Goal: Transaction & Acquisition: Purchase product/service

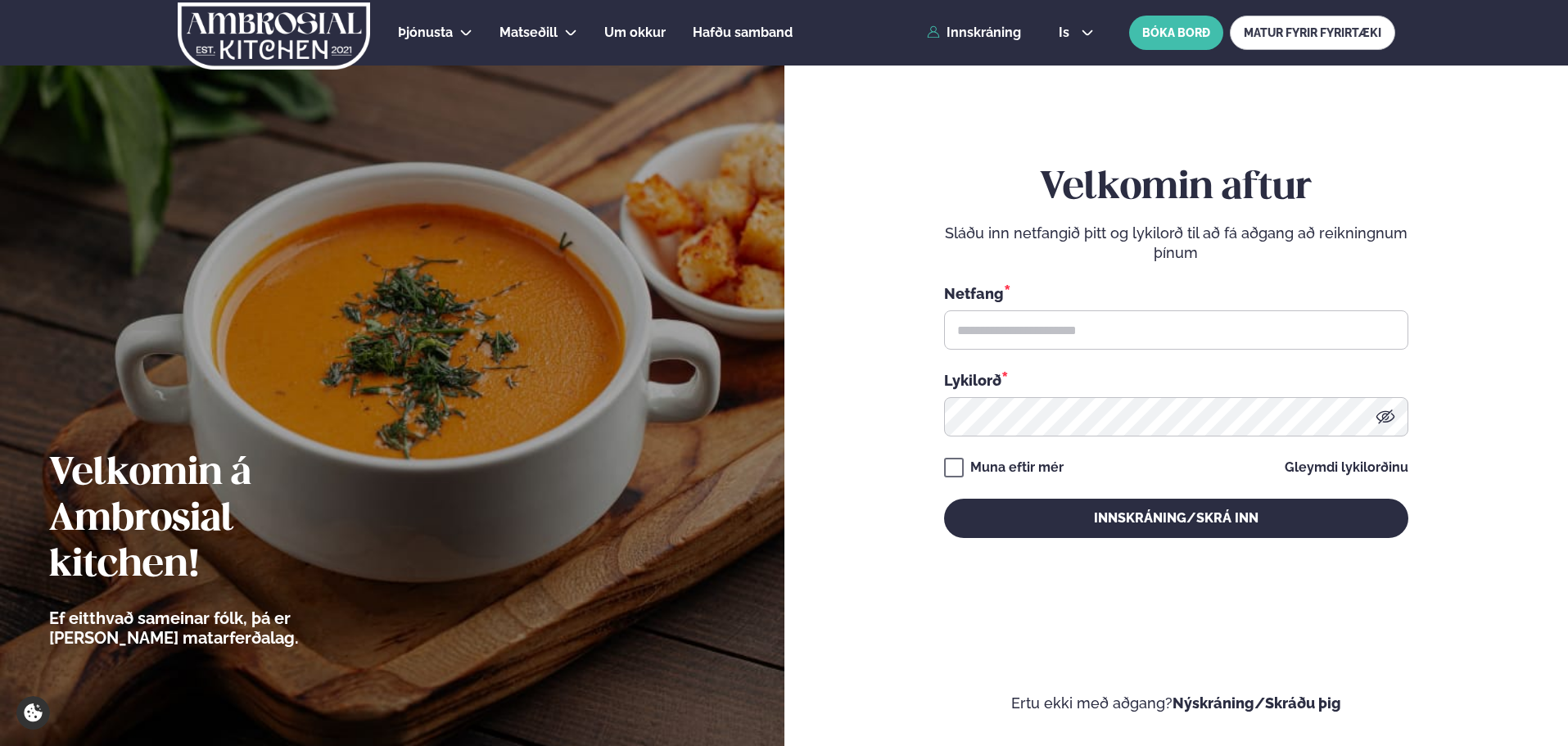
click at [1007, 40] on div "Þjónusta Hádegismatur fyrir fyrirtæki Fyrirtækja veitingar Einkapartý Matseðill…" at bounding box center [784, 33] width 1320 height 66
click at [989, 31] on link "Innskráning" at bounding box center [974, 33] width 94 height 15
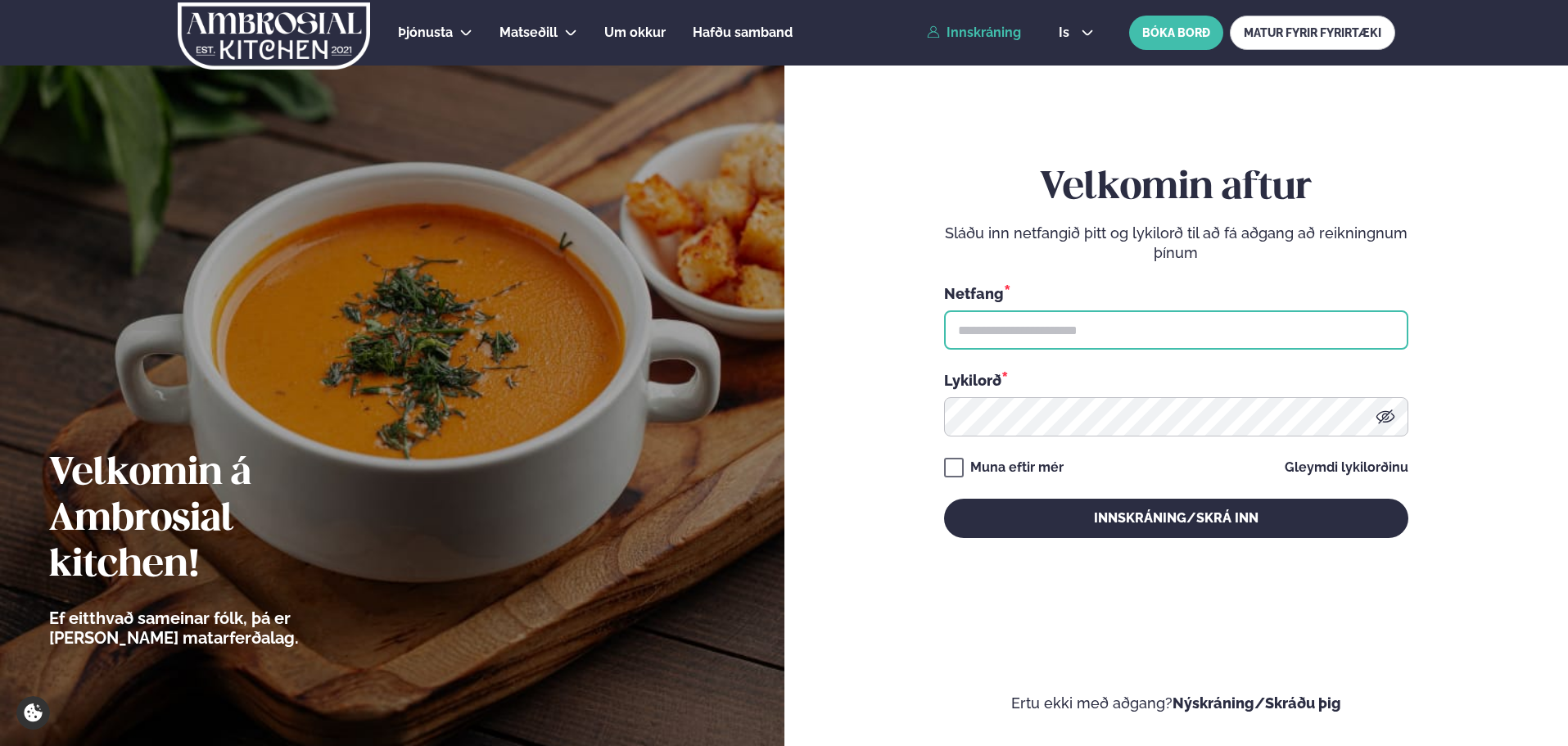
click at [986, 334] on input "text" at bounding box center [1176, 329] width 465 height 39
type input "**********"
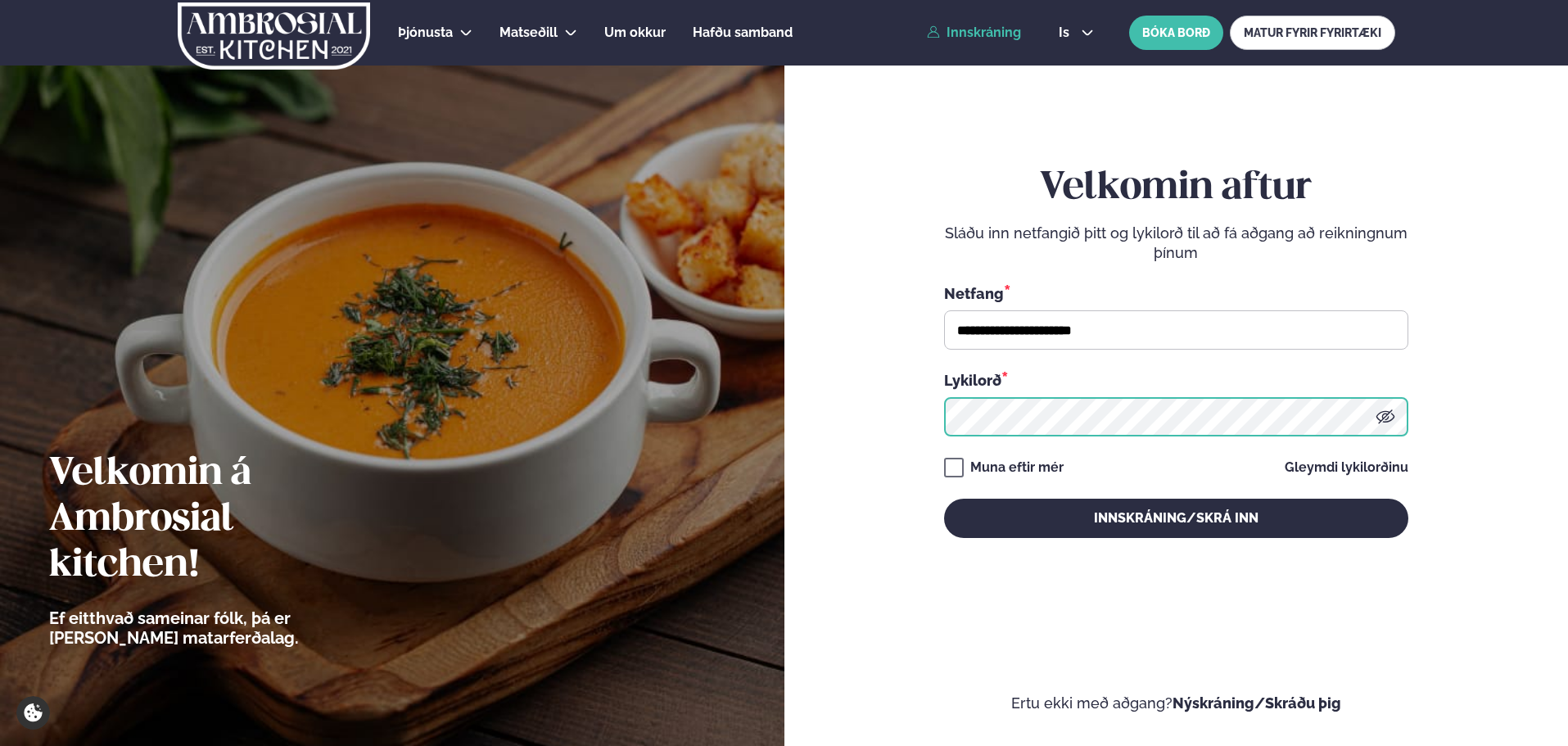
click at [944, 498] on button "Innskráning/Skrá inn" at bounding box center [1176, 518] width 465 height 39
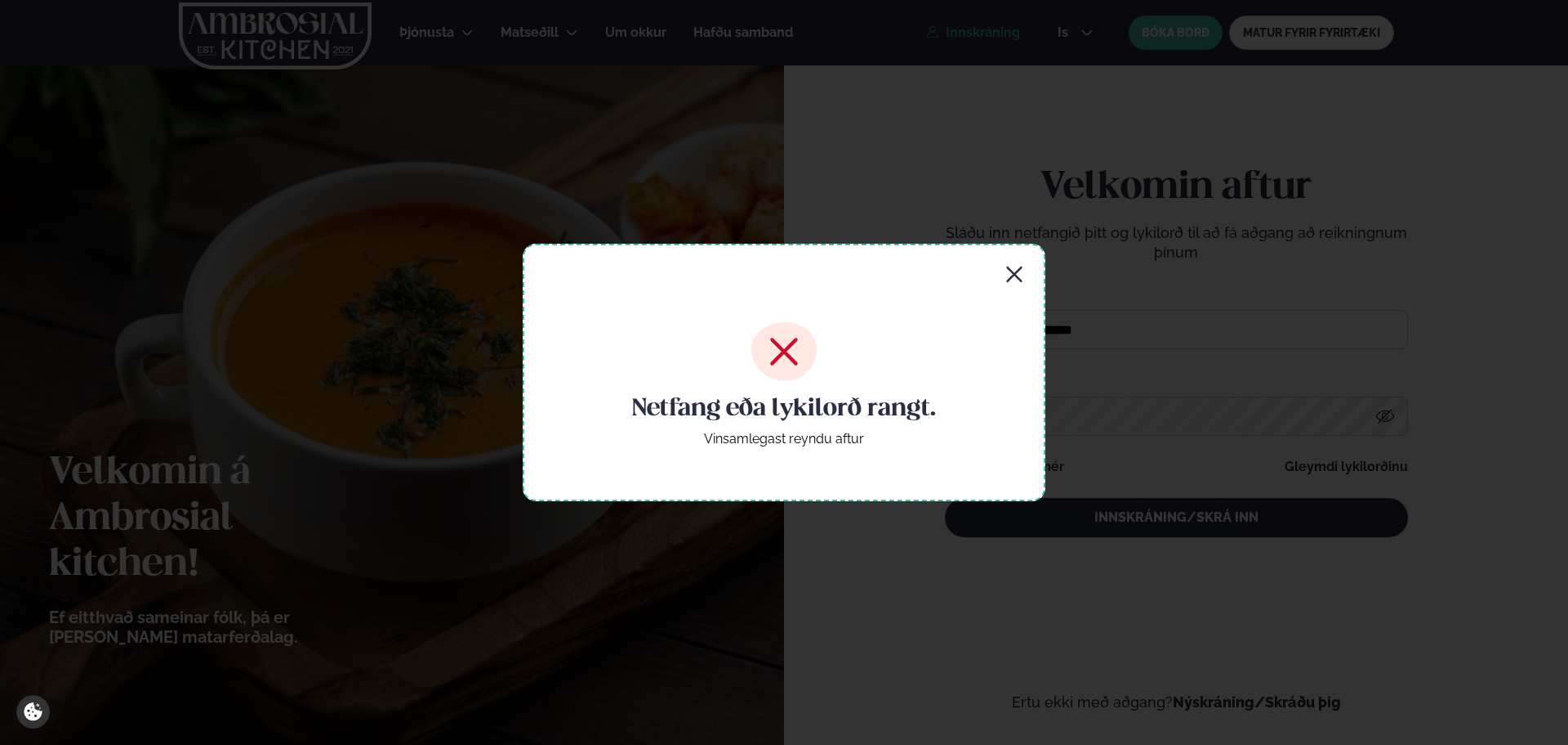
click at [1018, 271] on icon "button" at bounding box center [1015, 275] width 20 height 20
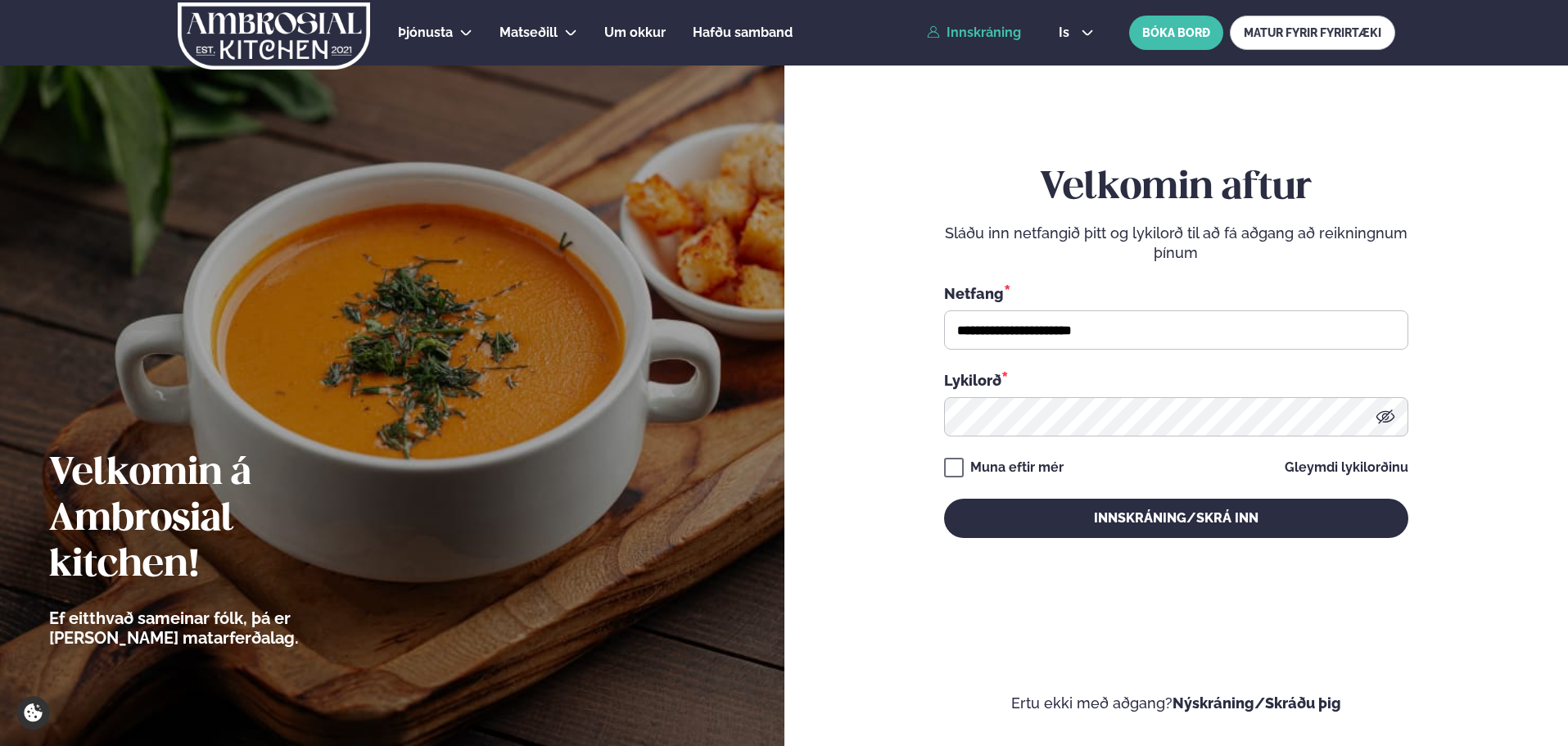
click at [1378, 417] on icon at bounding box center [1385, 417] width 20 height 20
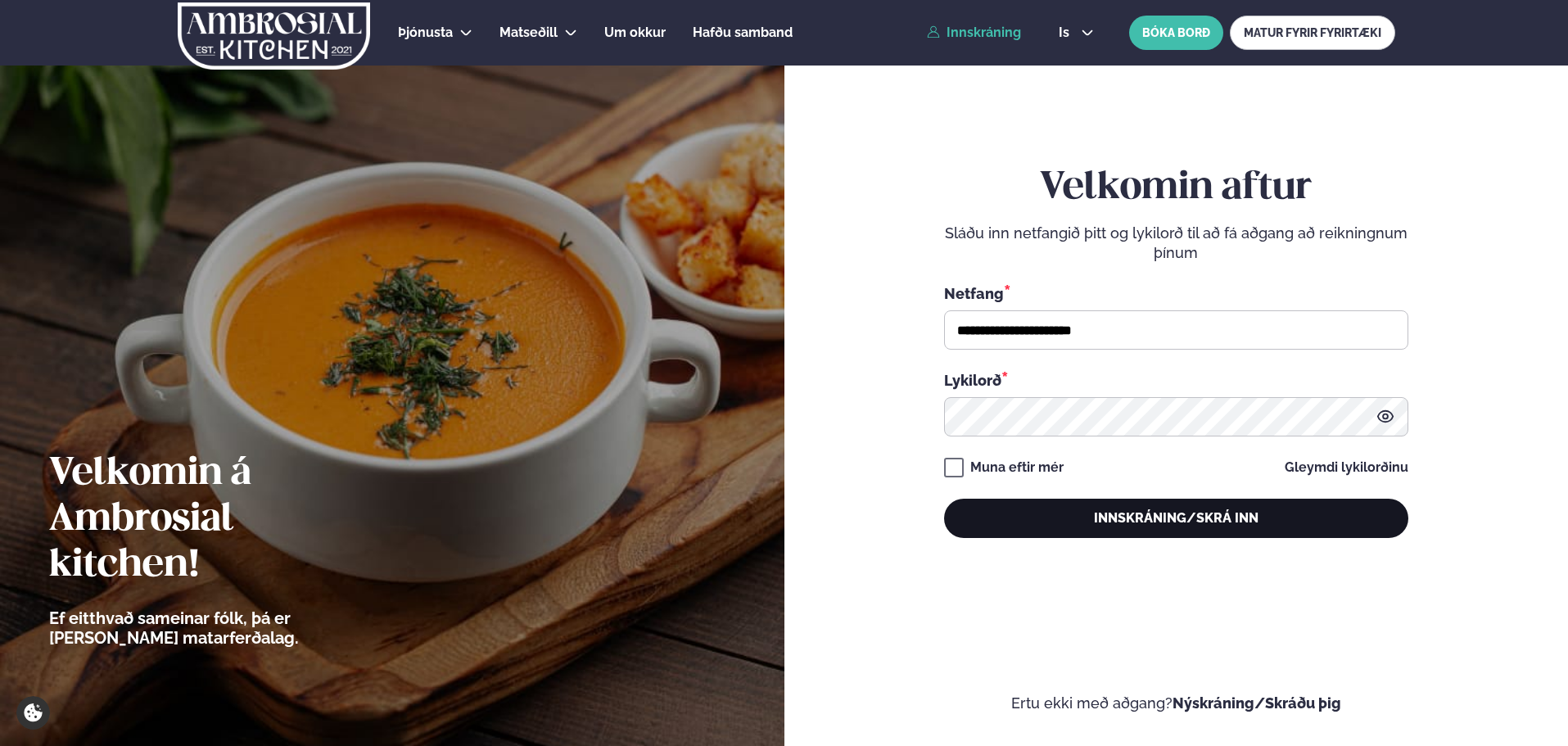
click at [1308, 504] on button "Innskráning/Skrá inn" at bounding box center [1176, 518] width 465 height 39
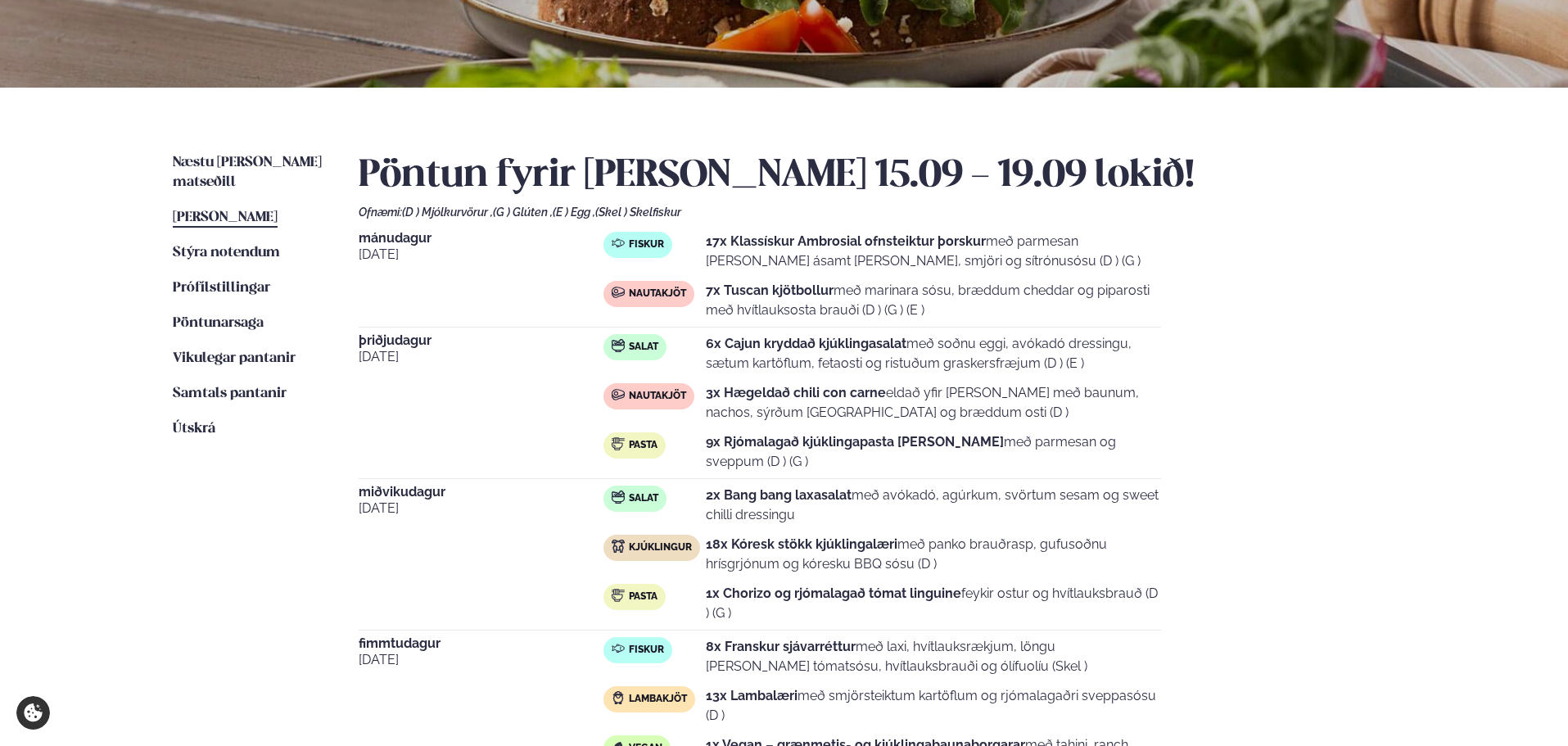
scroll to position [245, 0]
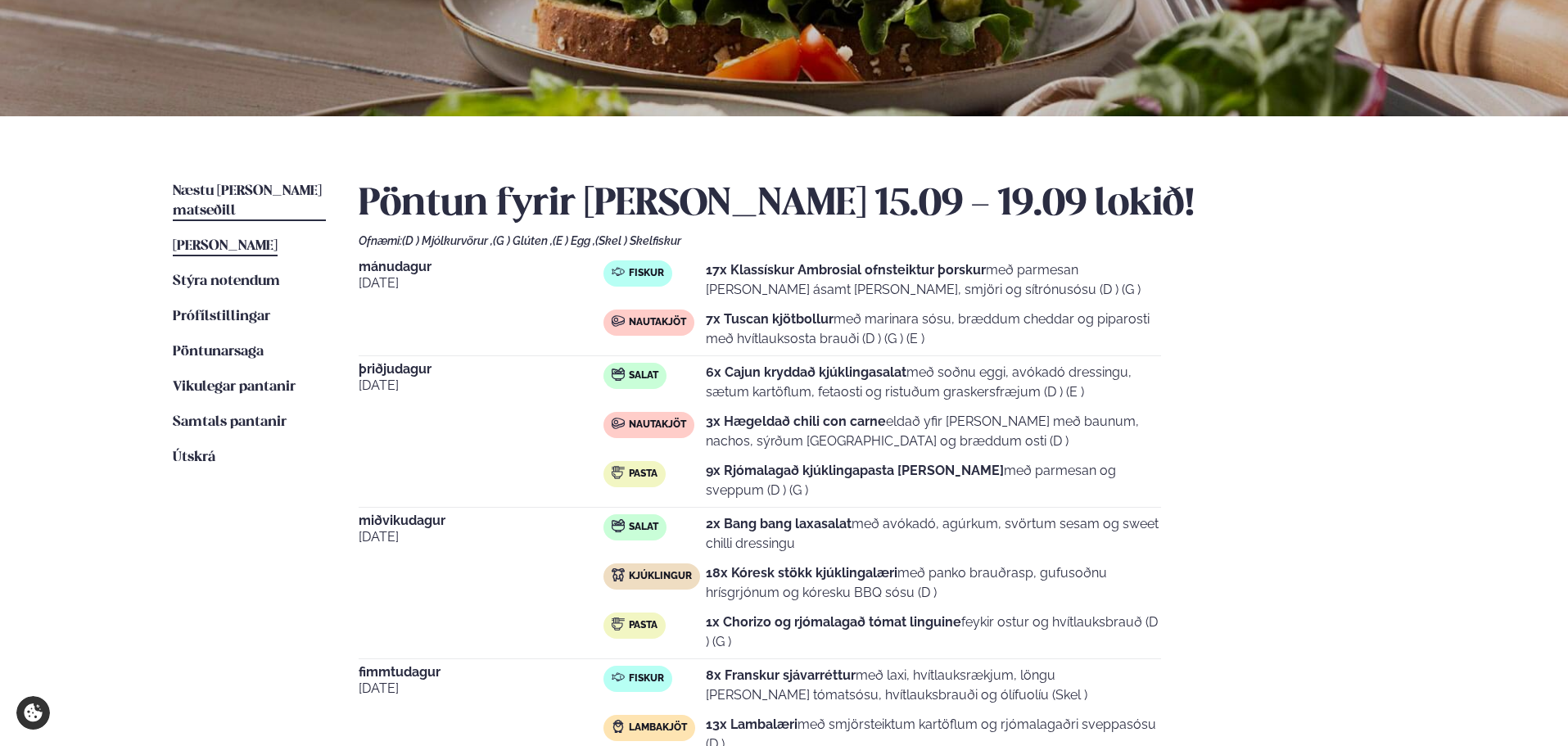
click at [253, 191] on span "Næstu [PERSON_NAME] matseðill" at bounding box center [247, 201] width 149 height 34
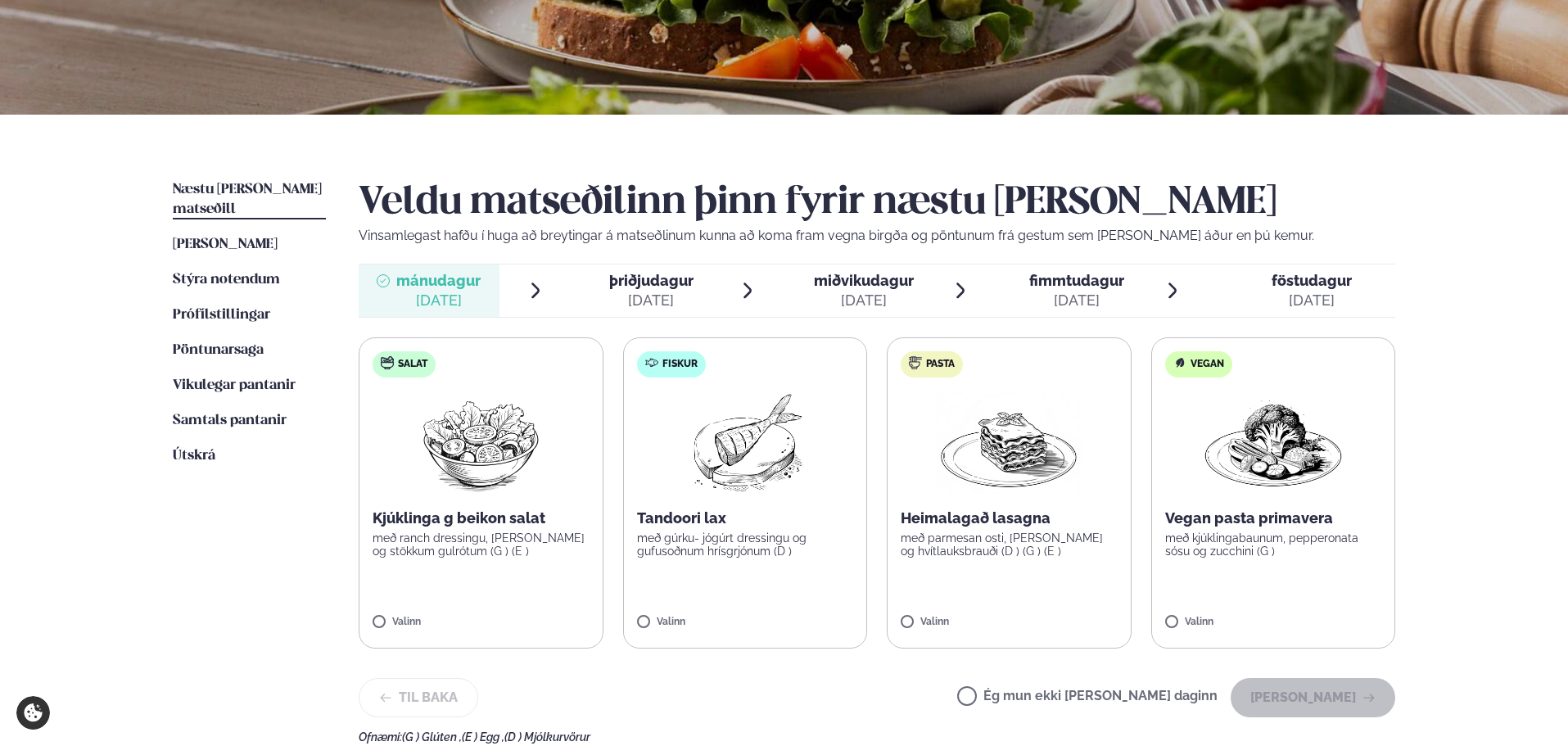
scroll to position [245, 0]
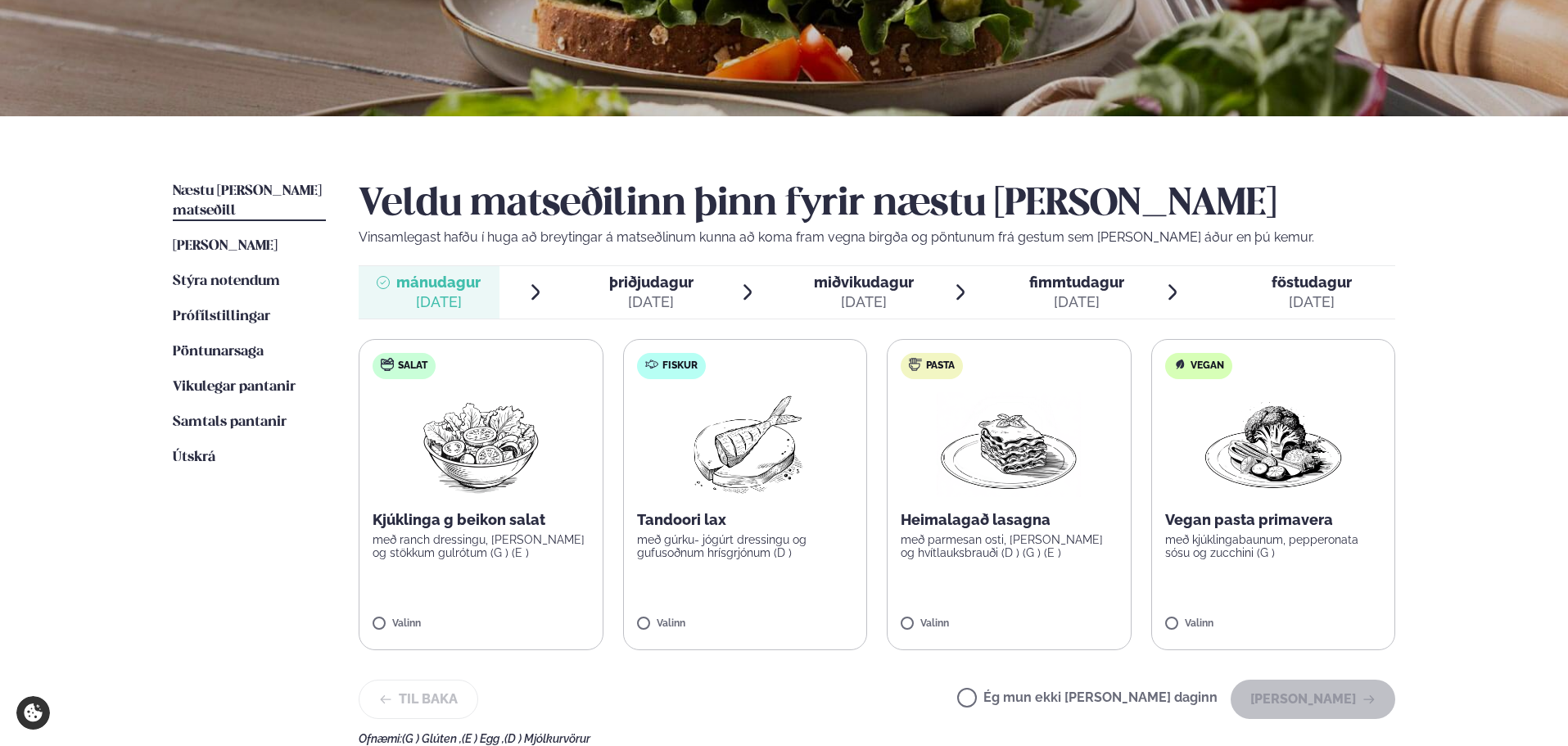
click at [421, 287] on span "mánudagur" at bounding box center [438, 282] width 84 height 17
click at [511, 485] on img at bounding box center [481, 444] width 145 height 105
click at [530, 607] on div at bounding box center [529, 615] width 62 height 33
click at [441, 610] on icon at bounding box center [432, 616] width 16 height 16
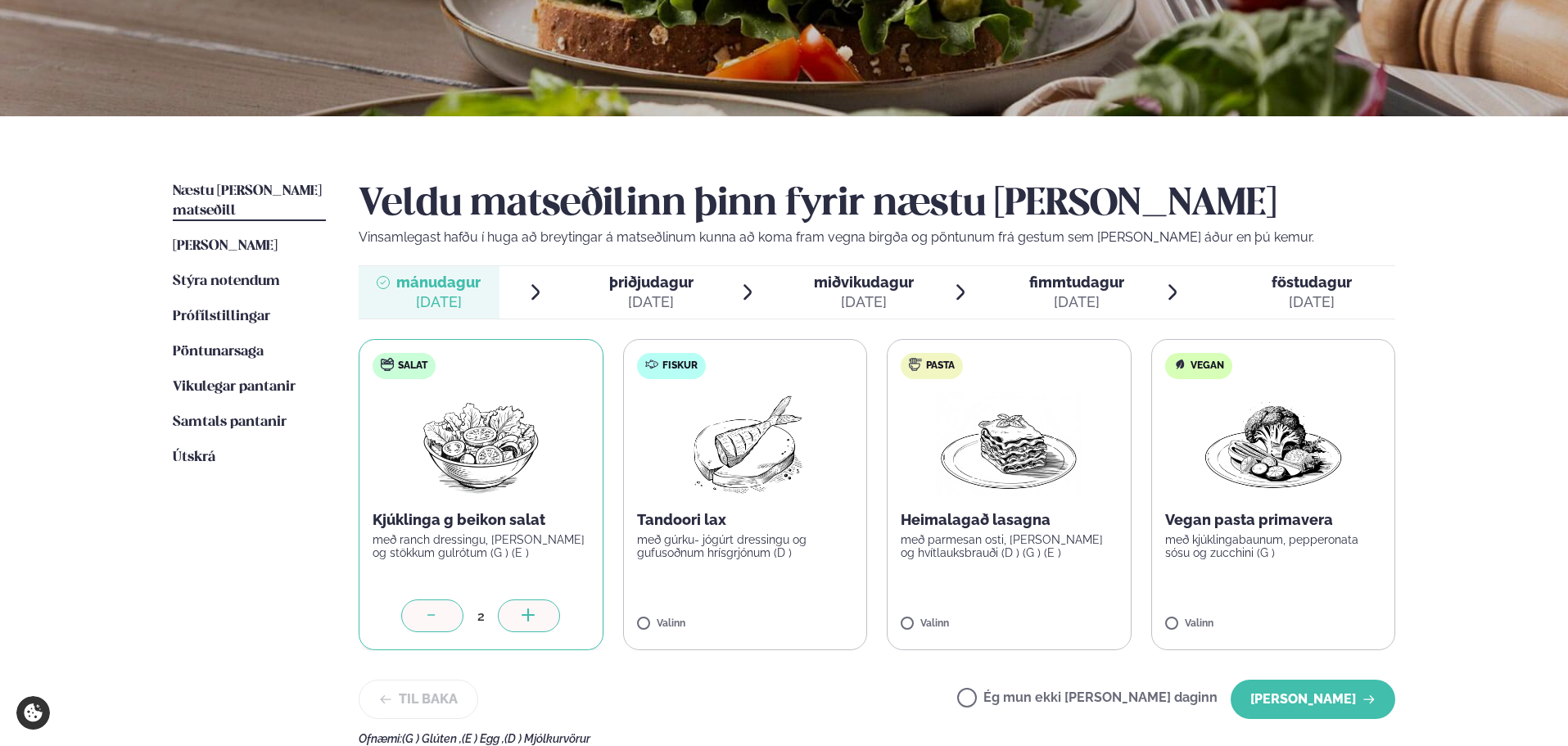
click at [810, 609] on label "Fiskur Tandoori lax með gúrku- jógúrt dressingu og gufusoðnum hrísgrjónum (D ) …" at bounding box center [745, 495] width 245 height 311
click at [808, 609] on div at bounding box center [793, 615] width 62 height 33
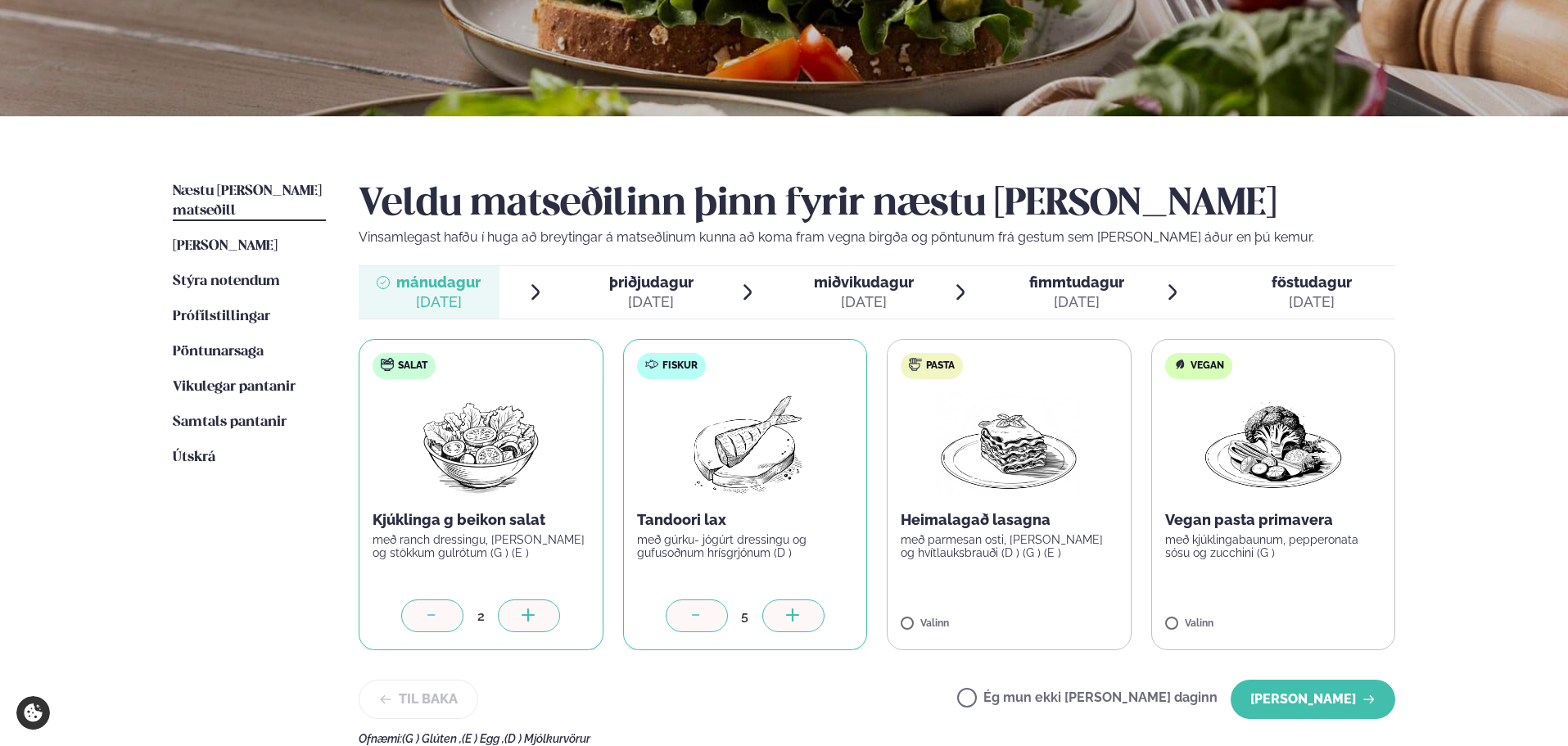
click at [804, 608] on div at bounding box center [793, 615] width 62 height 33
click at [1069, 606] on label "Pasta Heimalagað lasagna með parmesan osti, basil pesto og hvítlauksbrauði (D )…" at bounding box center [1009, 495] width 245 height 311
click at [1069, 615] on div at bounding box center [1057, 615] width 62 height 33
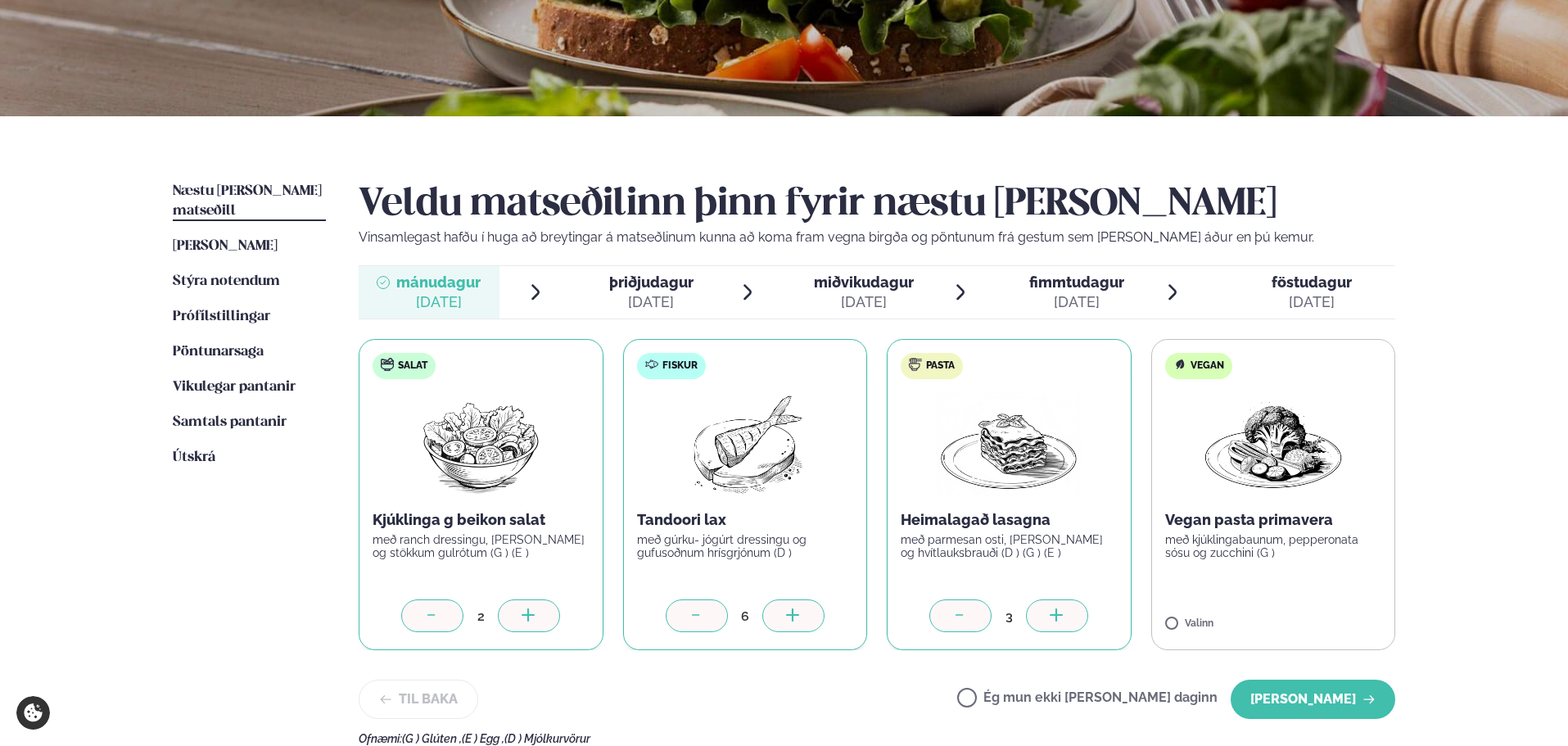
click at [1069, 615] on div at bounding box center [1057, 615] width 62 height 33
click at [1064, 615] on icon at bounding box center [1057, 616] width 16 height 16
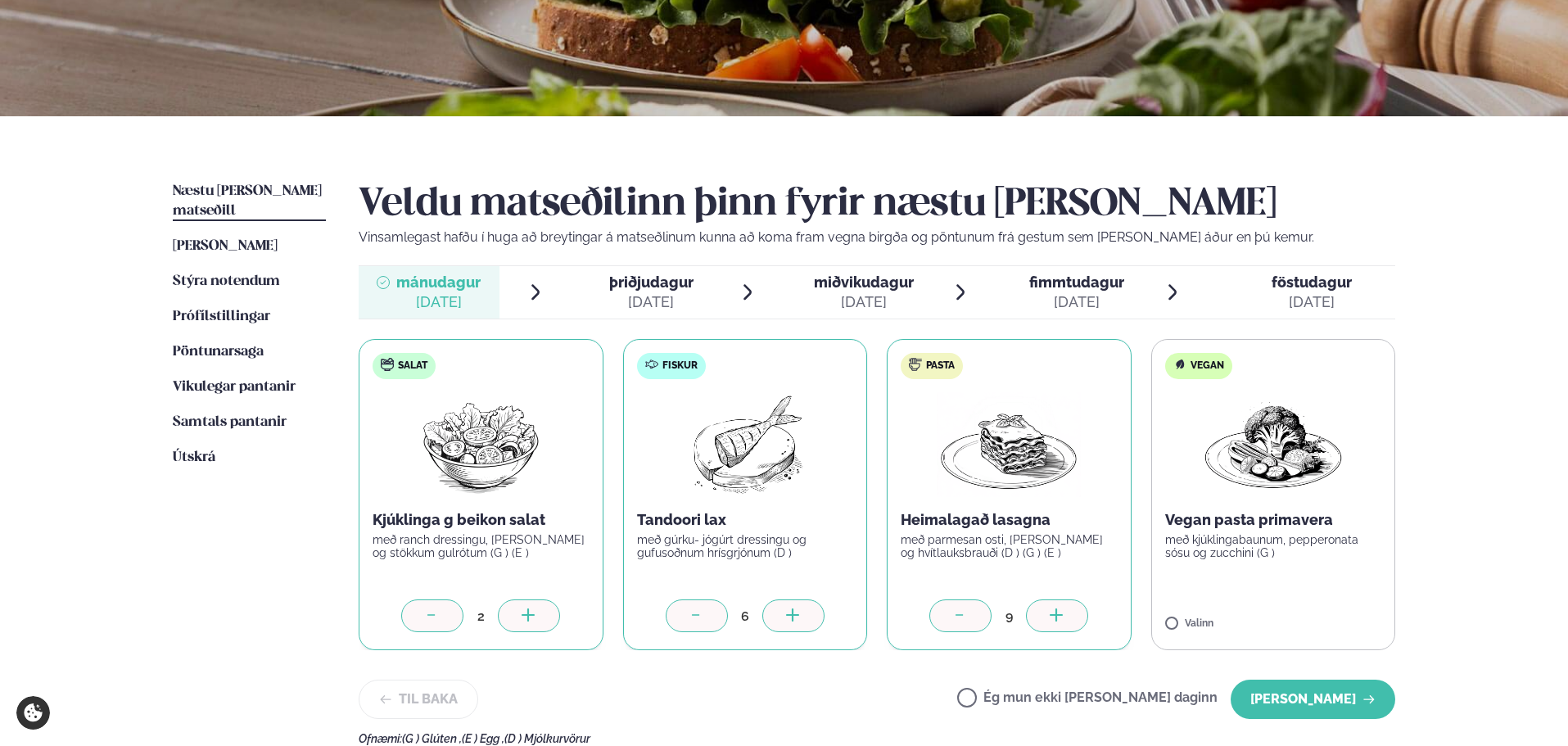
click at [1064, 615] on icon at bounding box center [1057, 616] width 16 height 16
click at [1142, 632] on div "Salat Kjúklinga g beikon salat með ranch dressingu, [PERSON_NAME] og stökkum gu…" at bounding box center [877, 495] width 1037 height 311
click at [663, 295] on div "[DATE]" at bounding box center [651, 302] width 84 height 20
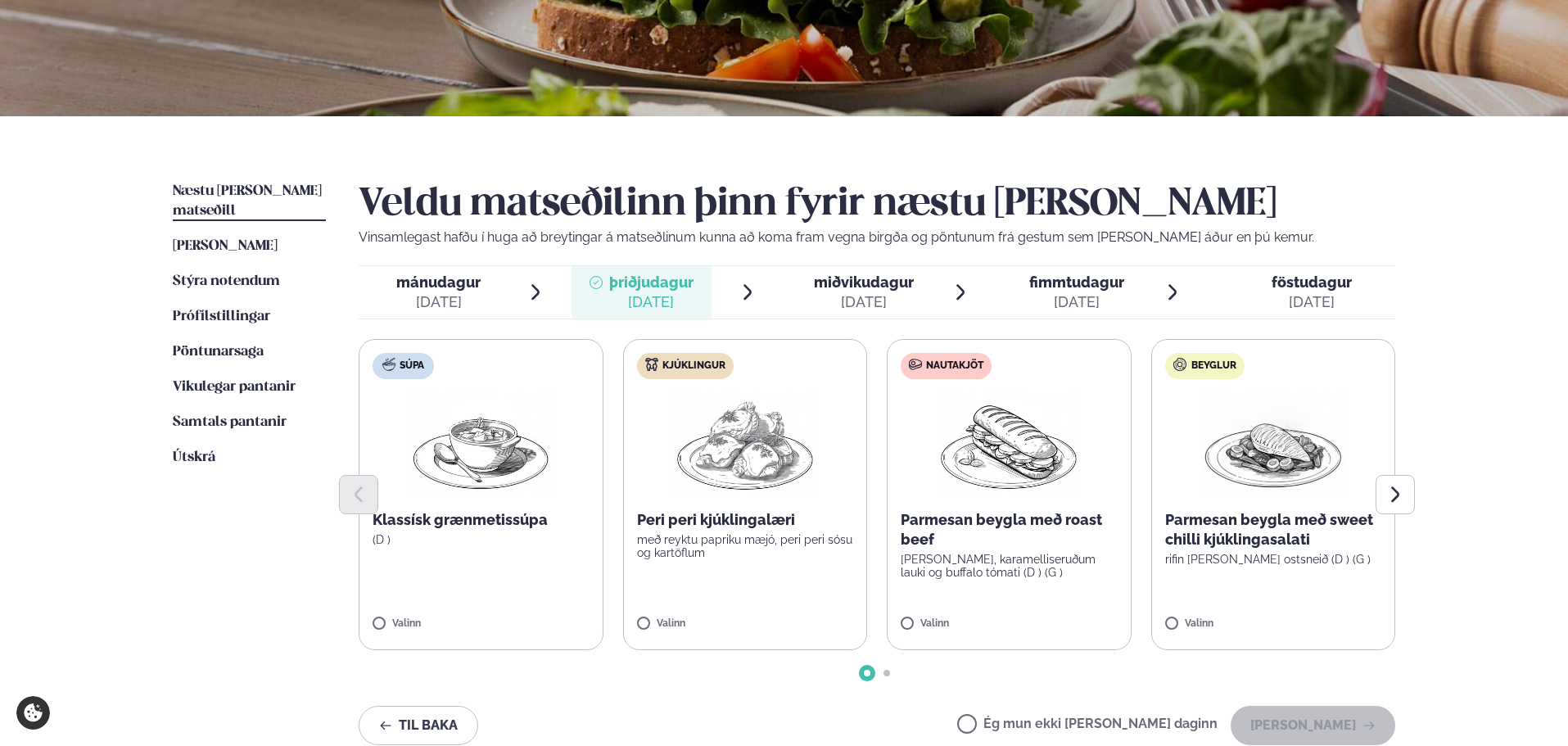
click at [721, 590] on label "Kjúklingur Peri peri kjúklingalæri með reyktu papriku mæjó, peri peri sósu og k…" at bounding box center [745, 495] width 245 height 311
click at [809, 614] on div at bounding box center [793, 615] width 62 height 33
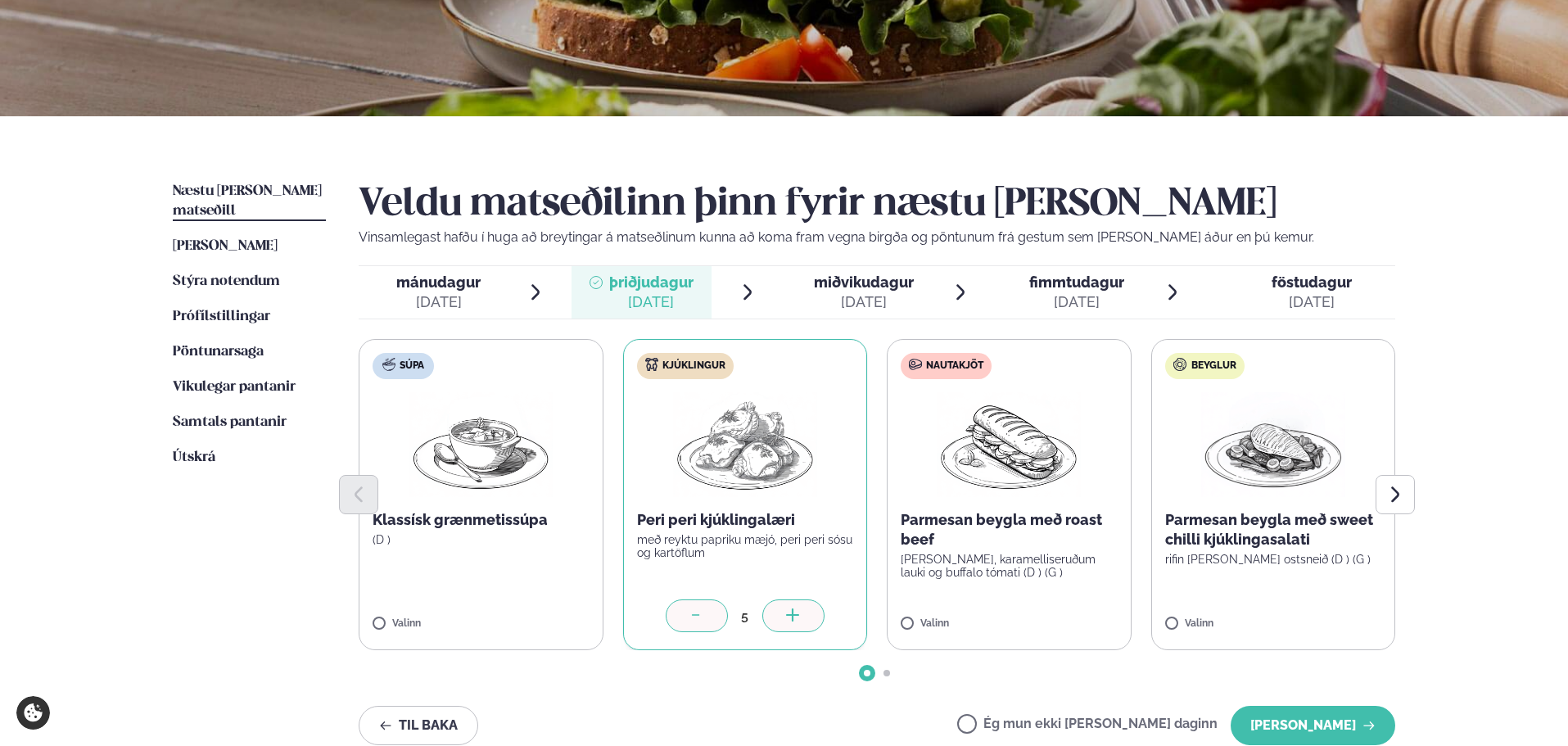
click at [809, 614] on div at bounding box center [793, 615] width 62 height 33
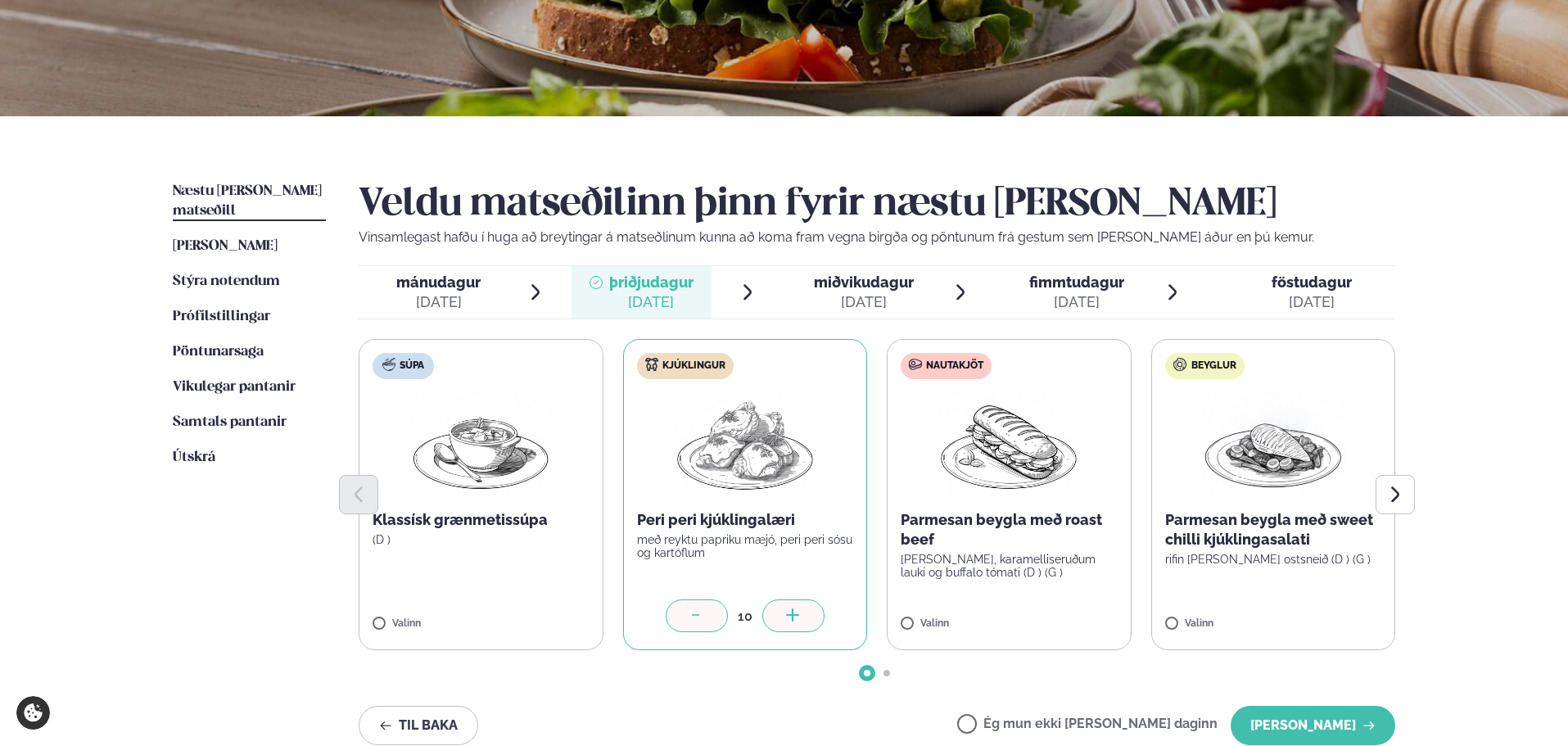
click at [809, 614] on div at bounding box center [793, 615] width 62 height 33
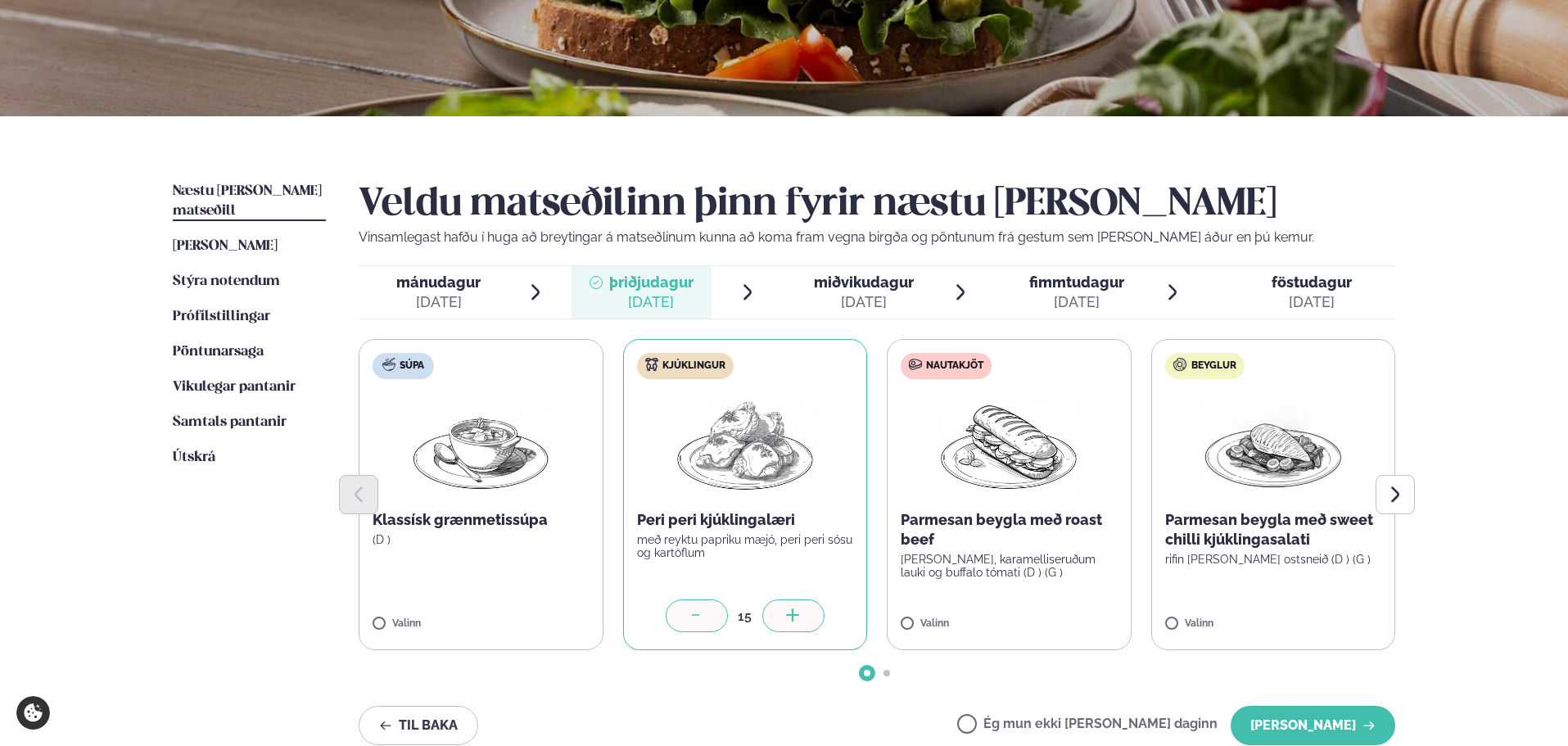
click at [809, 614] on div at bounding box center [793, 615] width 62 height 33
click at [1056, 628] on div "Valinn" at bounding box center [1009, 625] width 217 height 14
click at [1006, 615] on label "Nautakjöt Parmesan beygla með roast beef basil pestó, karamelliseruðum lauki og…" at bounding box center [1009, 495] width 245 height 311
click at [1054, 620] on icon at bounding box center [1057, 616] width 16 height 16
click at [1054, 617] on icon at bounding box center [1057, 616] width 16 height 16
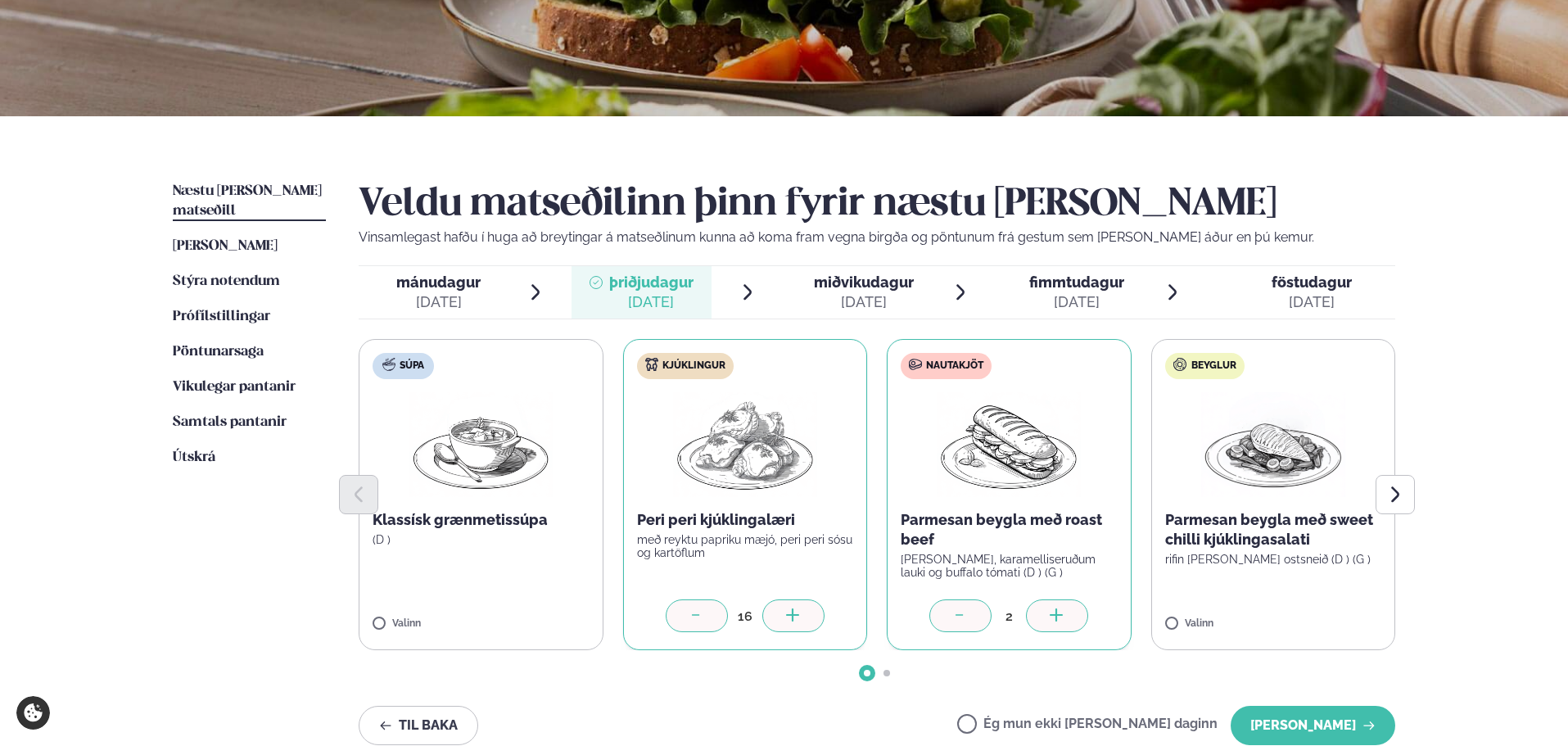
click at [1340, 600] on label "Beyglur Parmesan beygla með sweet chilli kjúklingasalati rifin [PERSON_NAME] os…" at bounding box center [1274, 495] width 245 height 311
click at [1333, 617] on div at bounding box center [1321, 615] width 62 height 33
click at [857, 283] on span "miðvikudagur" at bounding box center [864, 282] width 99 height 17
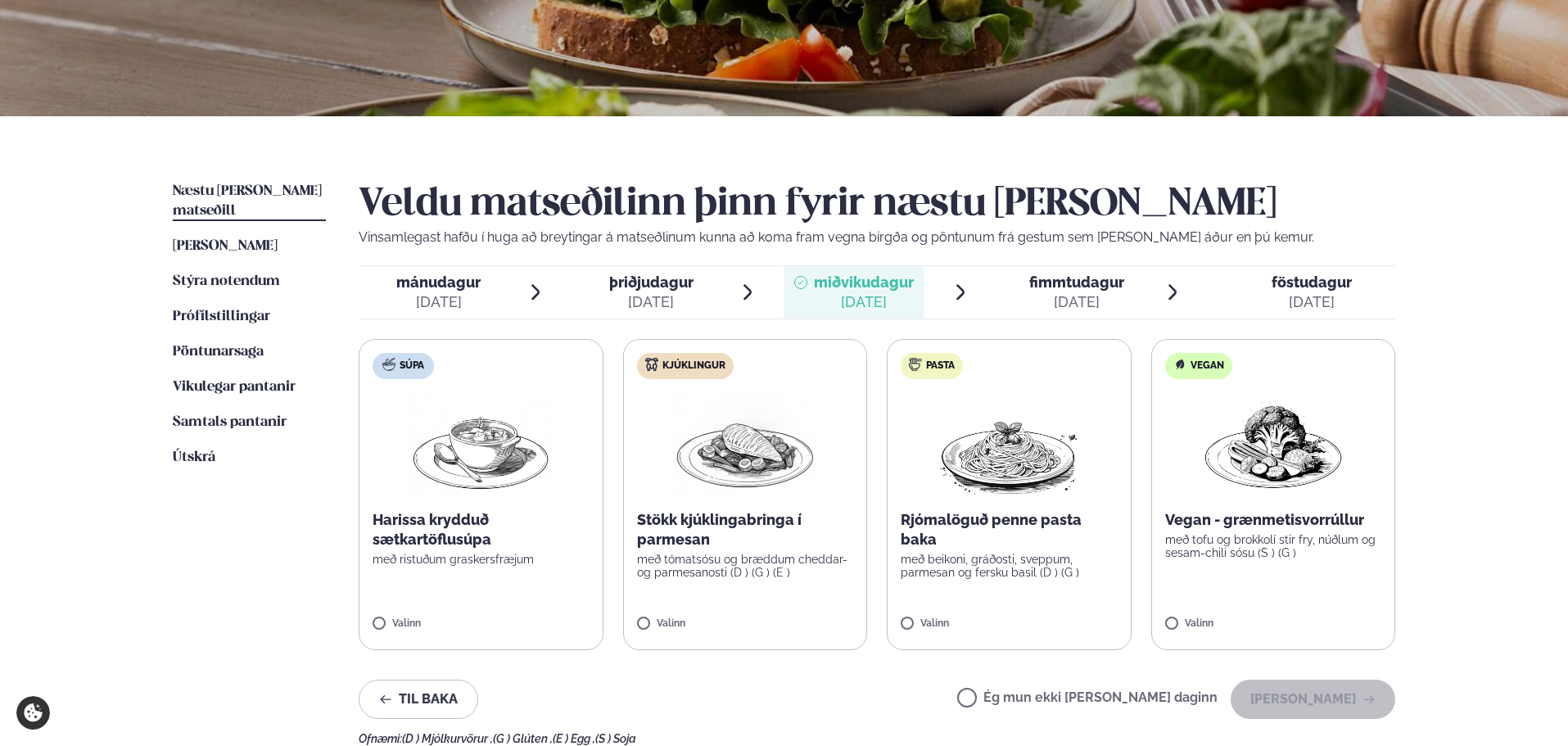
click at [458, 610] on label "Súpa Harissa krydduð sætkartöflusúpa með ristuðum graskersfræjum Valinn" at bounding box center [482, 495] width 245 height 311
click at [527, 618] on icon at bounding box center [529, 616] width 16 height 16
click at [784, 610] on label "Kjúklingur Stökk kjúklingabringa í parmesan með tómatsósu og bræddum cheddar- o…" at bounding box center [745, 495] width 245 height 311
click at [808, 615] on div at bounding box center [793, 615] width 62 height 33
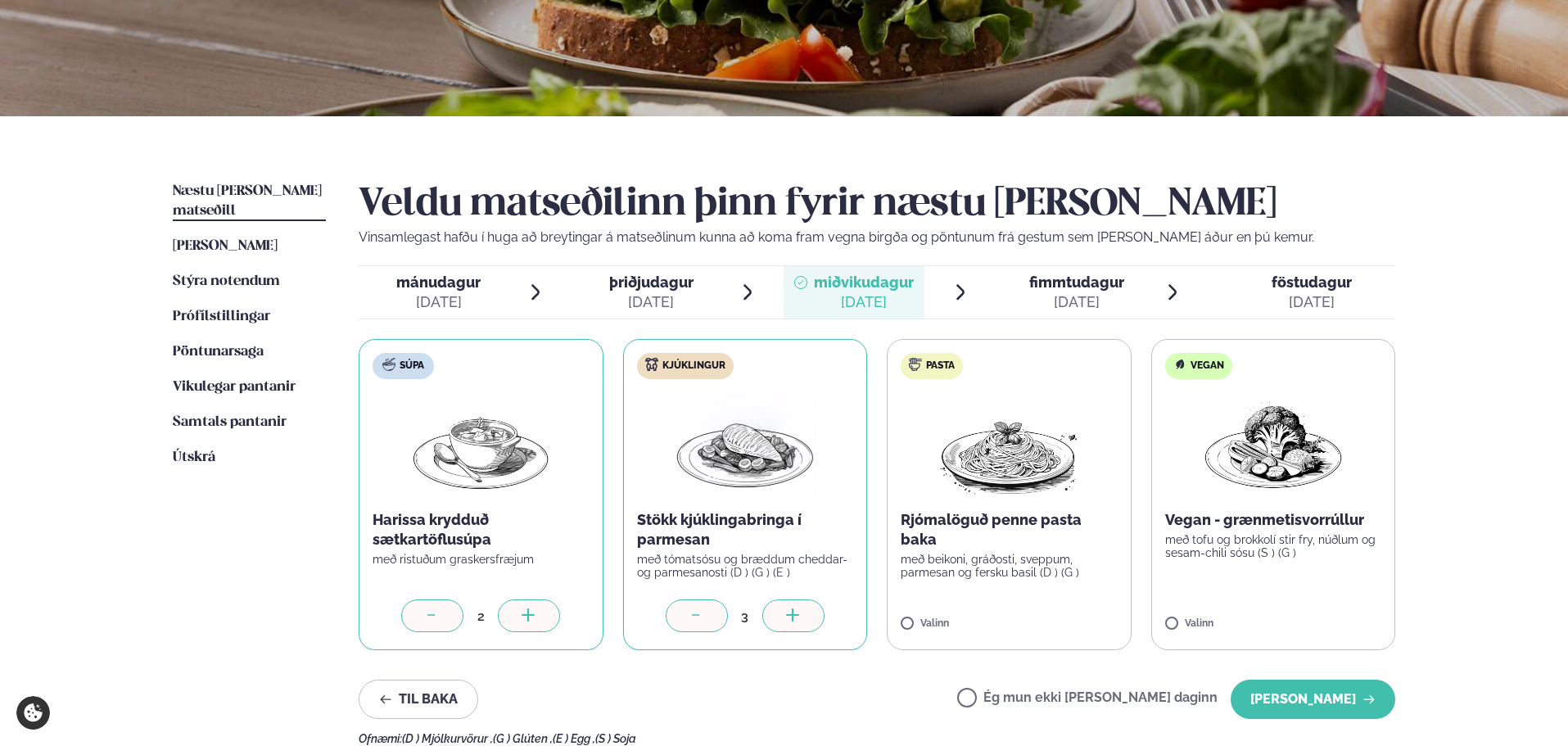
click at [808, 615] on div at bounding box center [793, 615] width 62 height 33
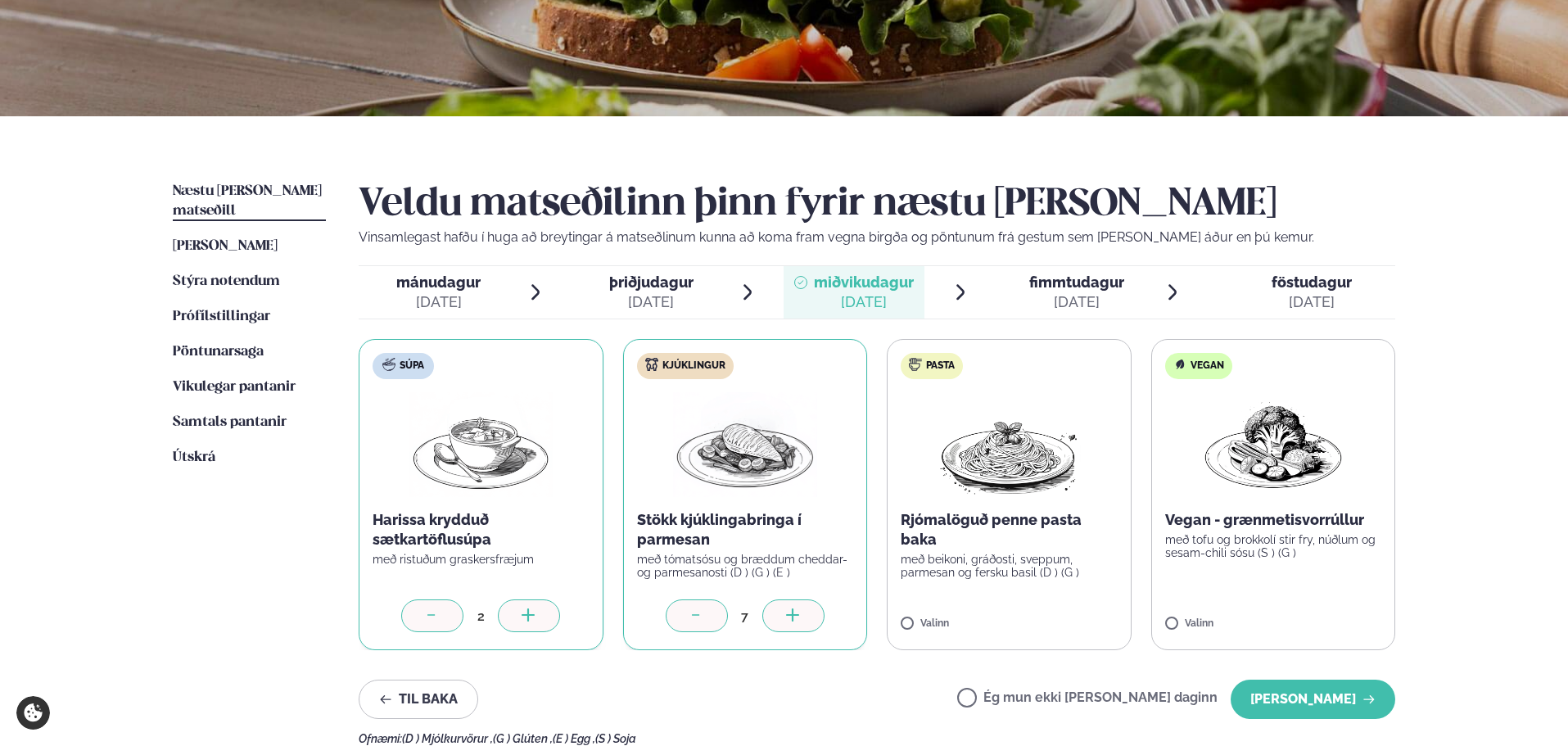
click at [808, 615] on div at bounding box center [793, 615] width 62 height 33
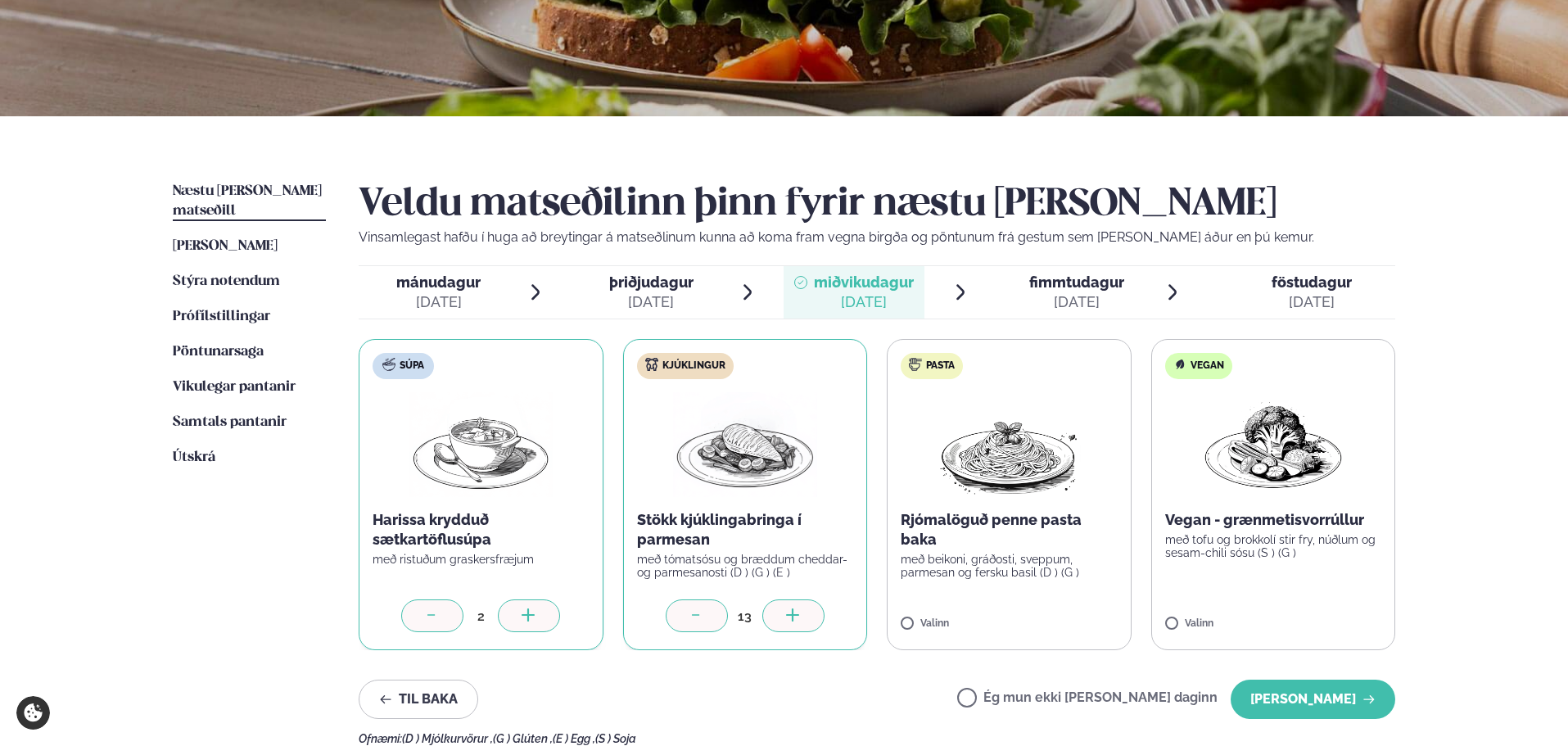
click at [1063, 578] on p "með beikoni, gráðosti, sveppum, parmesan og fersku basil (D ) (G )" at bounding box center [1009, 565] width 217 height 26
click at [1055, 616] on icon at bounding box center [1057, 616] width 16 height 16
click at [959, 612] on icon at bounding box center [960, 616] width 16 height 16
click at [1305, 580] on label "Vegan Vegan - grænmetisvorrúllur með tofu og brokkolí stir fry, núðlum og sesam…" at bounding box center [1274, 495] width 245 height 311
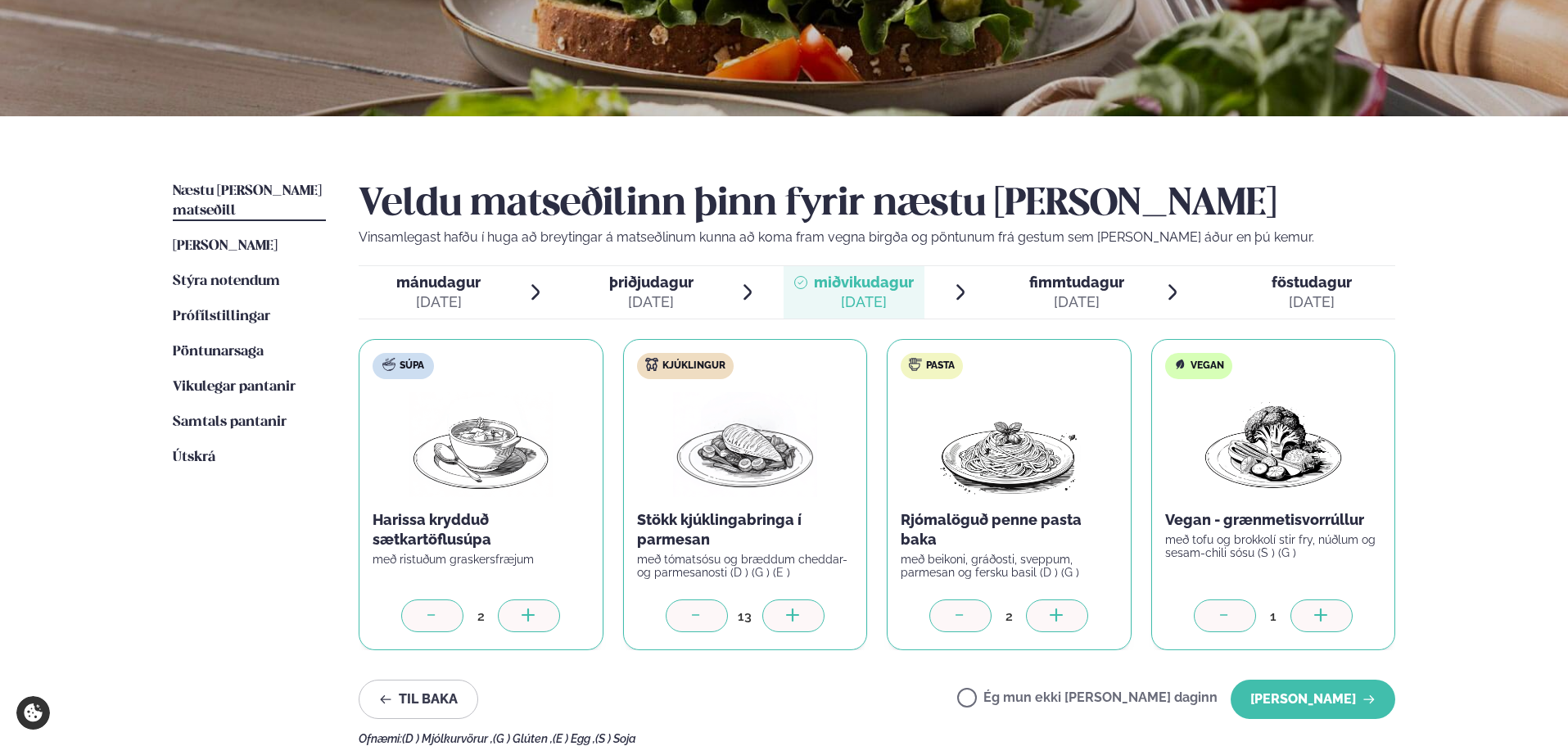
click at [1326, 611] on icon at bounding box center [1321, 616] width 16 height 16
click at [1378, 569] on label "Vegan Vegan - grænmetisvorrúllur með tofu og brokkolí stir fry, núðlum og sesam…" at bounding box center [1274, 495] width 245 height 311
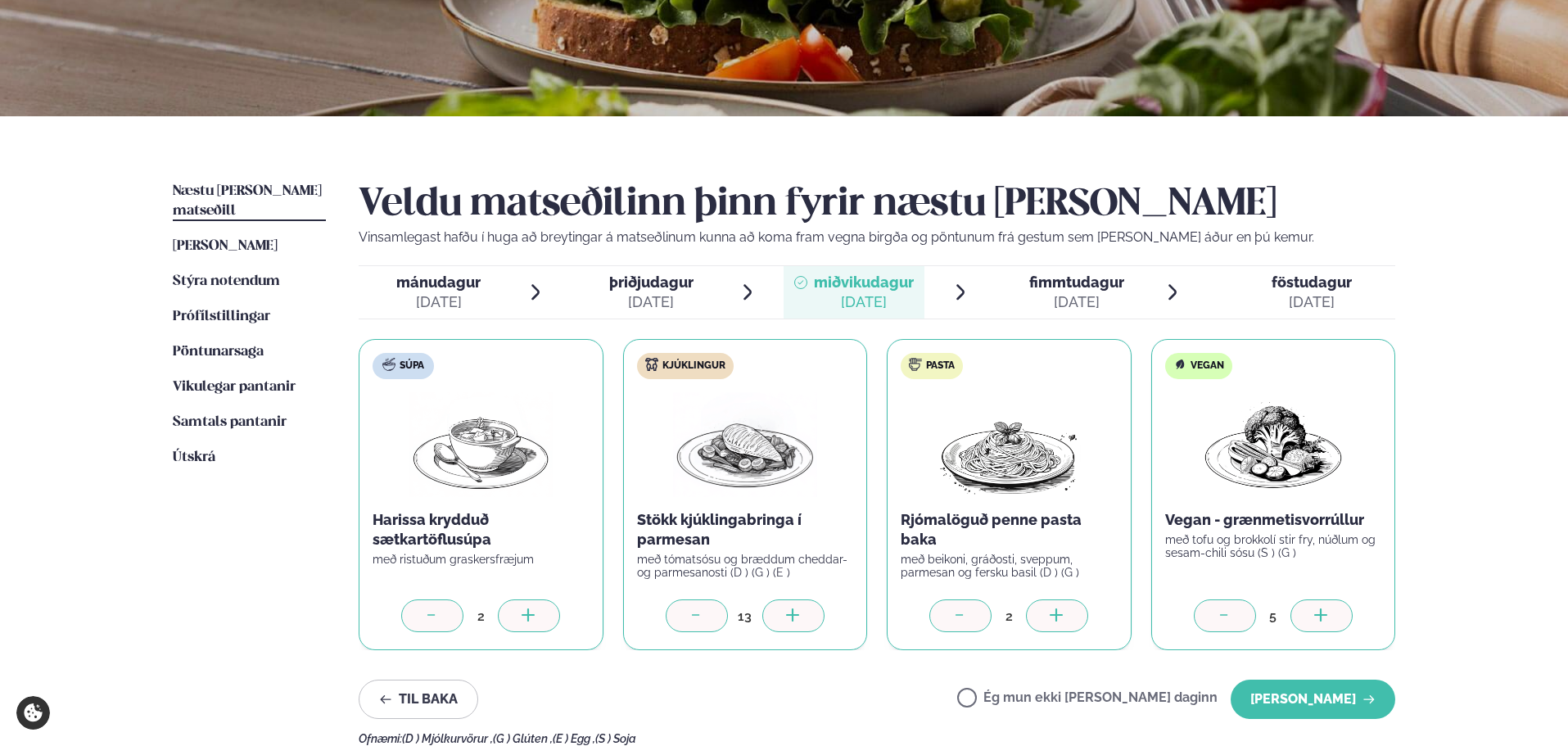
click at [724, 300] on li "þriðjudagur þri. [DATE]" at bounding box center [665, 292] width 187 height 52
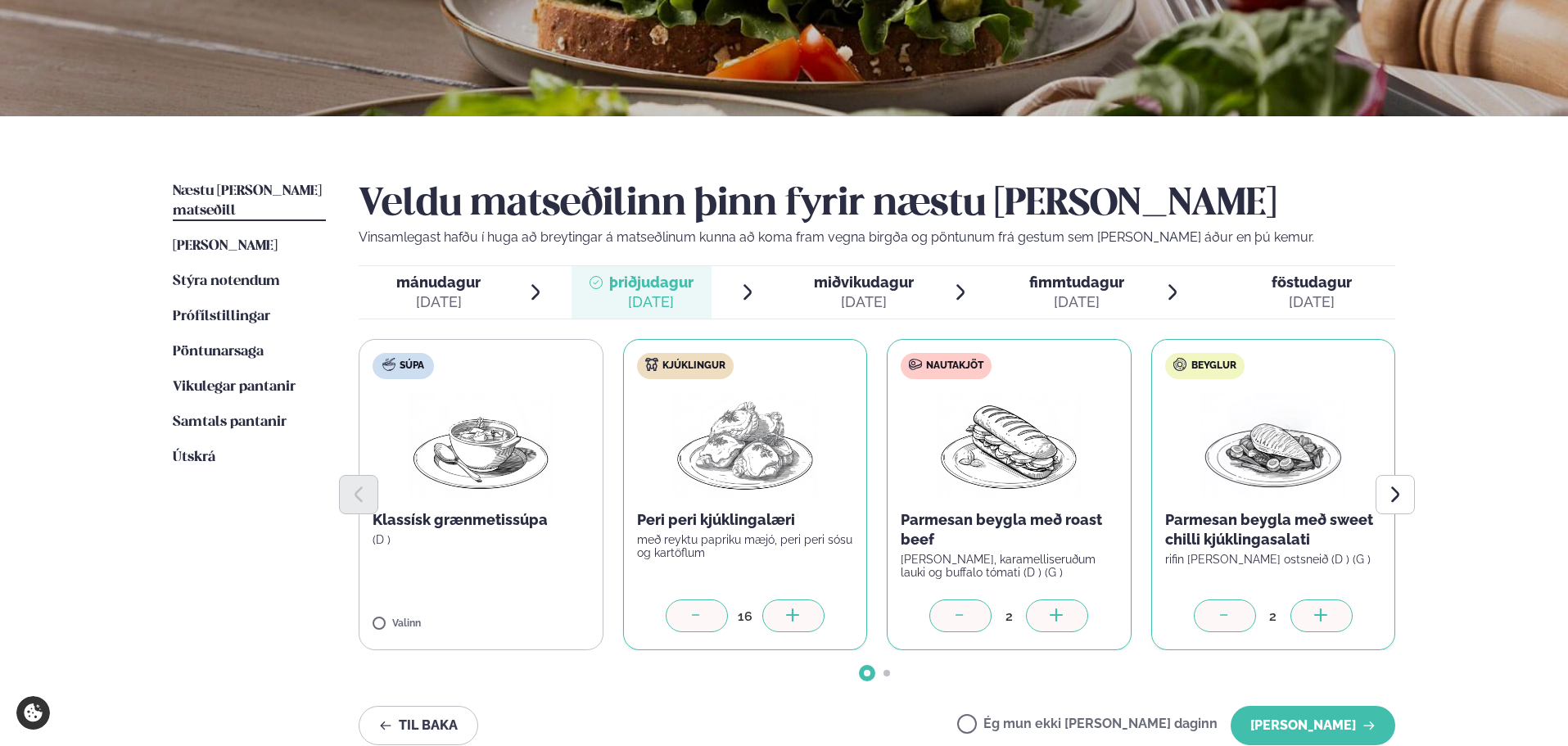
click at [808, 298] on span "miðvikudagur mið. [DATE]" at bounding box center [854, 292] width 141 height 52
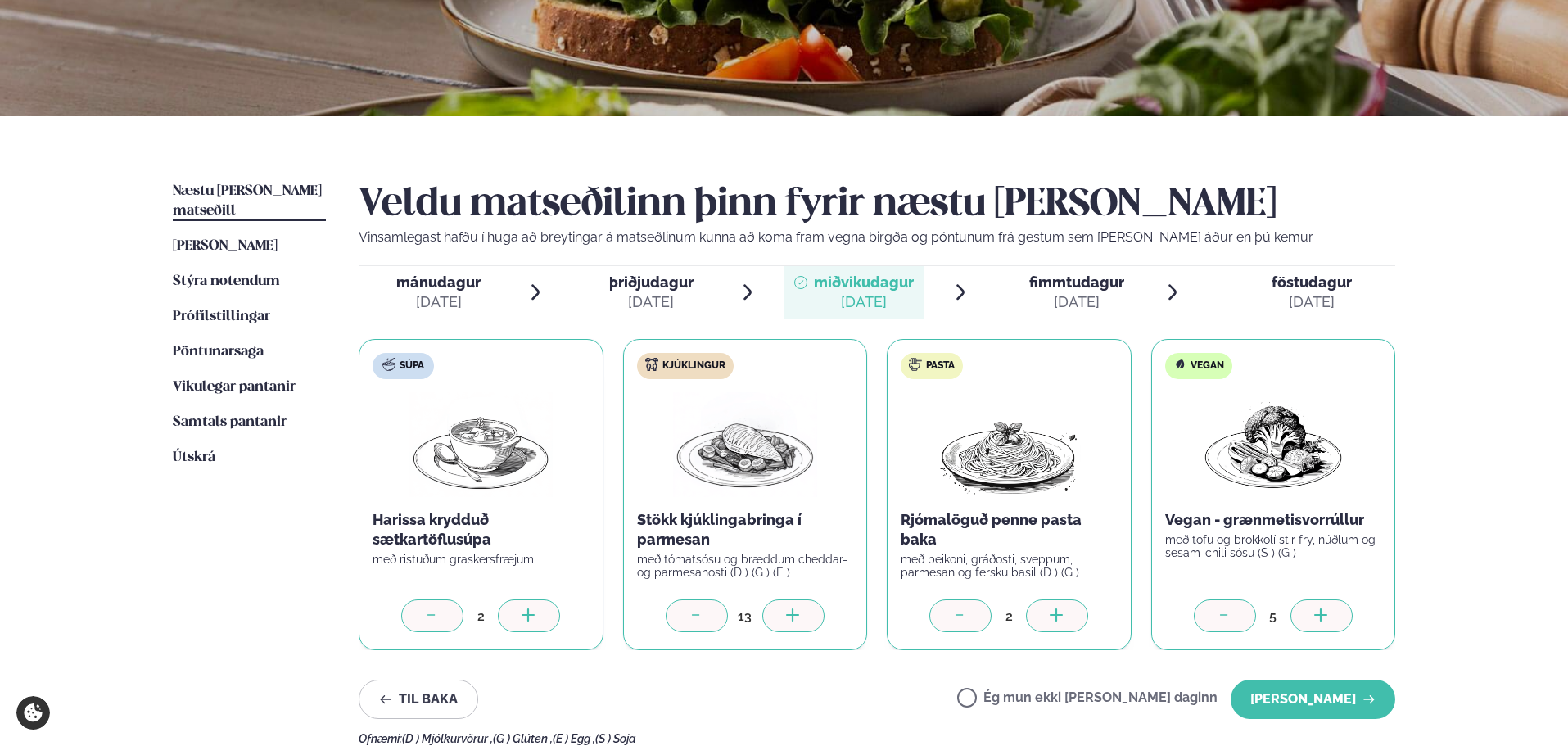
click at [1097, 295] on div "[DATE]" at bounding box center [1076, 302] width 95 height 20
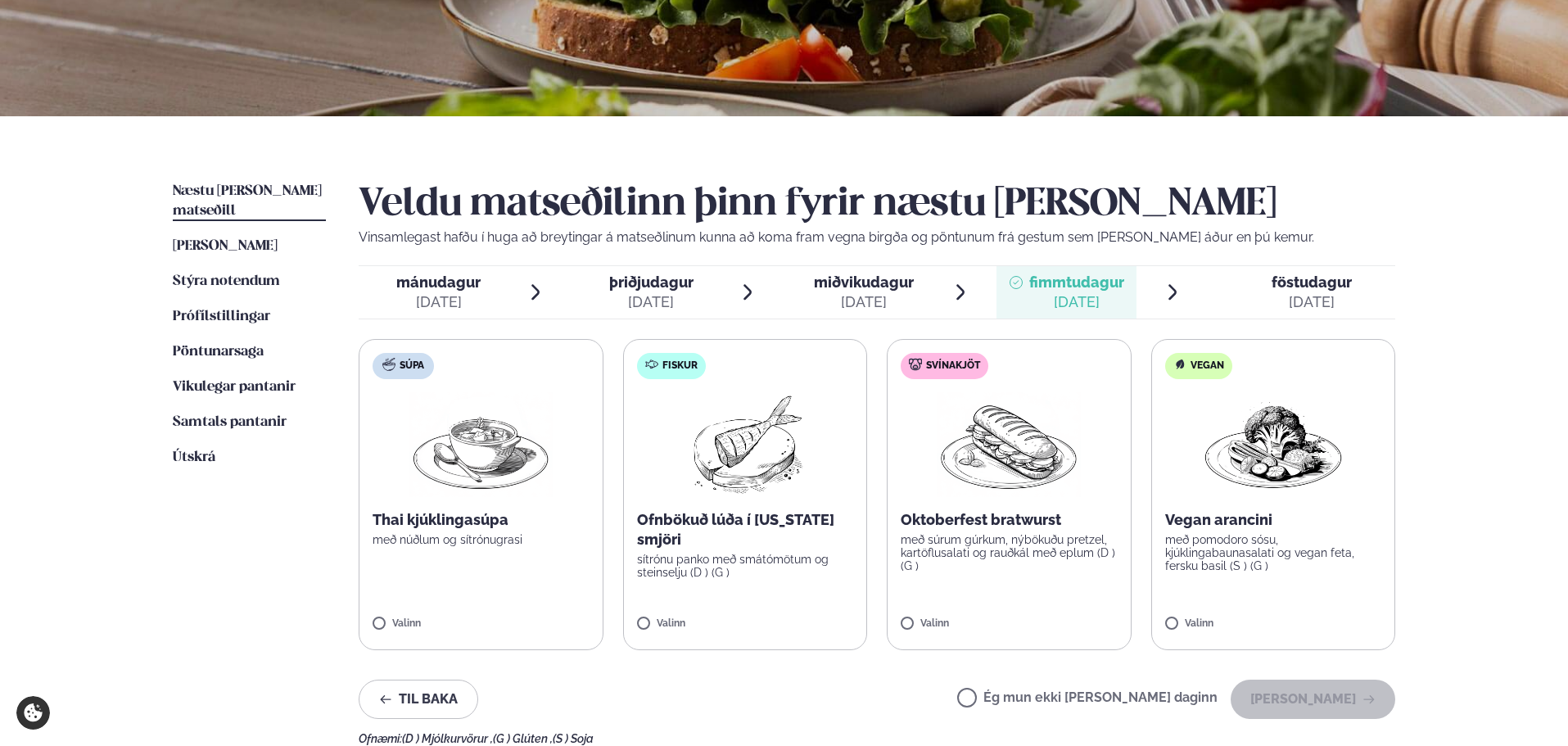
click at [475, 559] on label "Súpa Thai kjúklingasúpa með núðlum og sítrónugrasi Valinn" at bounding box center [482, 495] width 245 height 311
click at [538, 604] on div at bounding box center [529, 615] width 62 height 33
click at [711, 612] on label "Fiskur Ofnbökuð lúða í [US_STATE] smjöri sítrónu panko með smátómötum og steins…" at bounding box center [745, 495] width 245 height 311
click at [768, 578] on p "sítrónu panko með smátómötum og steinselju (D ) (G )" at bounding box center [745, 565] width 217 height 26
click at [819, 480] on label "Fiskur Ofnbökuð lúða í [US_STATE] smjöri sítrónu panko með smátómötum og steins…" at bounding box center [745, 495] width 245 height 311
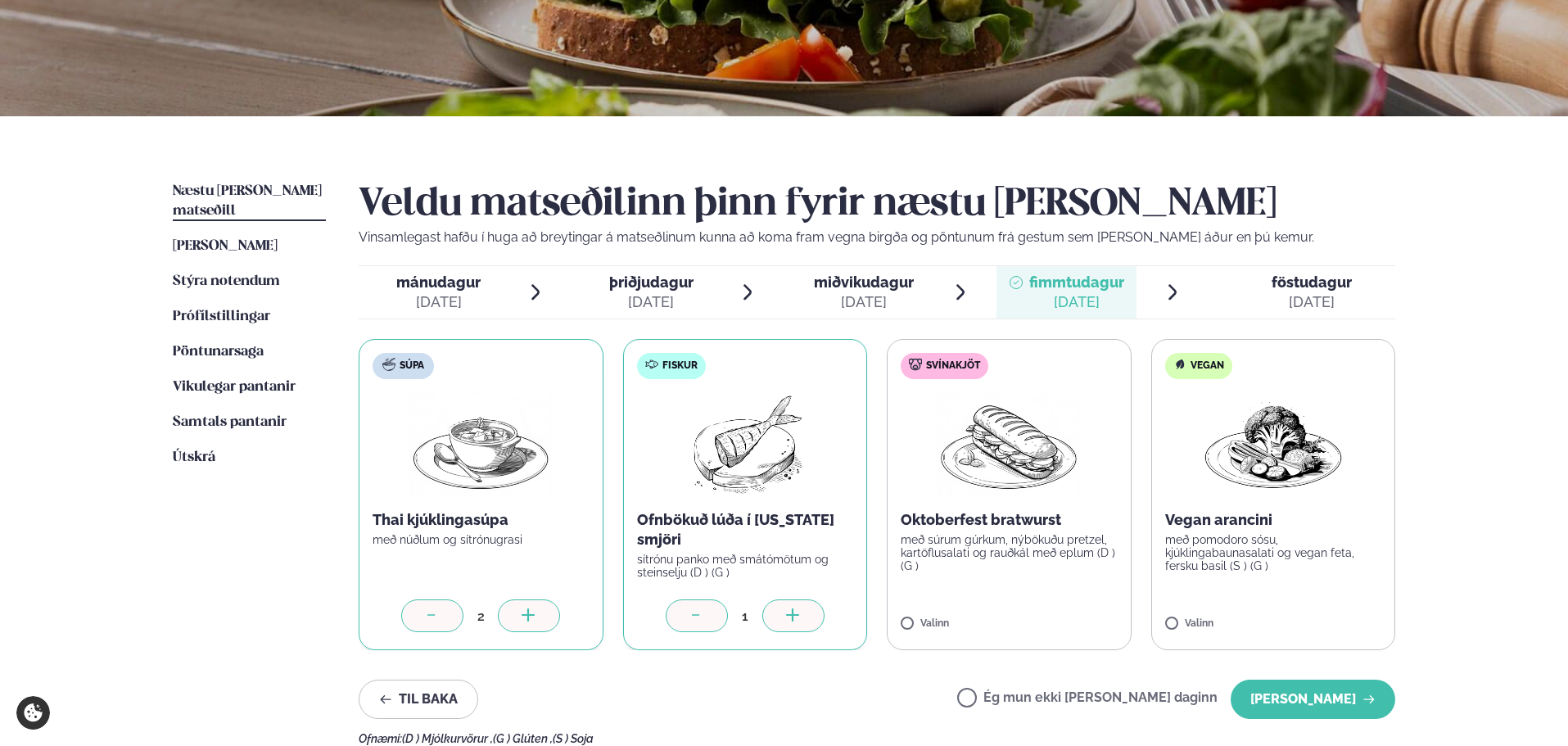
click at [816, 618] on div at bounding box center [793, 615] width 62 height 33
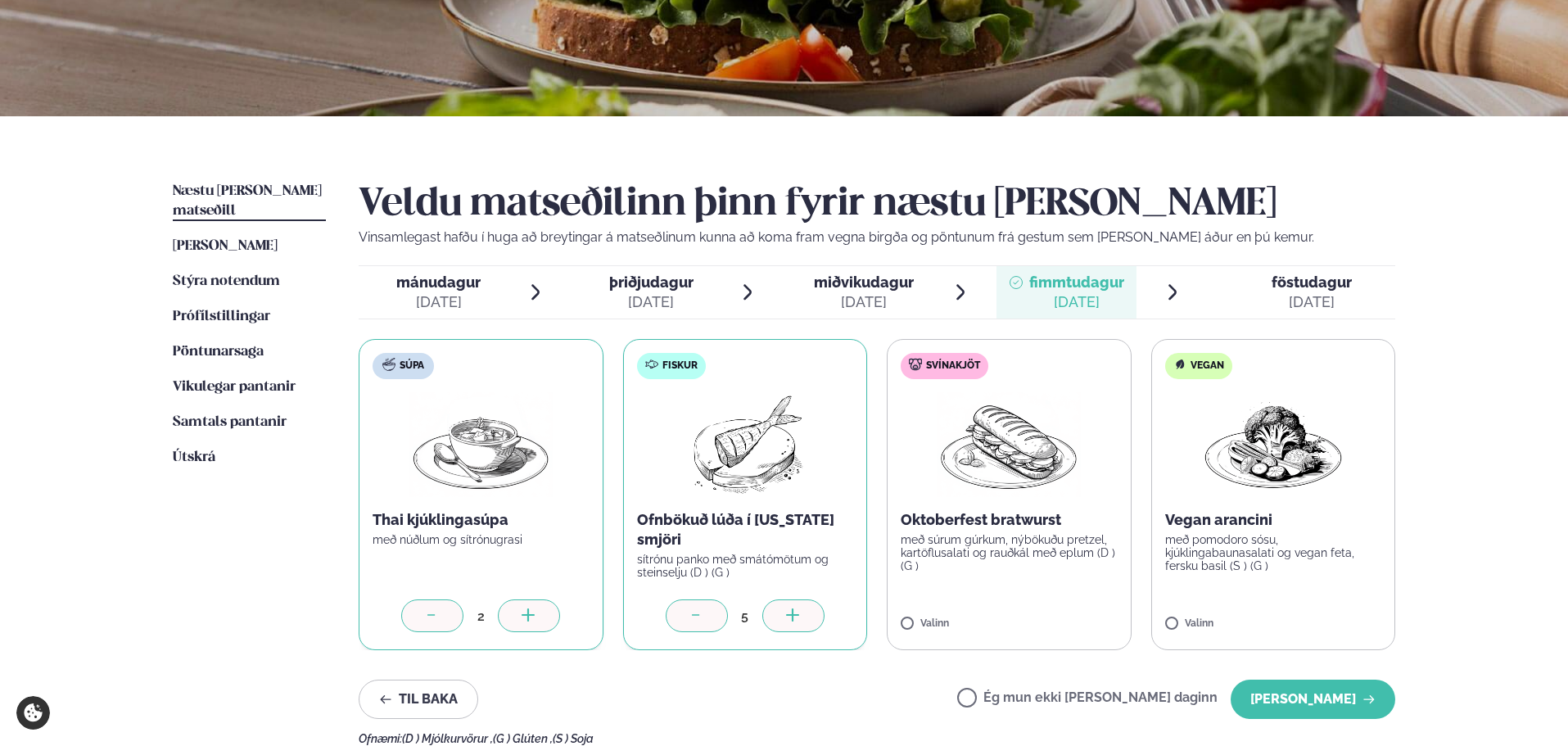
click at [816, 618] on div at bounding box center [793, 615] width 62 height 33
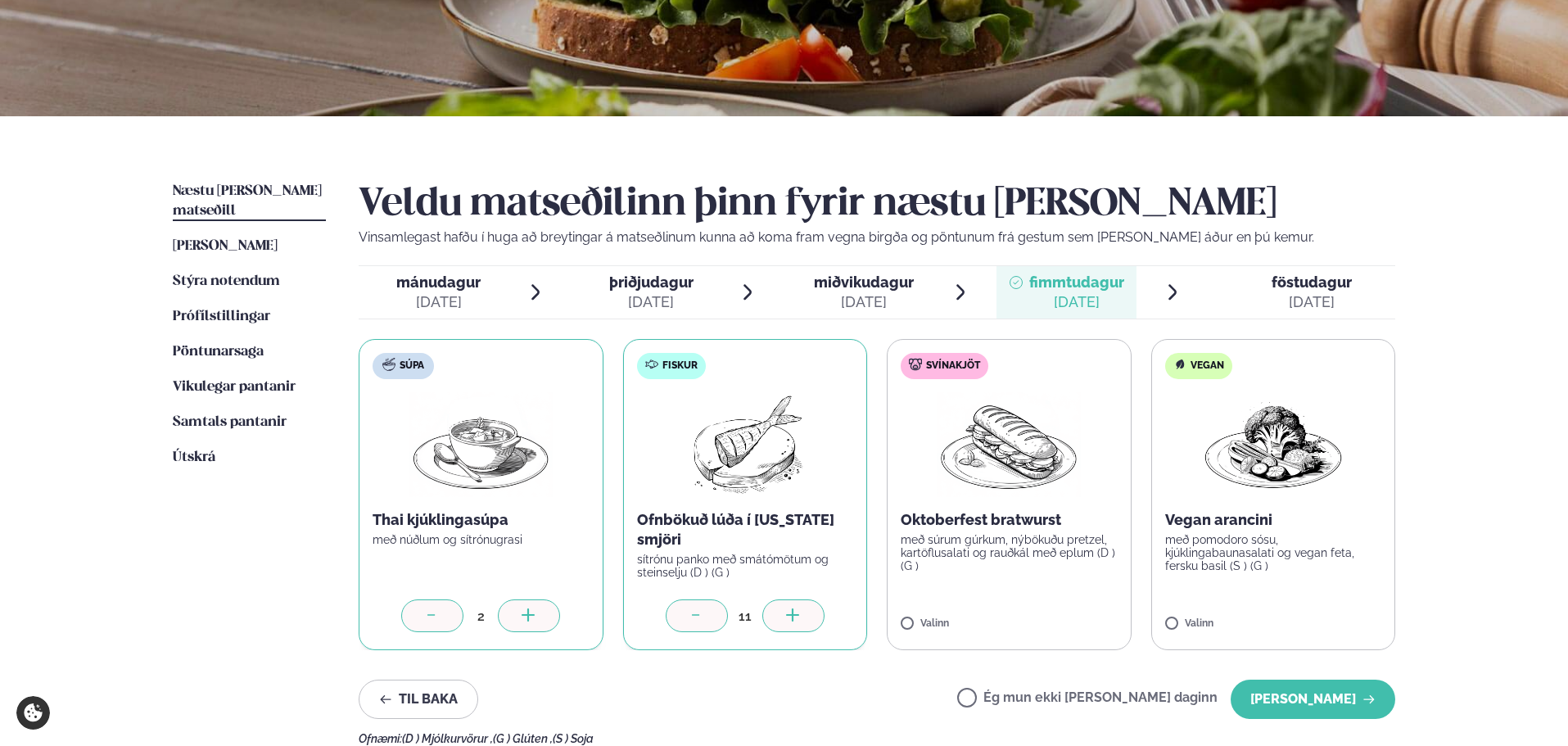
click at [816, 618] on div at bounding box center [793, 615] width 62 height 33
click at [1072, 559] on p "með súrum gúrkum, nýbökuðu pretzel, kartöflusalati og rauðkál með eplum (D ) (G…" at bounding box center [1009, 552] width 217 height 39
click at [1064, 614] on icon at bounding box center [1057, 616] width 16 height 16
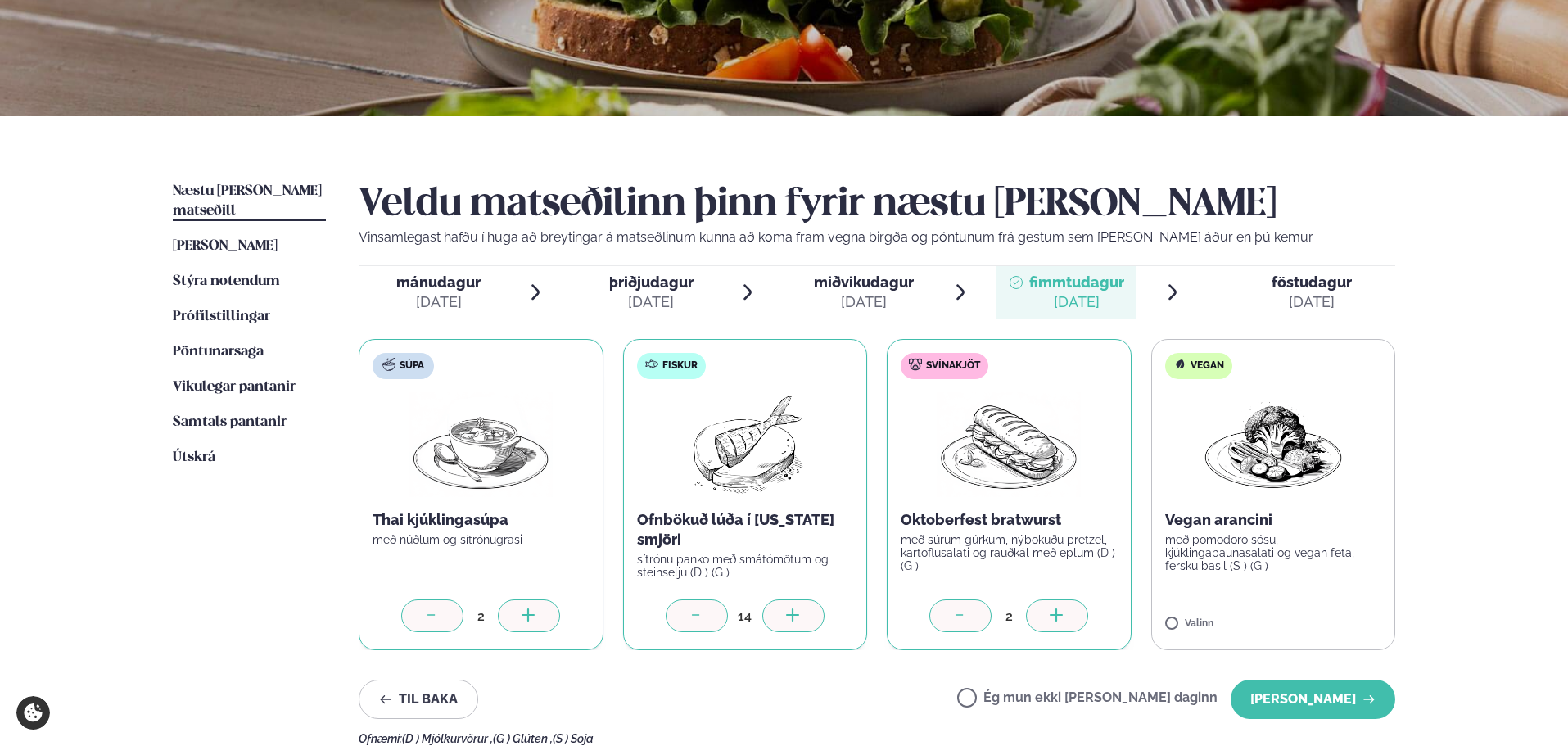
click at [1064, 614] on icon at bounding box center [1057, 616] width 16 height 16
click at [1306, 274] on span "föstudagur" at bounding box center [1311, 282] width 80 height 17
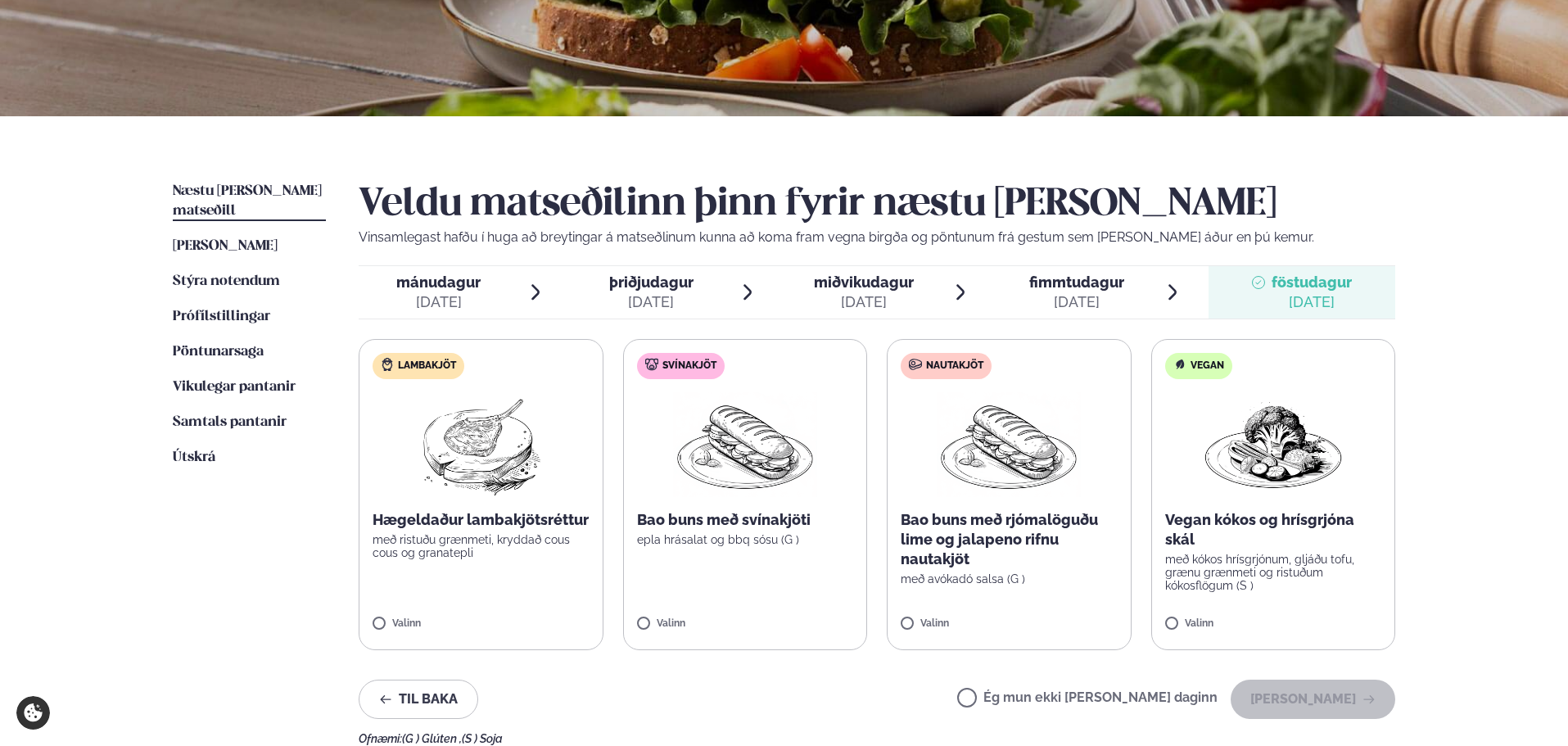
click at [499, 584] on label "Lambakjöt Hægeldaður lambakjötsréttur með ristuðu grænmeti, kryddað cous cous o…" at bounding box center [482, 495] width 245 height 311
click at [521, 621] on icon at bounding box center [529, 616] width 16 height 16
click at [451, 615] on div at bounding box center [433, 615] width 62 height 33
click at [801, 583] on label "Svínakjöt Bao buns með svínakjöti epla hrásalat og bbq sósu (G ) Valinn" at bounding box center [745, 495] width 245 height 311
click at [799, 600] on div at bounding box center [793, 615] width 62 height 33
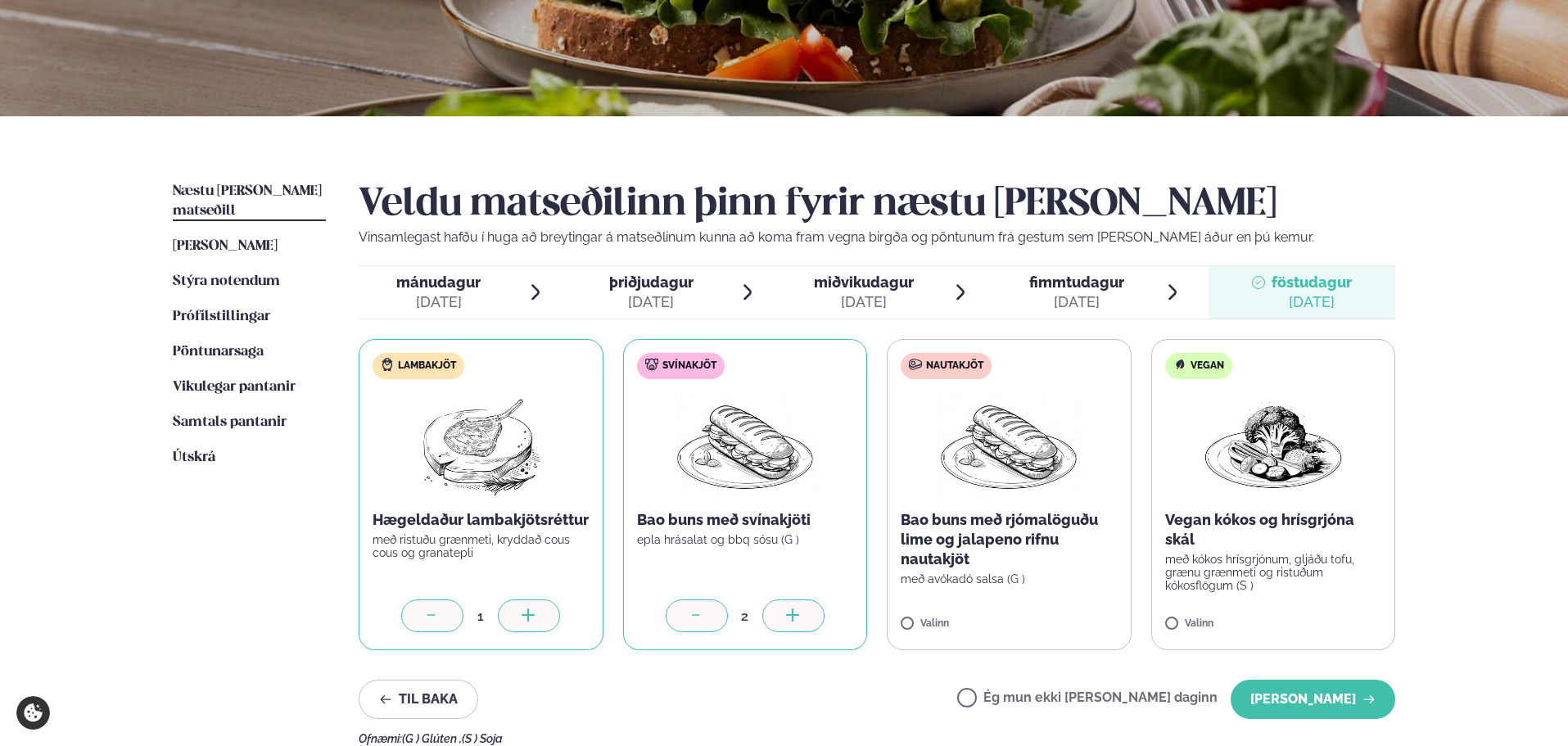
click at [799, 600] on div at bounding box center [793, 615] width 62 height 33
click at [1084, 585] on p "með avókadó salsa (G )" at bounding box center [1009, 578] width 217 height 13
click at [1070, 613] on div at bounding box center [1057, 615] width 62 height 33
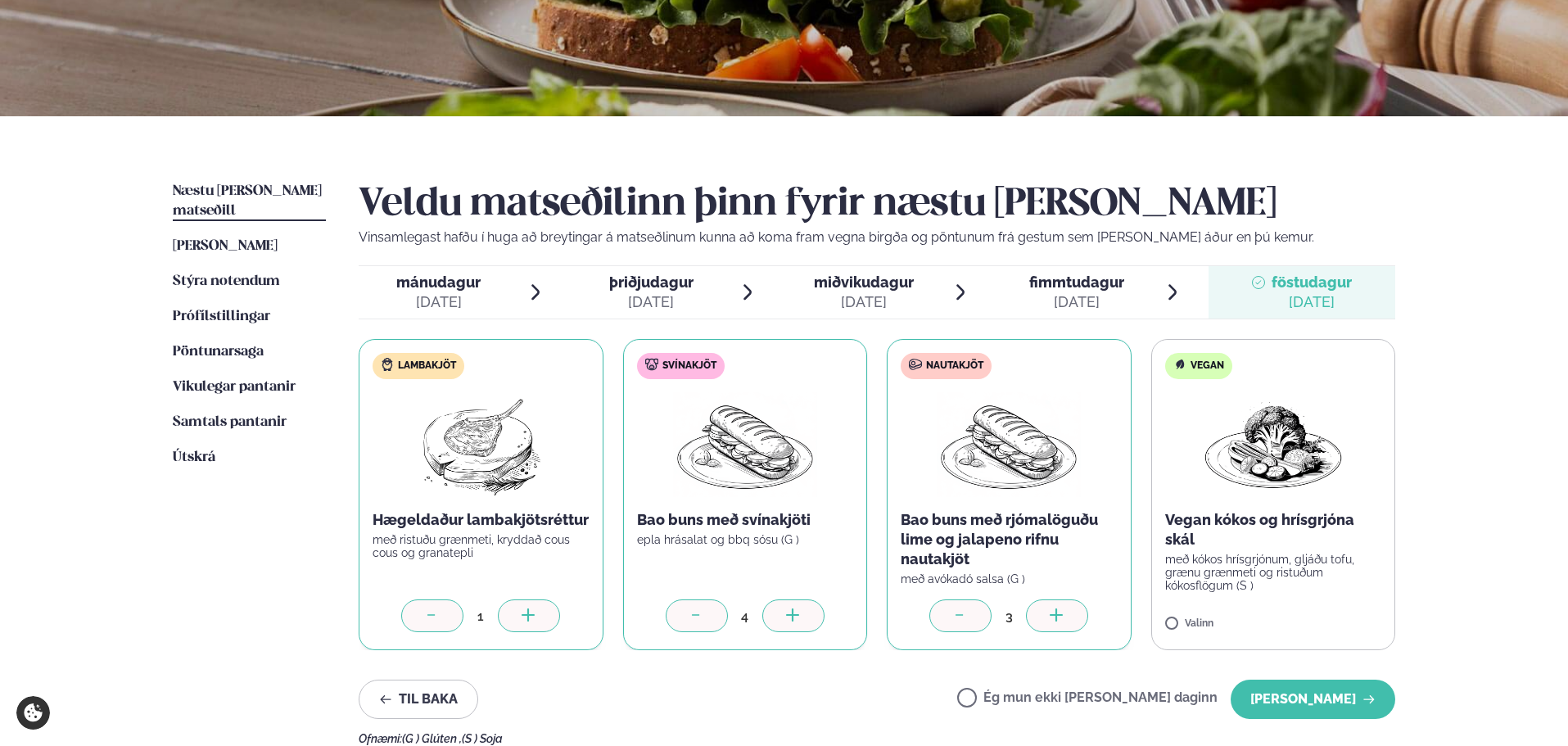
click at [1070, 613] on div at bounding box center [1057, 615] width 62 height 33
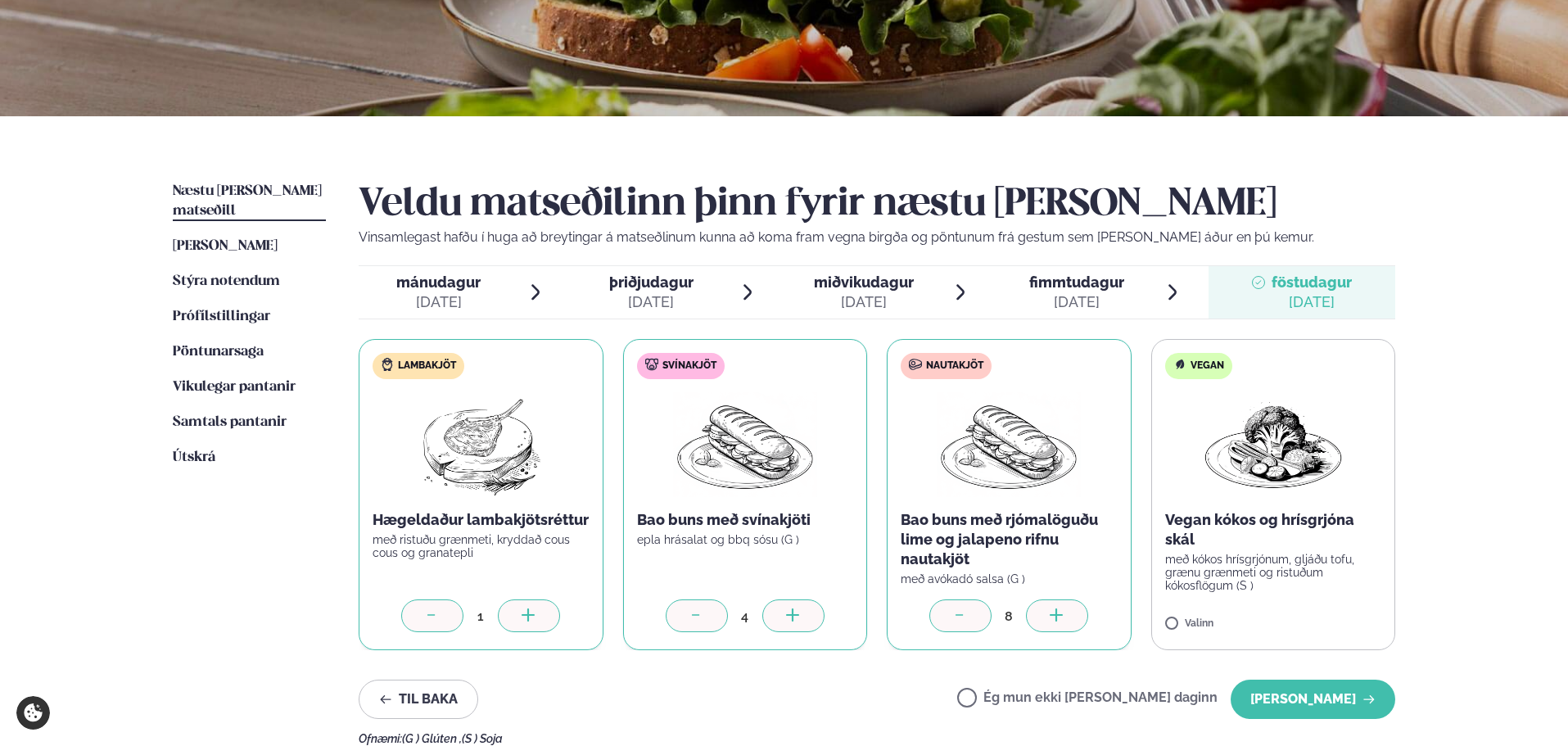
click at [1070, 613] on div at bounding box center [1057, 615] width 62 height 33
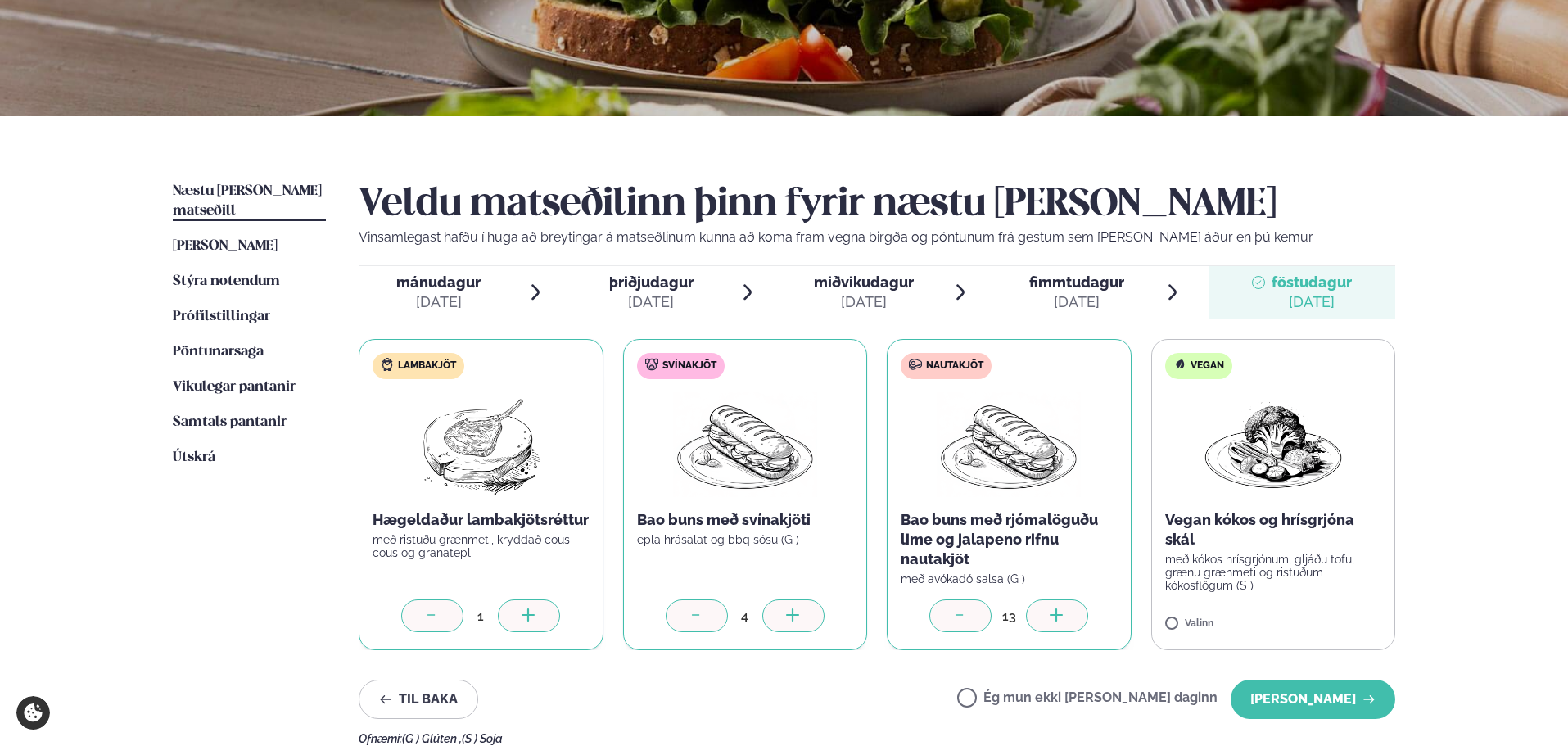
click at [1118, 479] on label "Nautakjöt Bao buns með rjómalöguðu lime og jalapeno rifnu nautakjöt með avókadó…" at bounding box center [1009, 495] width 245 height 311
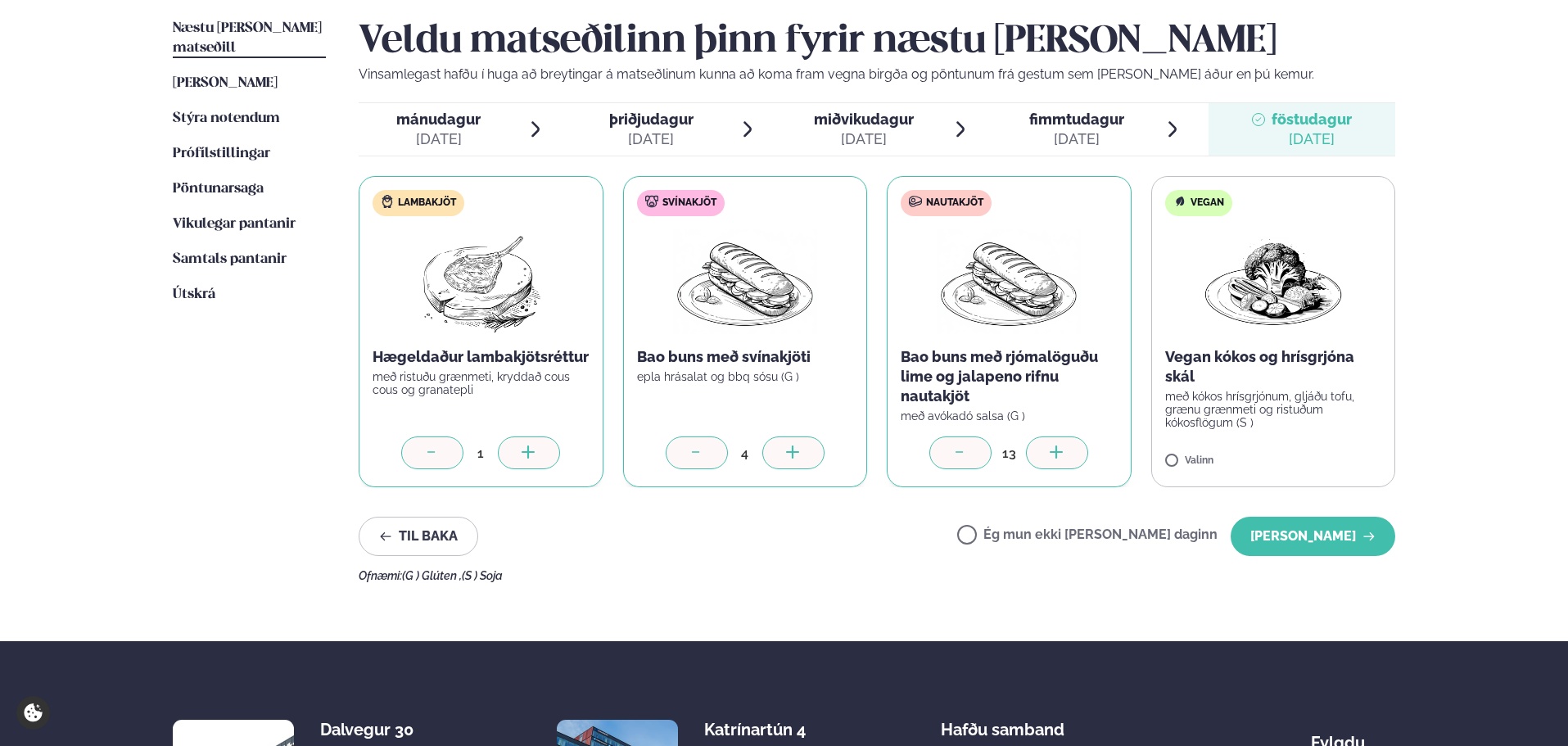
scroll to position [409, 0]
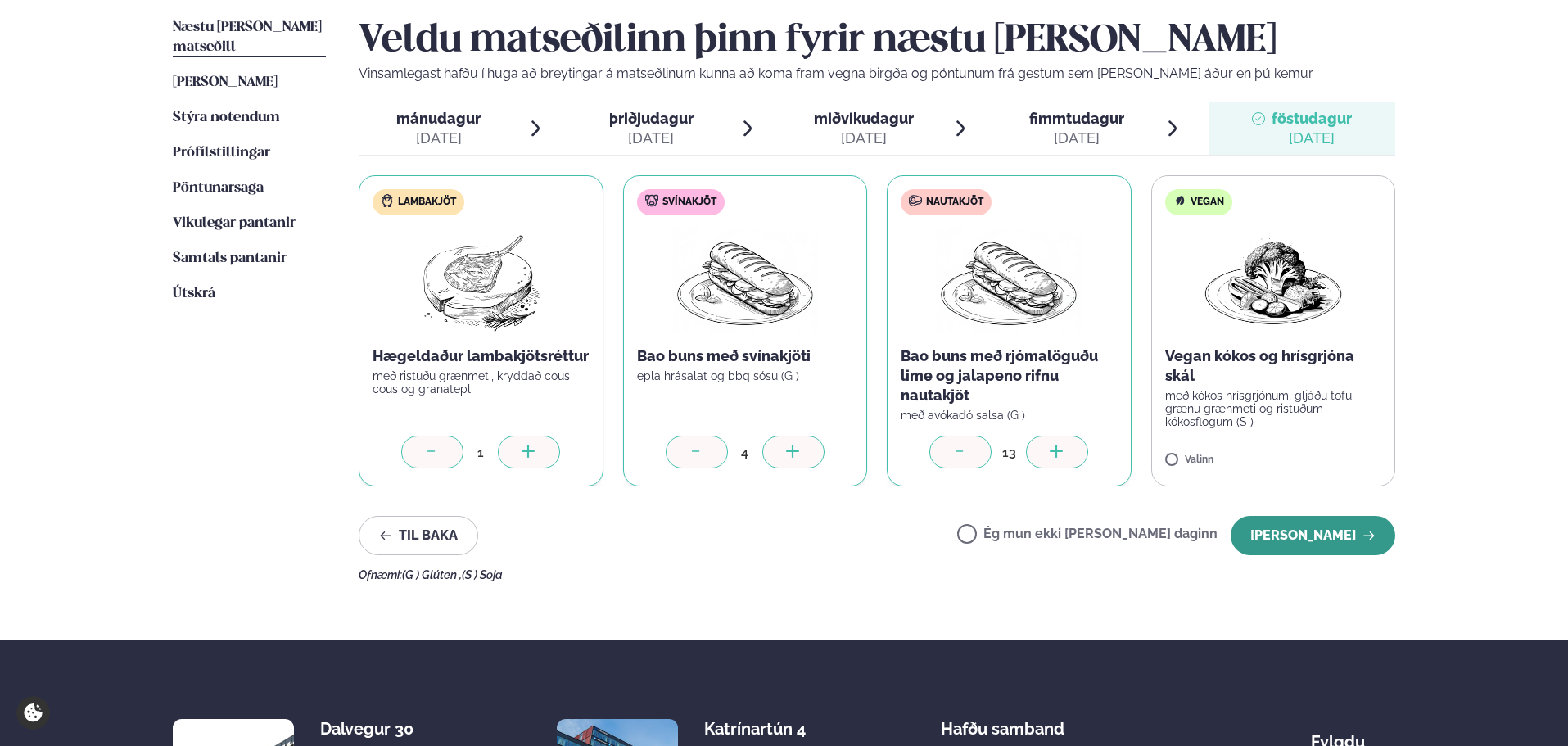
click at [1305, 528] on button "[PERSON_NAME]" at bounding box center [1312, 536] width 164 height 39
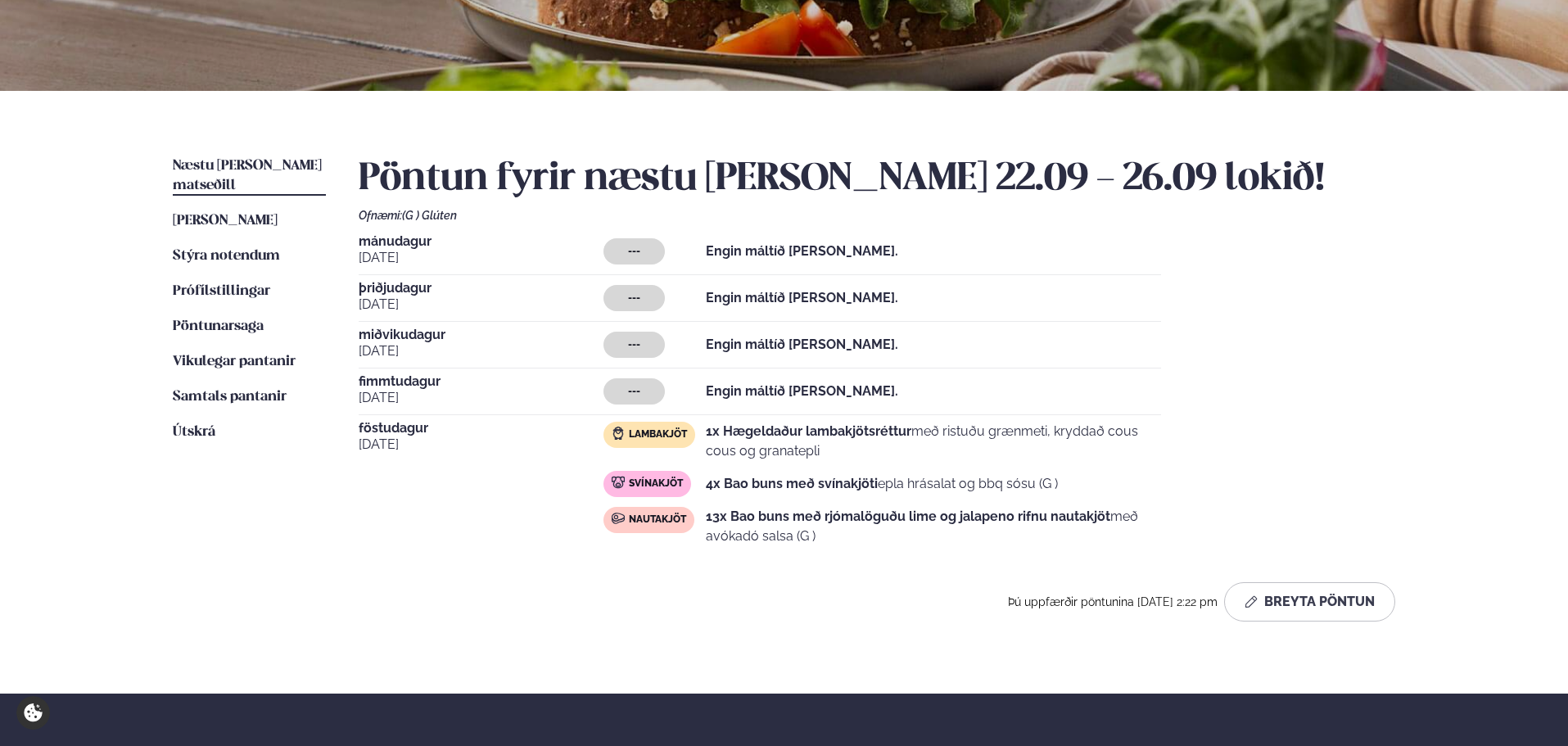
scroll to position [245, 0]
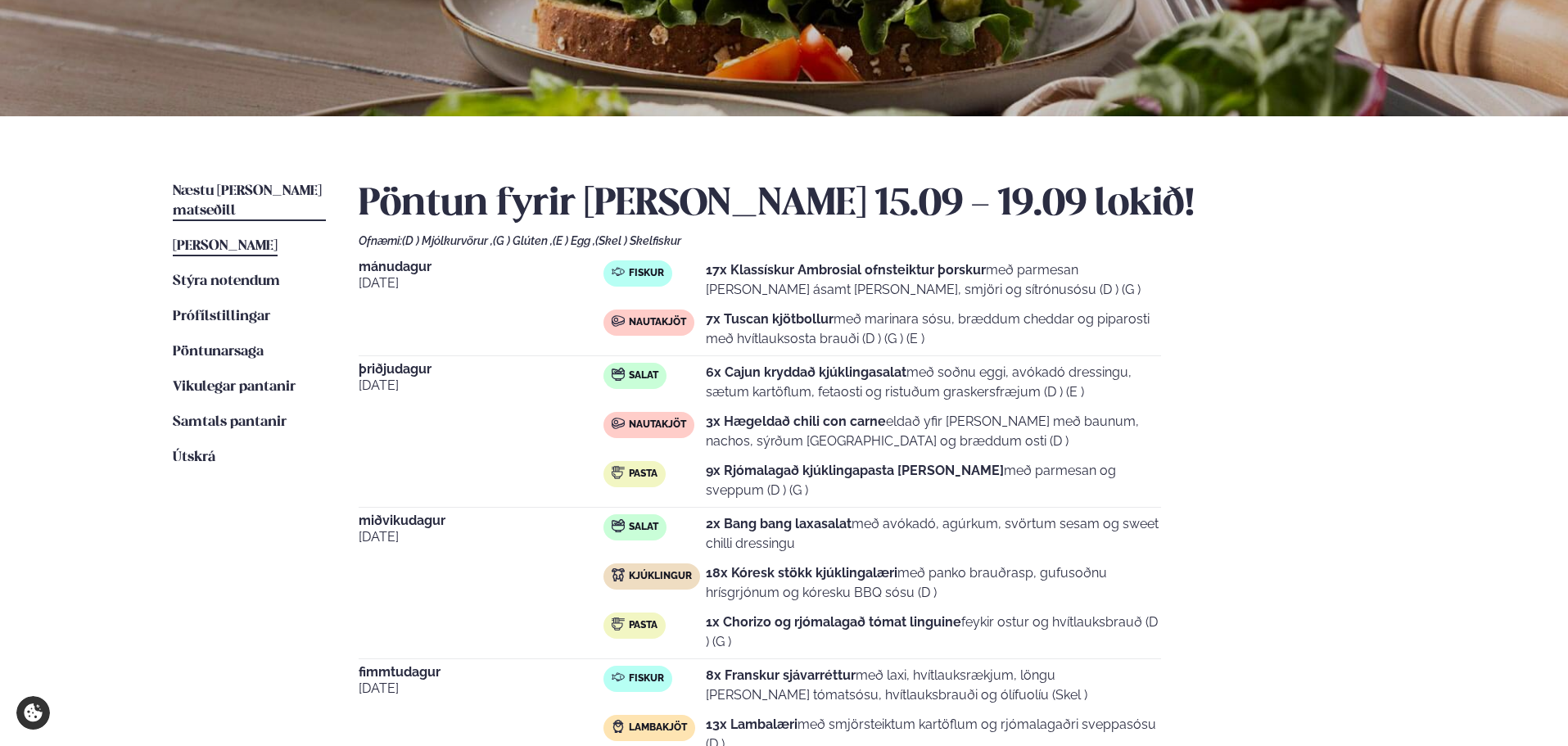
click at [241, 191] on span "Næstu [PERSON_NAME] matseðill" at bounding box center [247, 201] width 149 height 34
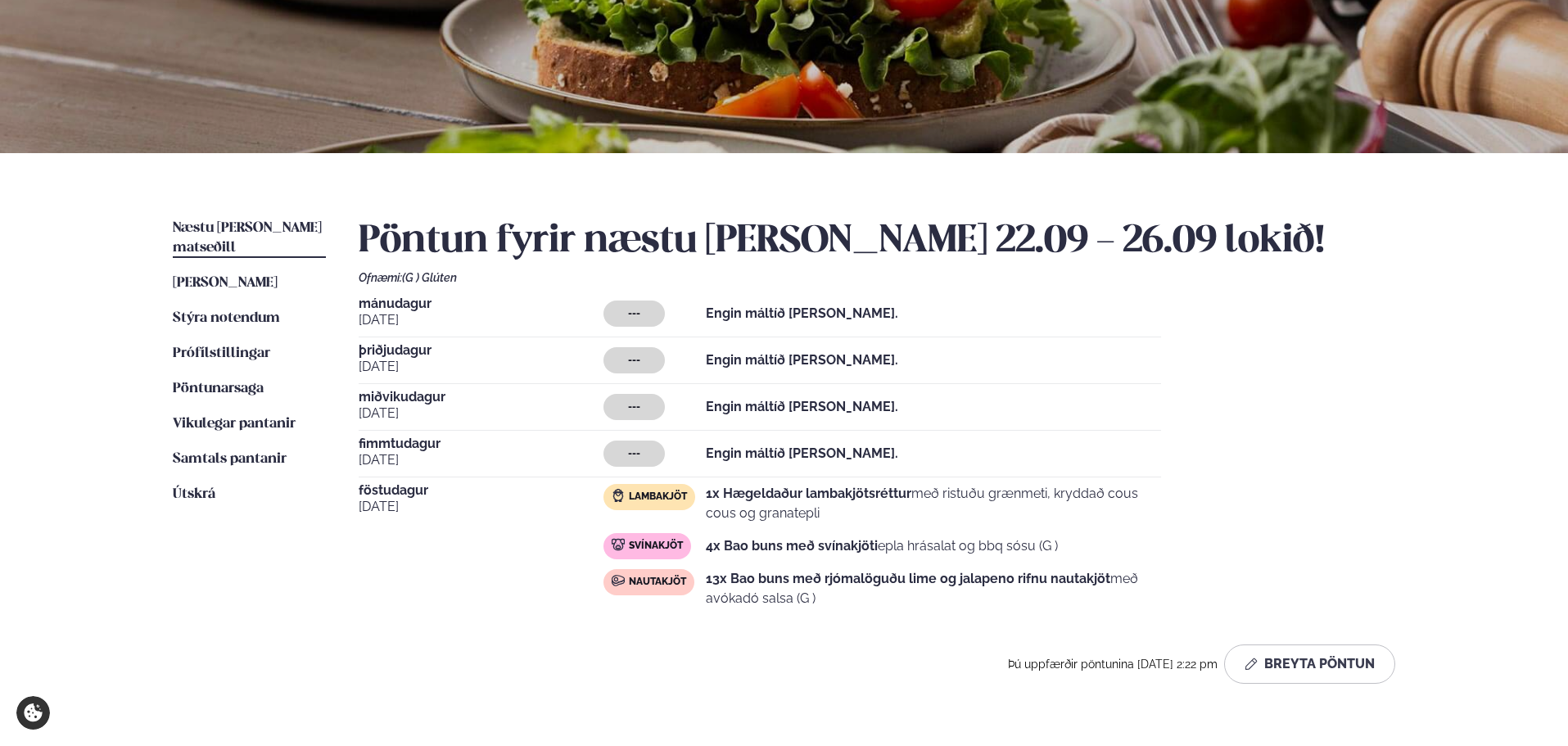
scroll to position [245, 0]
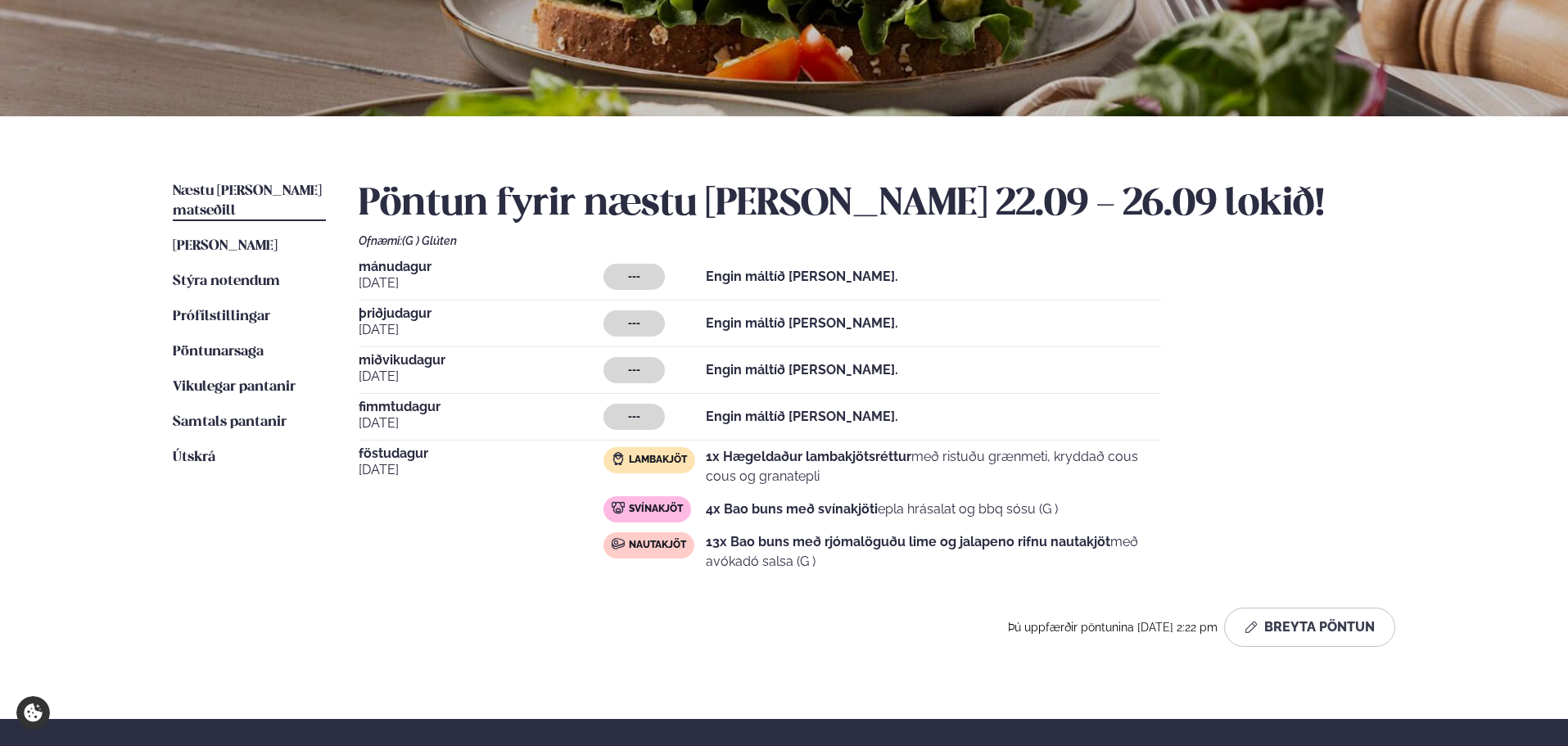
click at [635, 290] on div "---" at bounding box center [633, 276] width 61 height 26
click at [635, 274] on span "---" at bounding box center [634, 276] width 12 height 13
click at [740, 275] on strong "Engin máltíð [PERSON_NAME]." at bounding box center [801, 276] width 193 height 16
click at [1294, 627] on button "Breyta Pöntun" at bounding box center [1309, 627] width 171 height 39
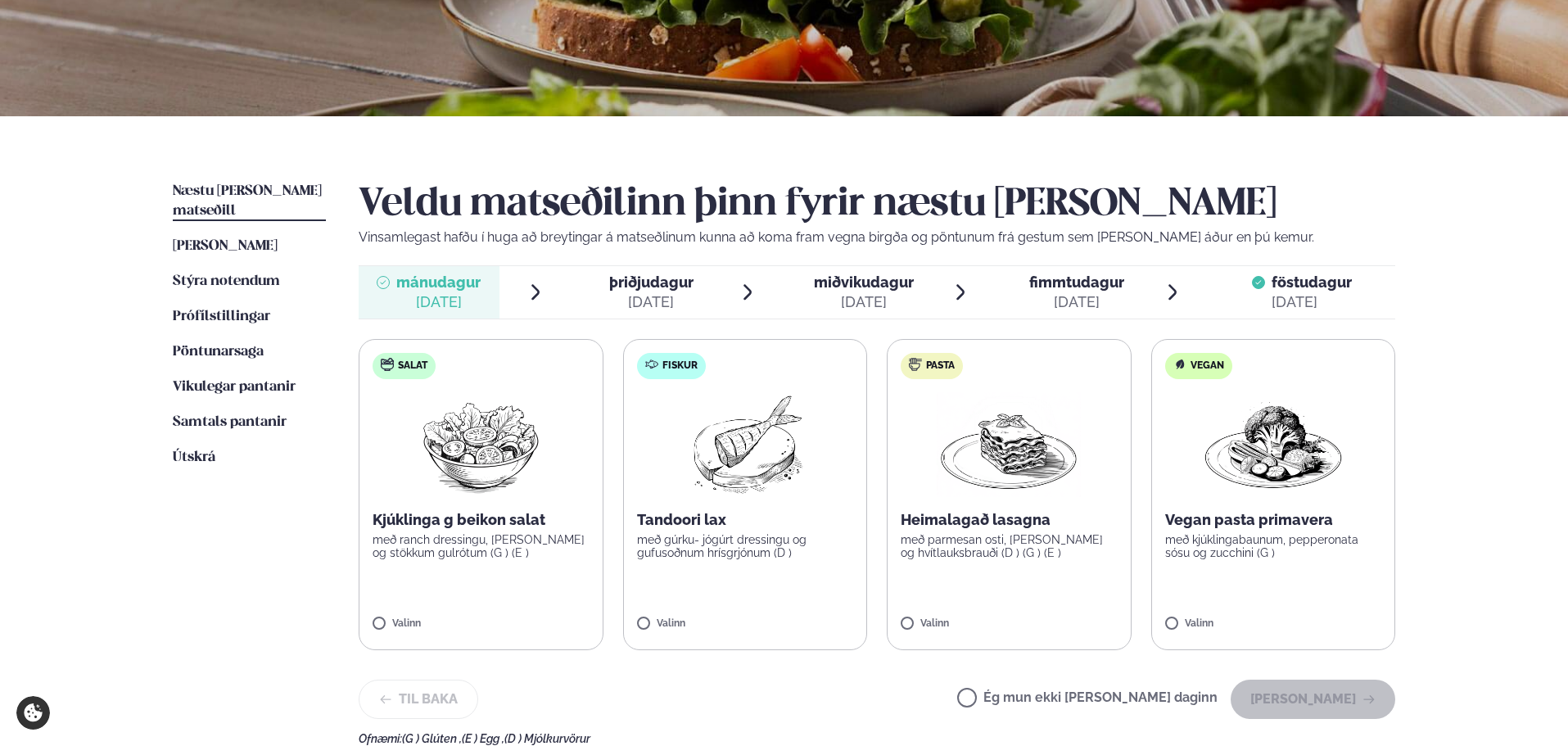
click at [454, 289] on span "mánudagur" at bounding box center [438, 282] width 84 height 17
click at [515, 591] on label "Salat Kjúklinga g beikon salat með ranch dressingu, [PERSON_NAME] og stökkum gu…" at bounding box center [482, 495] width 245 height 311
click at [531, 615] on icon at bounding box center [528, 615] width 13 height 2
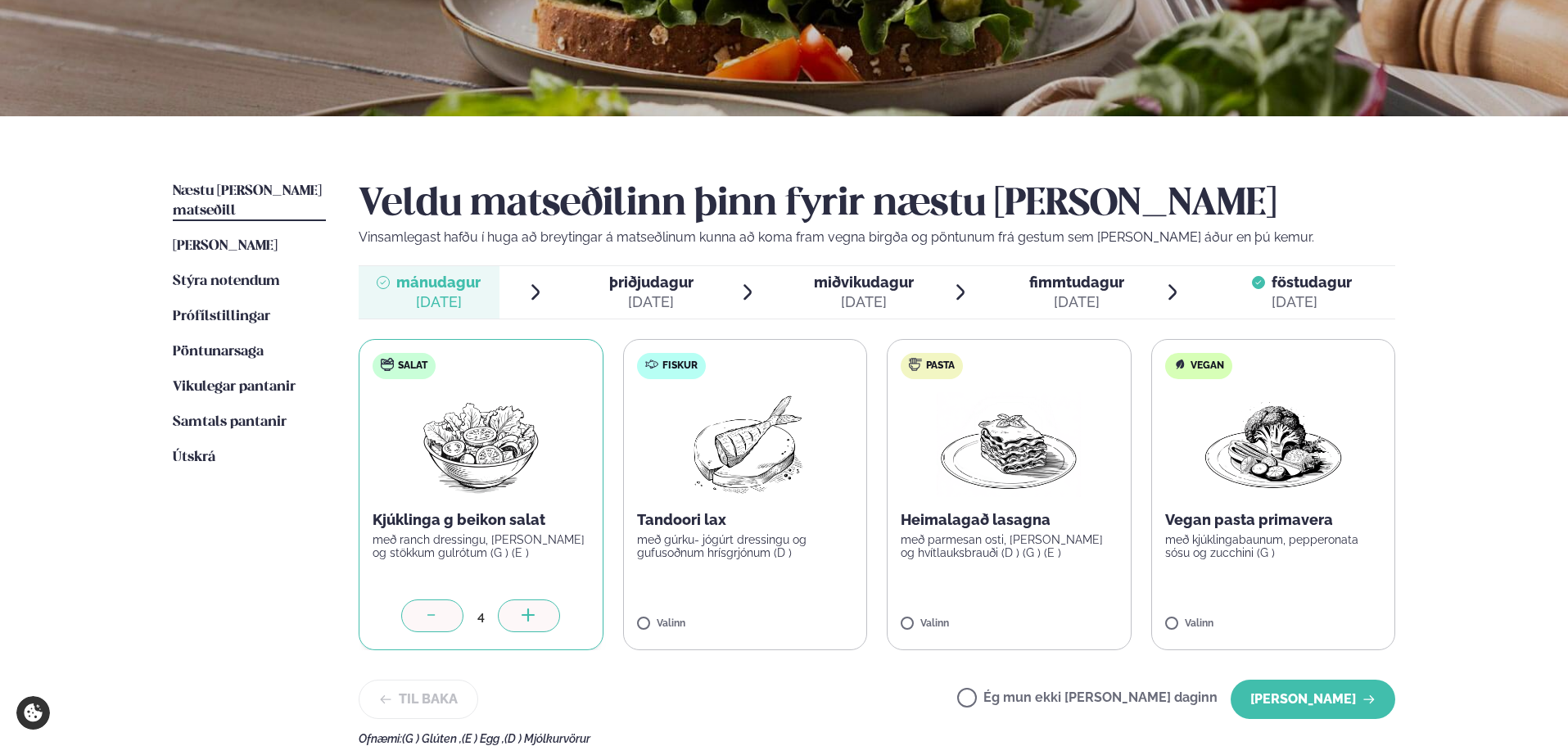
click at [531, 615] on icon at bounding box center [528, 615] width 13 height 2
click at [448, 615] on div at bounding box center [433, 615] width 62 height 33
click at [739, 610] on label "Fiskur Tandoori lax með gúrku- jógúrt dressingu og gufusoðnum hrísgrjónum (D ) …" at bounding box center [745, 495] width 245 height 311
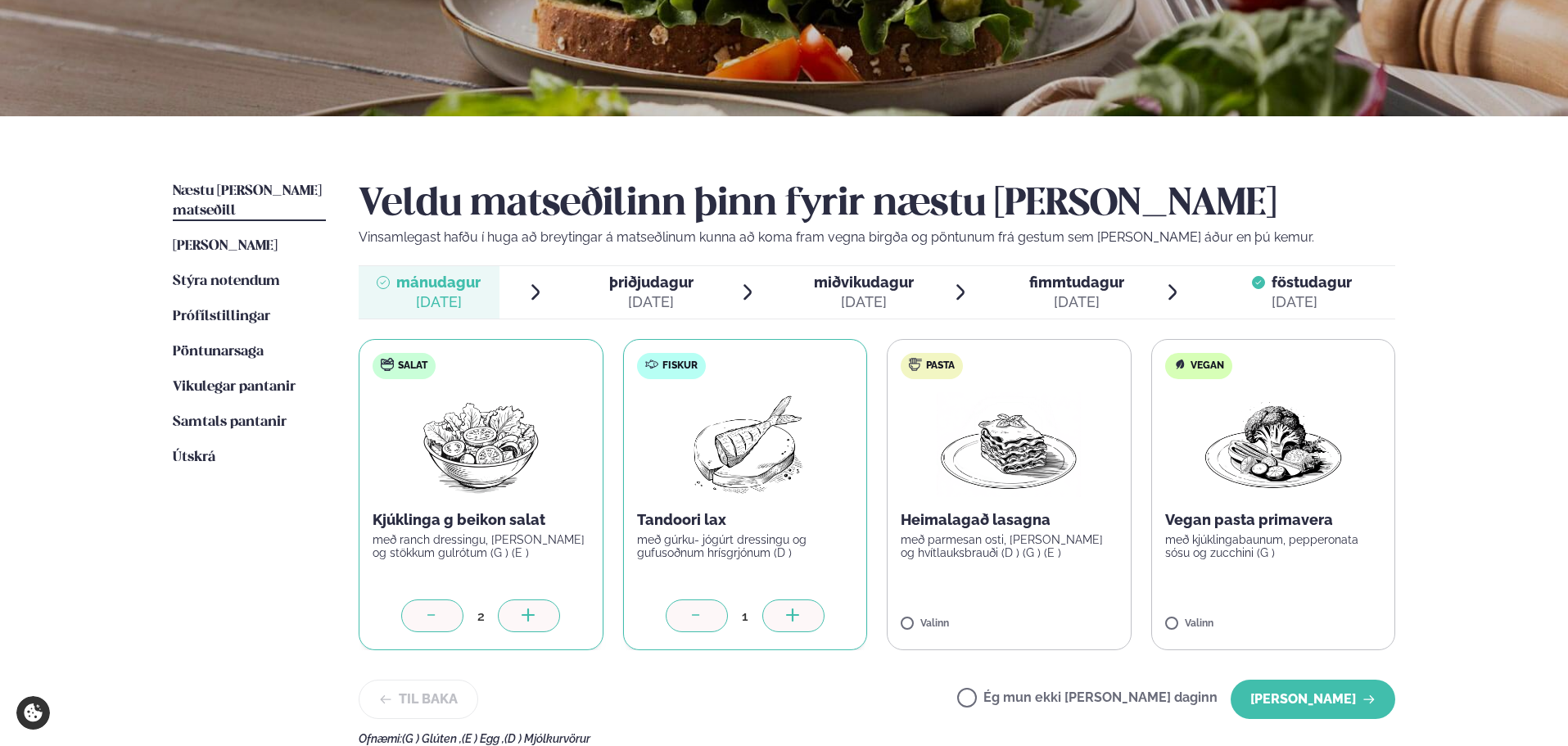
click at [798, 614] on icon at bounding box center [793, 616] width 16 height 16
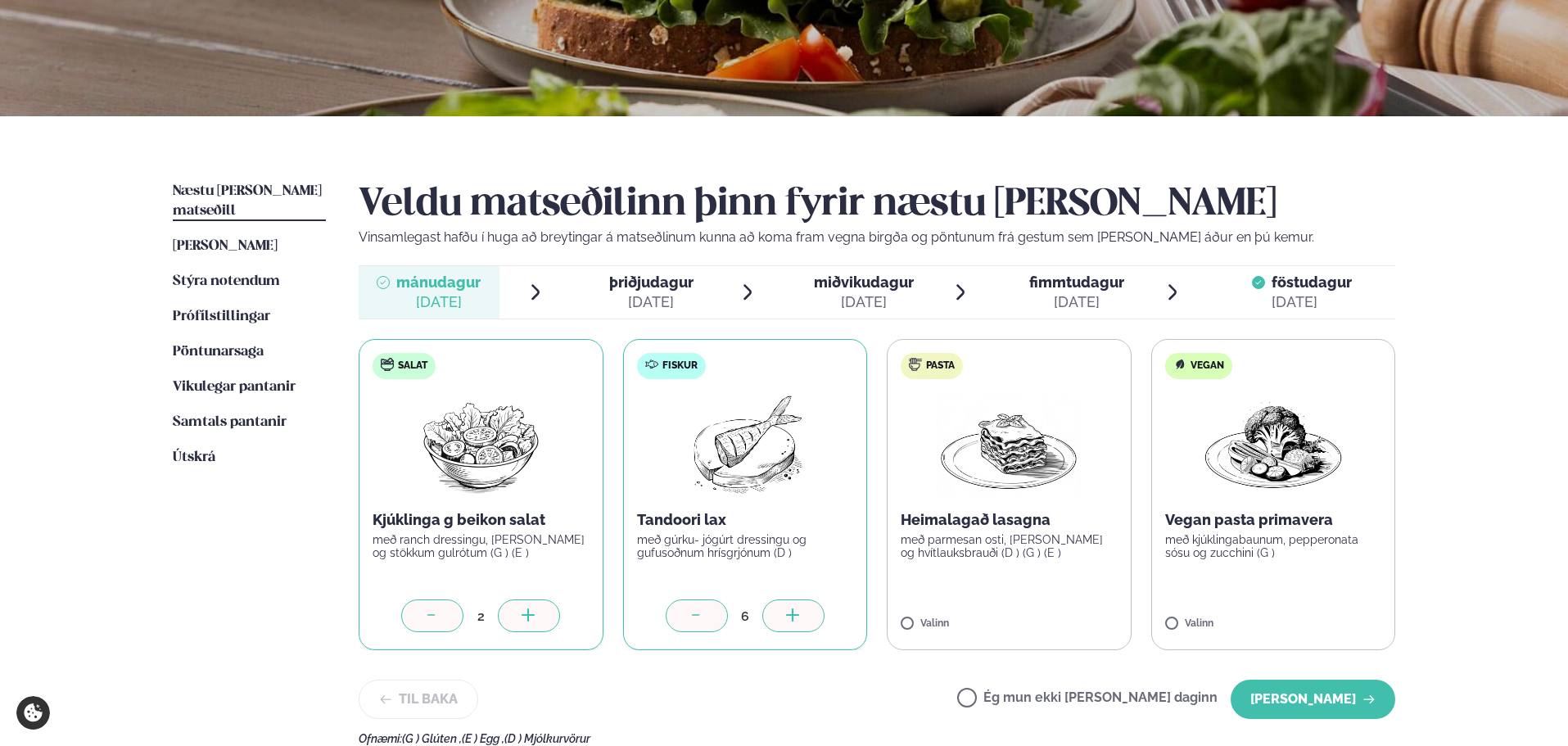
click at [1049, 578] on label "Pasta Heimalagað lasagna með parmesan osti, basil pesto og hvítlauksbrauði (D )…" at bounding box center [1009, 495] width 245 height 311
click at [1064, 619] on icon at bounding box center [1057, 616] width 16 height 16
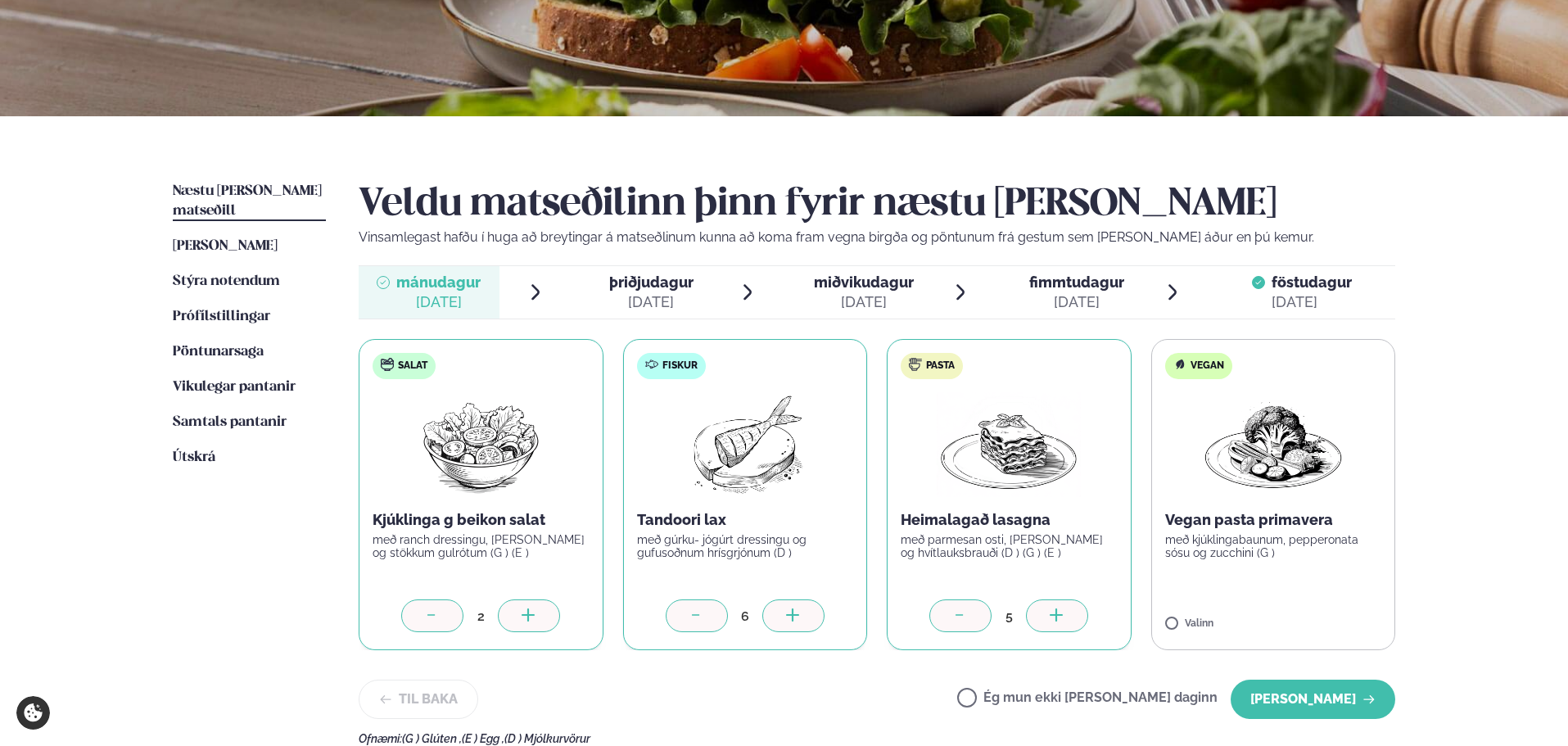
click at [1064, 619] on icon at bounding box center [1057, 616] width 16 height 16
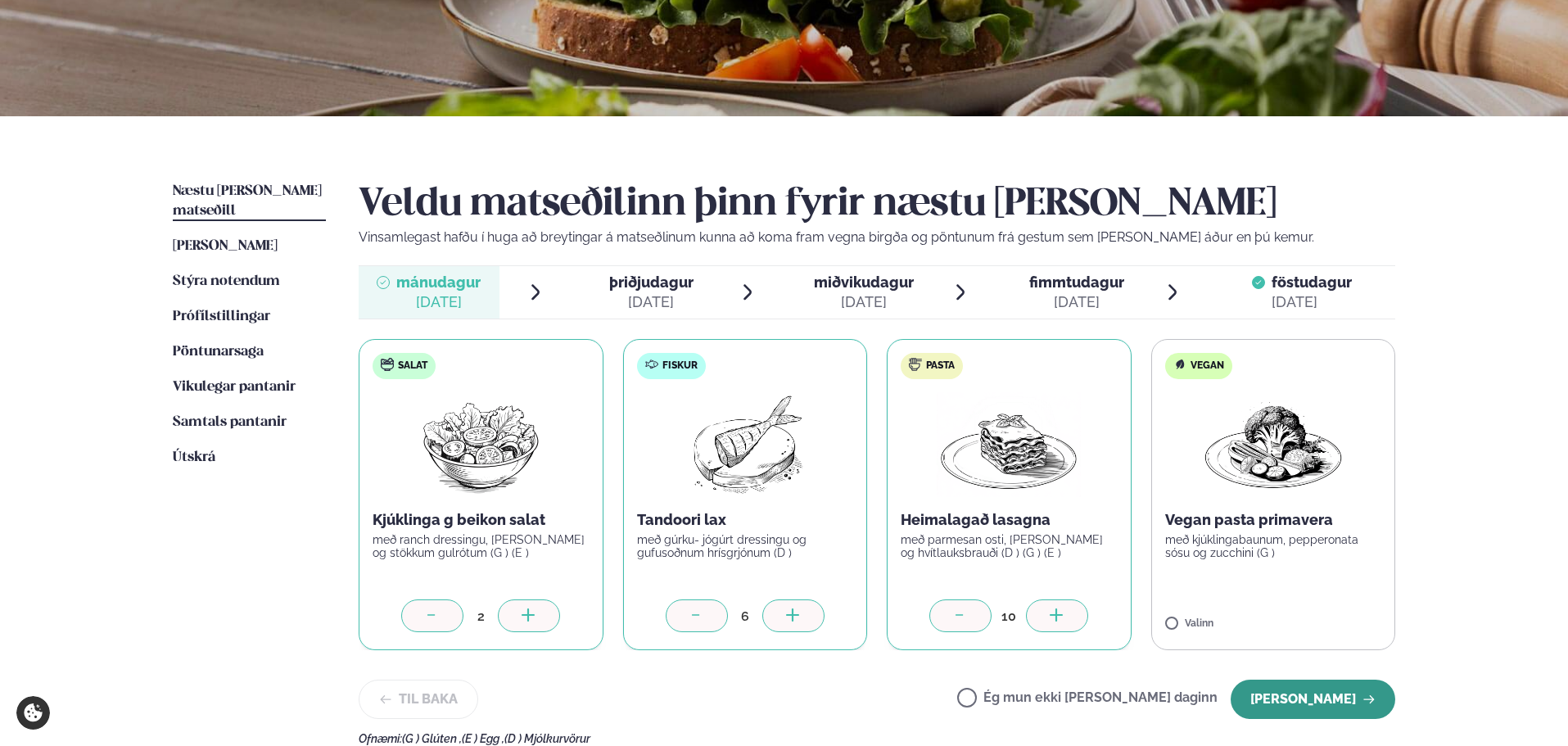
click at [1344, 695] on button "[PERSON_NAME]" at bounding box center [1312, 699] width 164 height 39
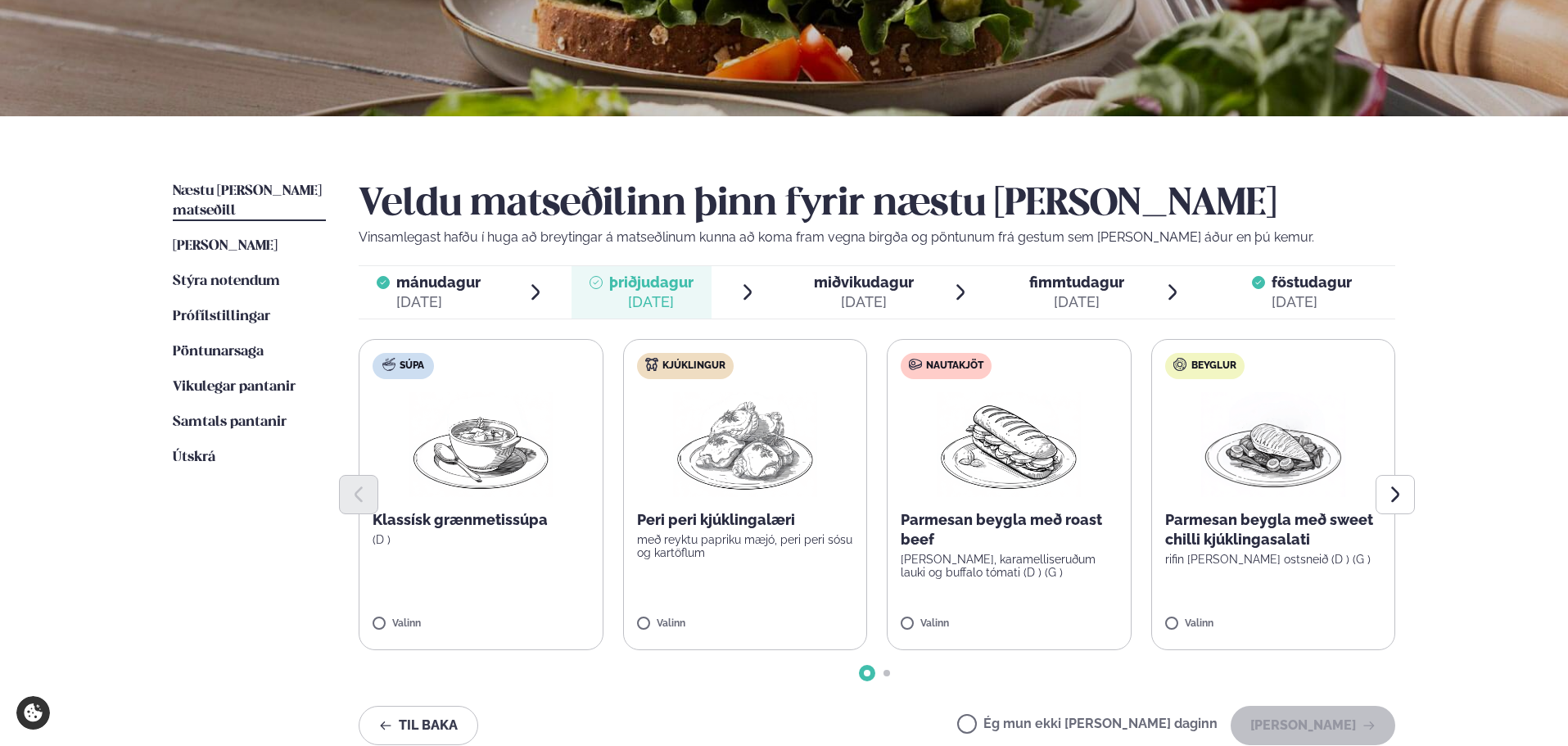
click at [473, 299] on div "[DATE]" at bounding box center [438, 302] width 84 height 20
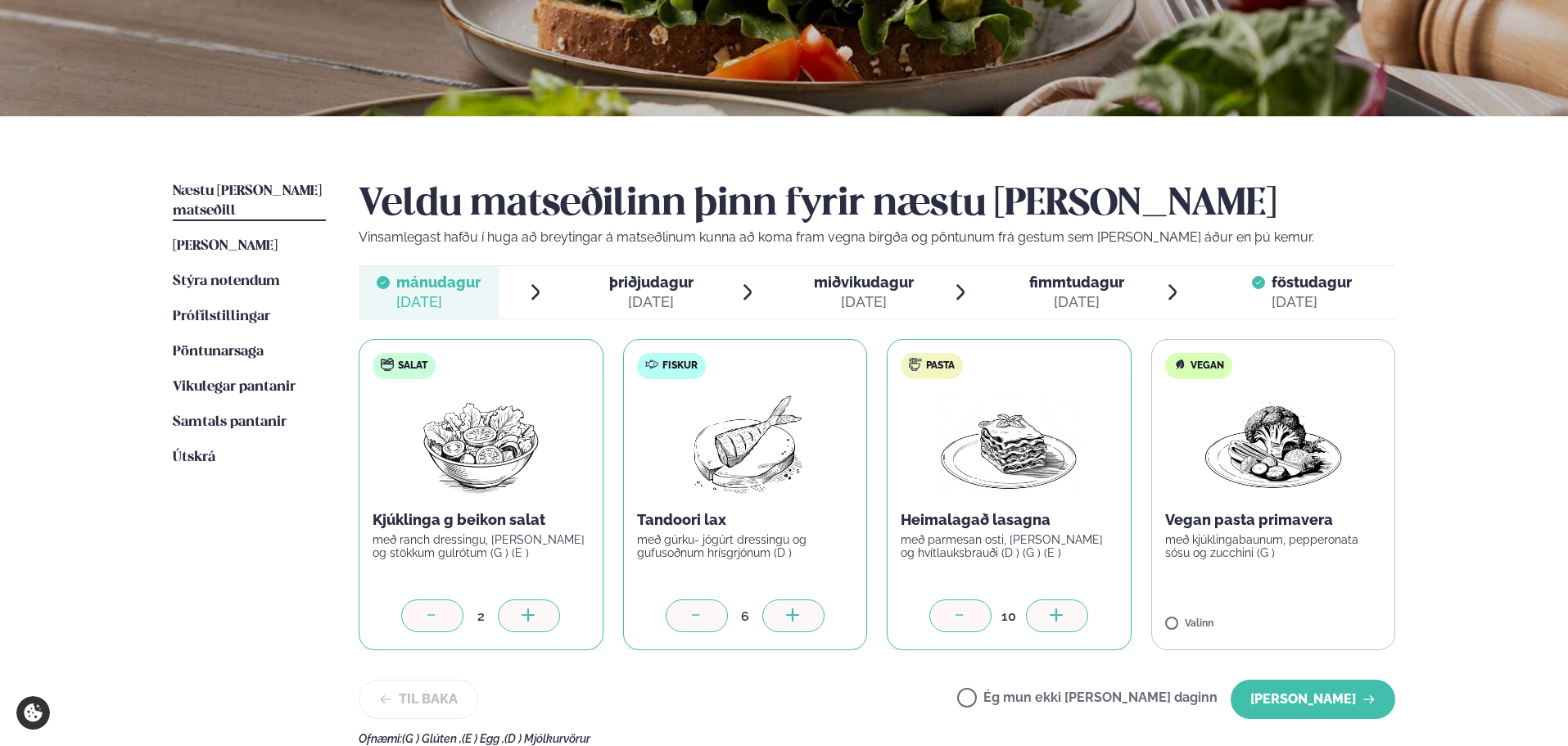
click at [695, 287] on span "þriðjudagur þri. [DATE]" at bounding box center [641, 292] width 141 height 52
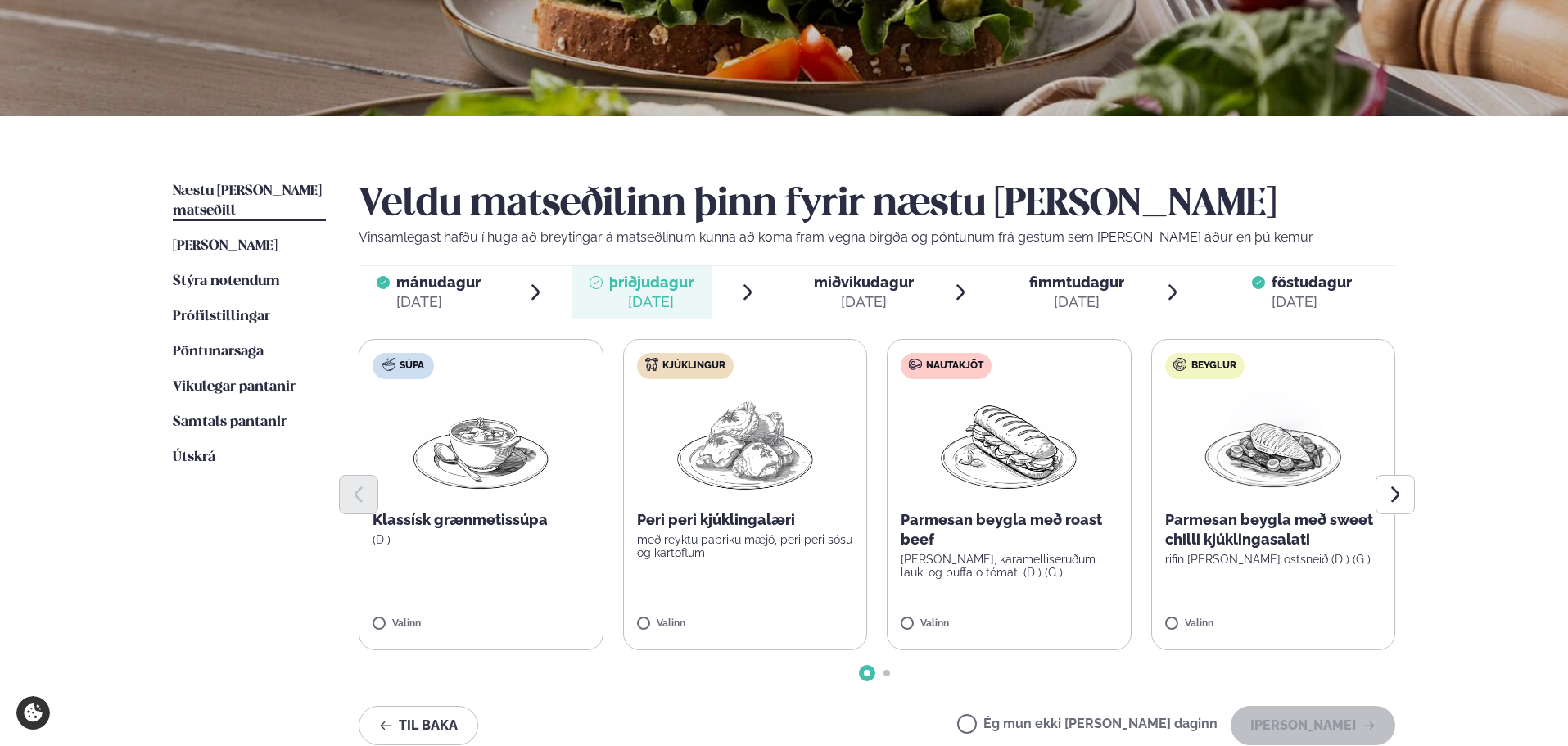
click at [811, 503] on div at bounding box center [877, 495] width 1037 height 39
click at [797, 598] on label "Kjúklingur Peri peri kjúklingalæri með reyktu papriku mæjó, peri peri sósu og k…" at bounding box center [745, 495] width 245 height 311
click at [744, 604] on label "Kjúklingur Peri peri kjúklingalæri með reyktu papriku mæjó, peri peri sósu og k…" at bounding box center [744, 495] width 245 height 311
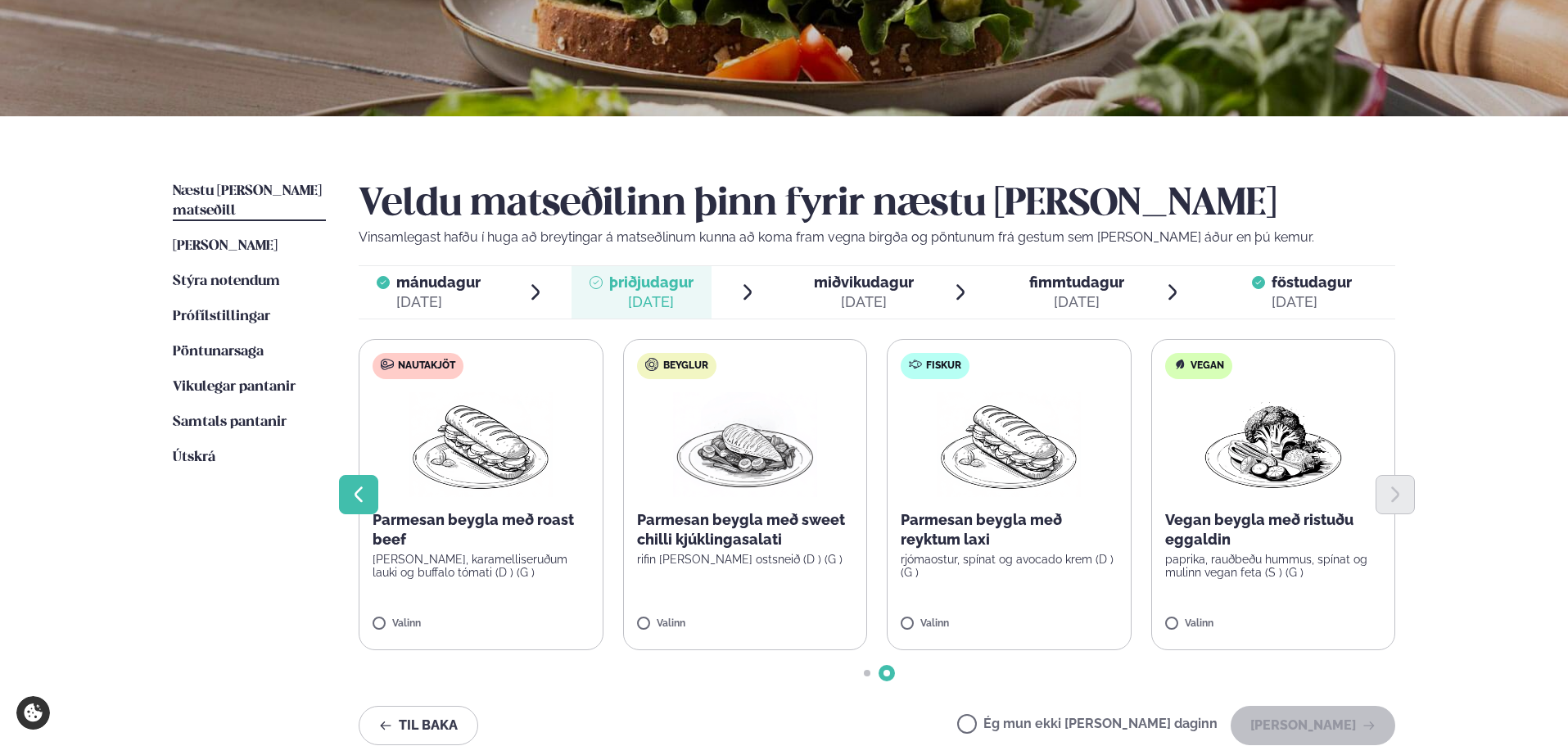
click at [354, 498] on icon "Previous slide" at bounding box center [359, 495] width 20 height 20
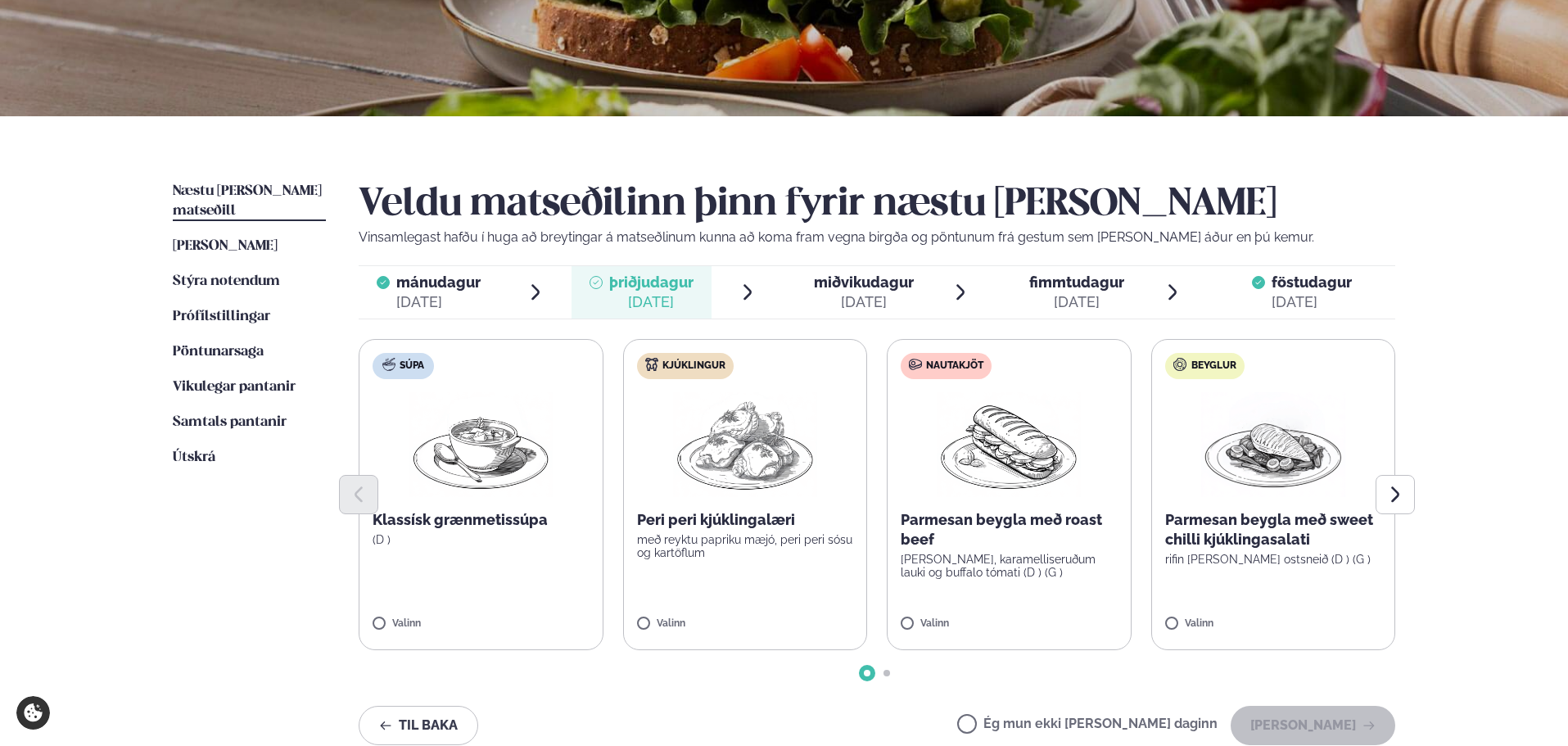
click at [667, 593] on label "Kjúklingur Peri peri kjúklingalæri með reyktu papriku mæjó, peri peri sósu og k…" at bounding box center [745, 495] width 245 height 311
click at [774, 607] on div at bounding box center [793, 615] width 62 height 33
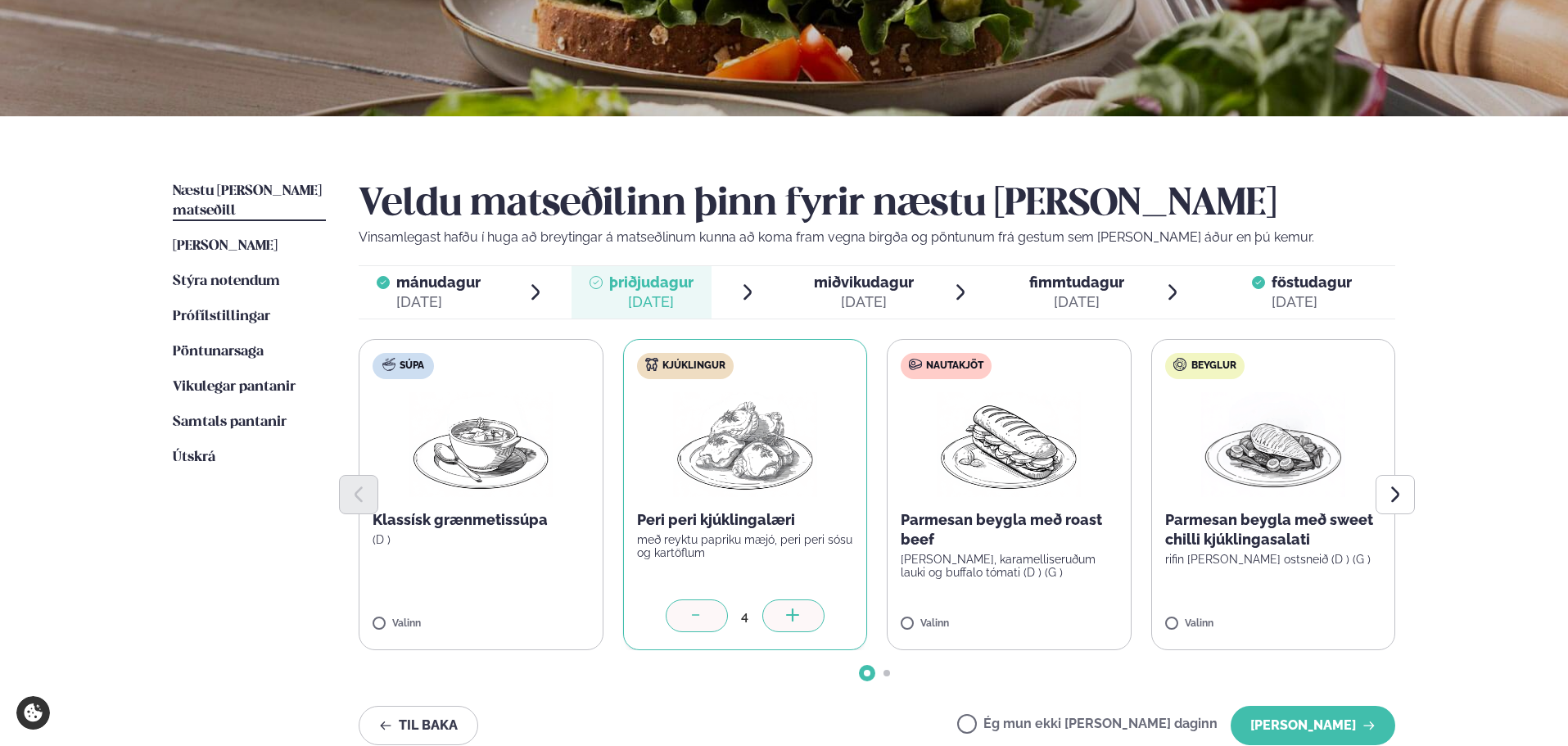
click at [774, 607] on div at bounding box center [793, 615] width 62 height 33
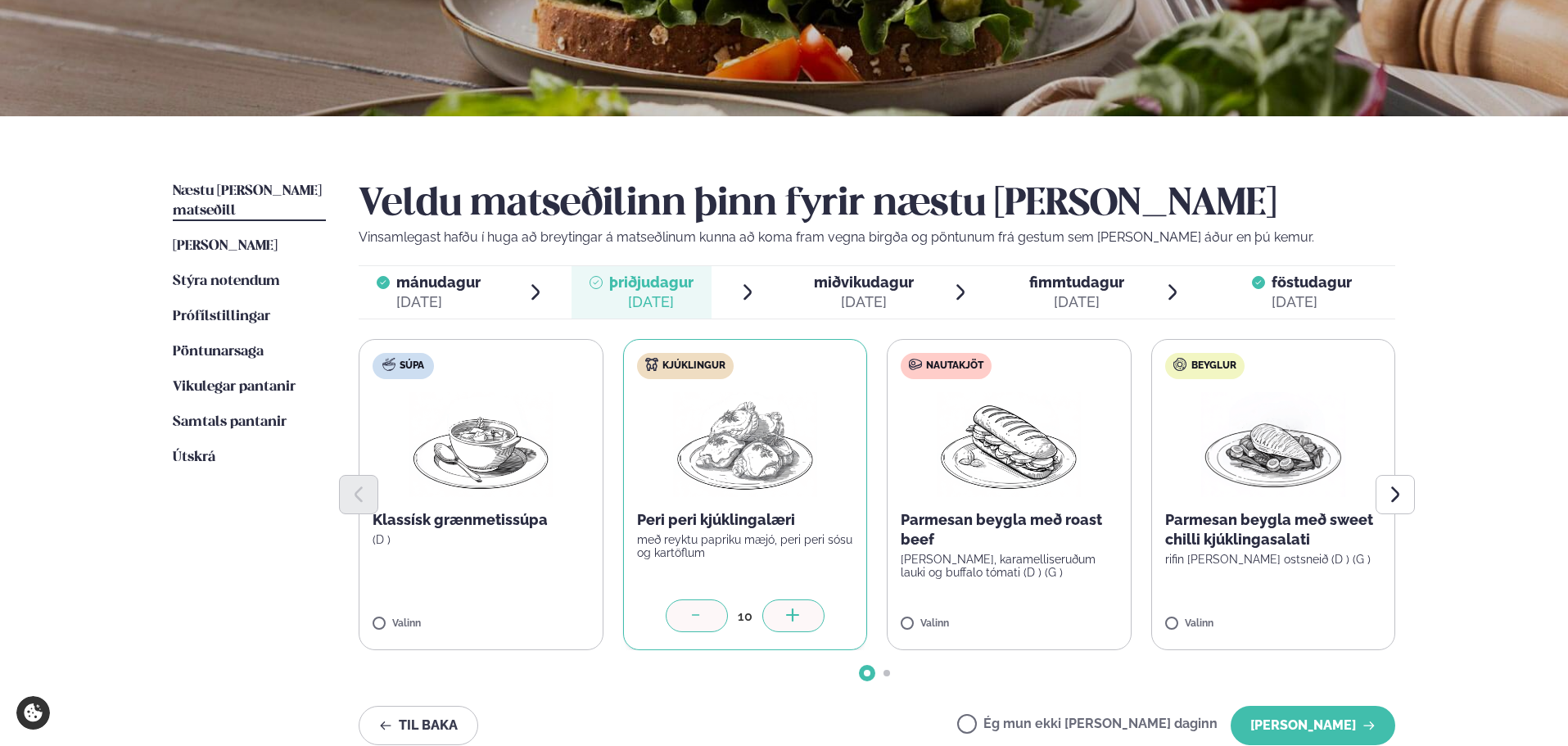
click at [774, 607] on div at bounding box center [793, 615] width 62 height 33
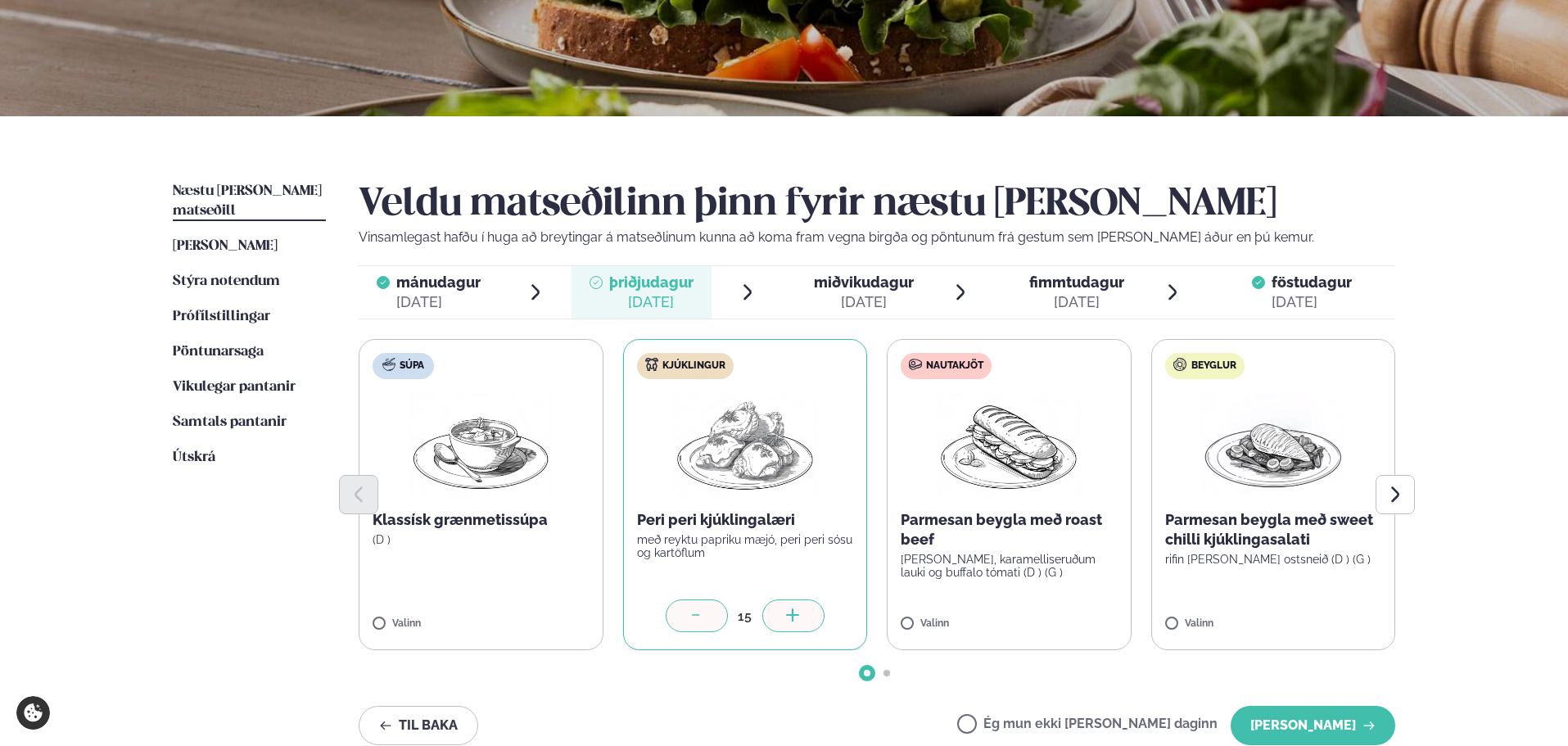
click at [774, 607] on div at bounding box center [793, 615] width 62 height 33
click at [1039, 616] on label "Nautakjöt Parmesan beygla með roast beef basil pestó, karamelliseruðum lauki og…" at bounding box center [1009, 495] width 245 height 311
click at [1067, 619] on div at bounding box center [1057, 615] width 62 height 33
click at [978, 615] on div at bounding box center [960, 615] width 62 height 33
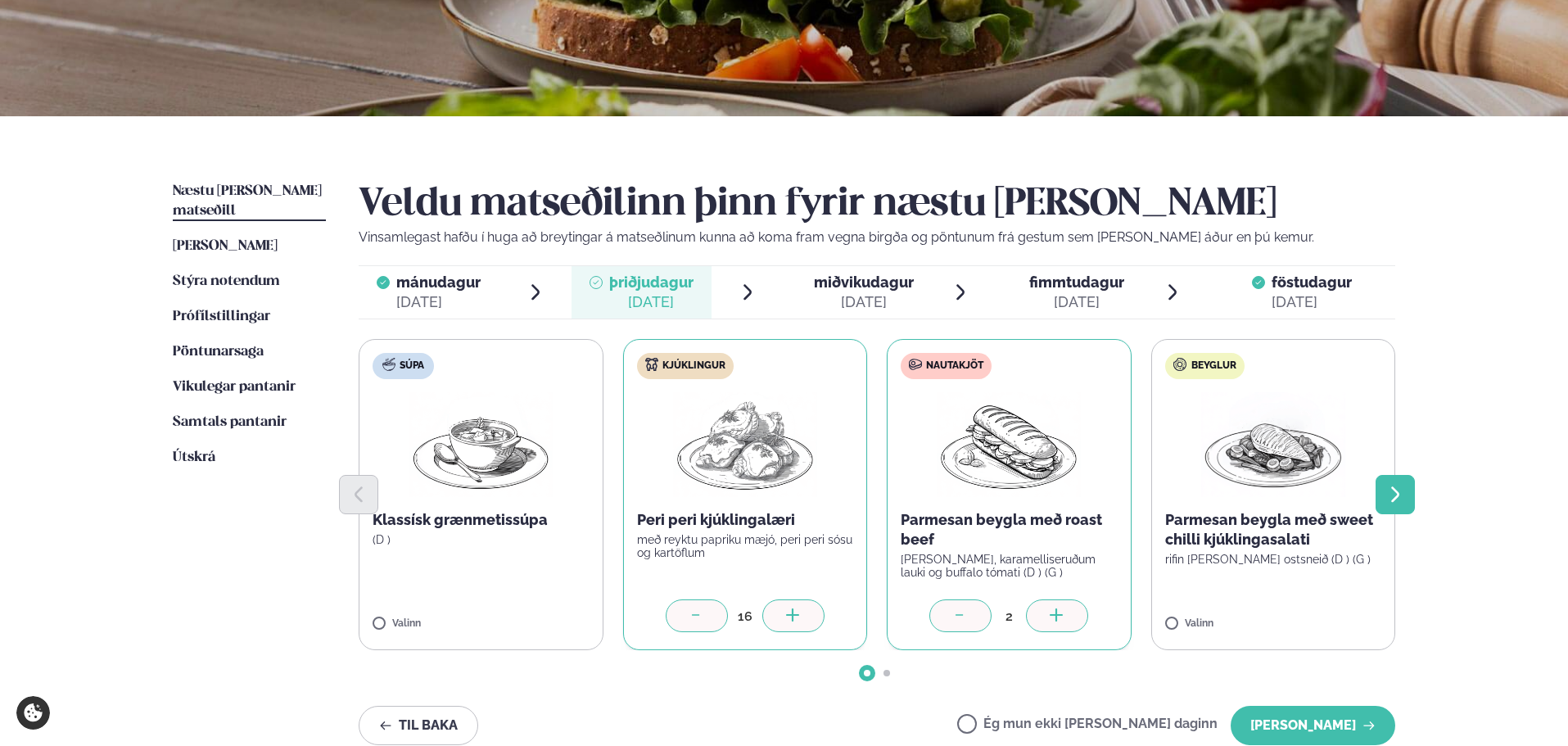
click at [1383, 506] on button "Next slide" at bounding box center [1395, 495] width 39 height 39
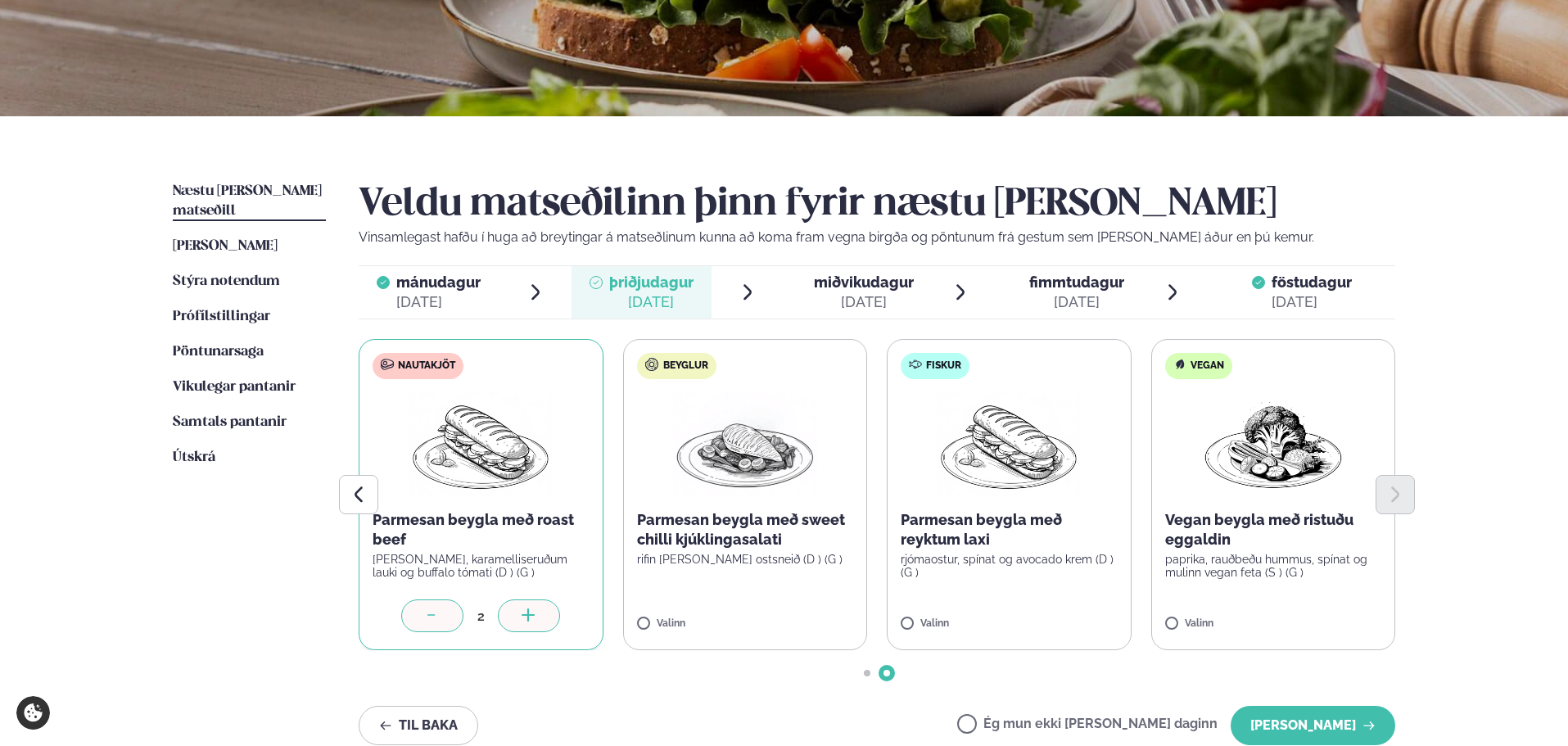
click at [1037, 582] on label "Fiskur Parmesan beygla með reyktum laxi rjómaostur, spínat og avocado krem (D )…" at bounding box center [1009, 495] width 245 height 311
click at [1064, 624] on icon at bounding box center [1057, 616] width 16 height 16
click at [1289, 724] on button "[PERSON_NAME]" at bounding box center [1312, 725] width 164 height 39
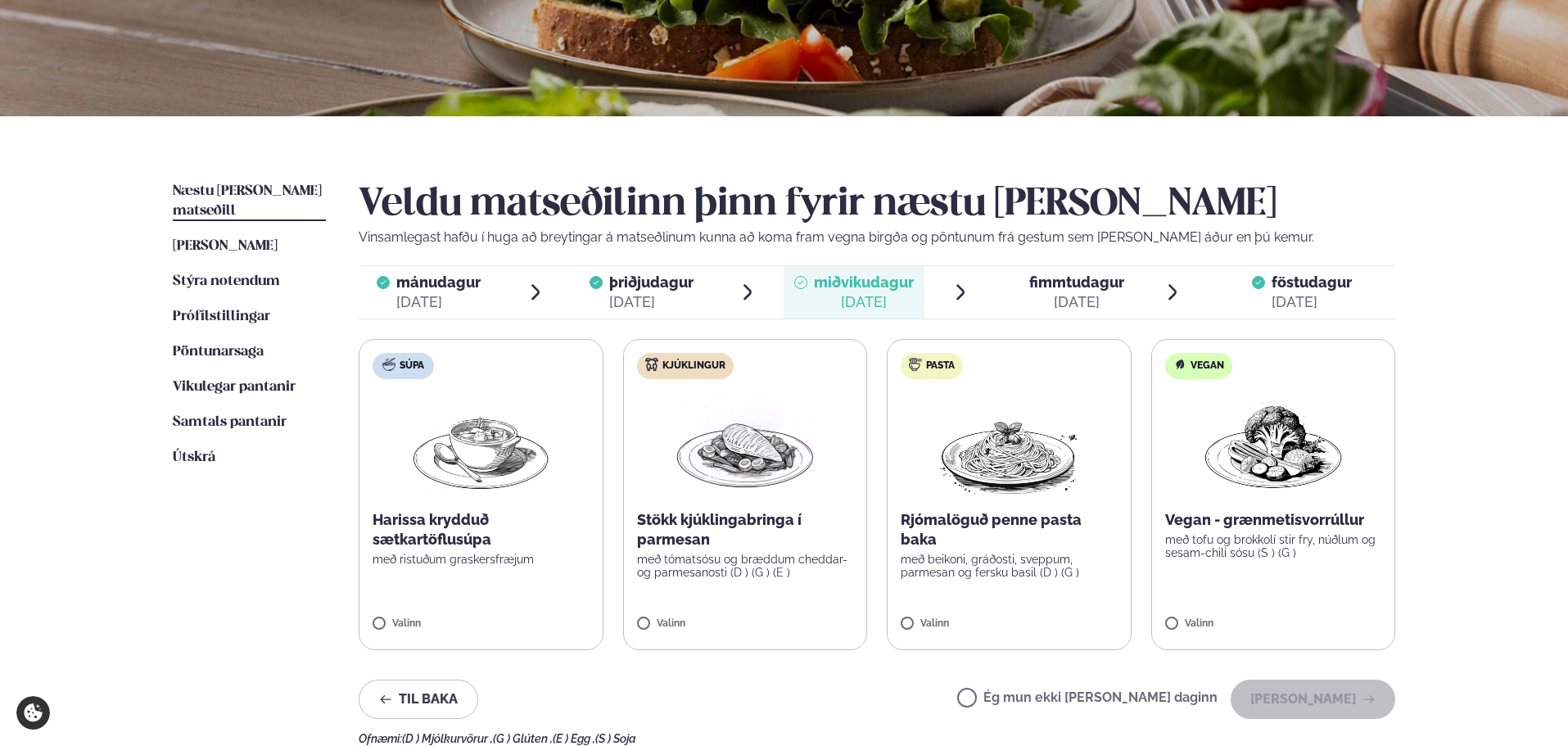
click at [449, 610] on label "Súpa Harissa krydduð sætkartöflusúpa með ristuðum graskersfræjum Valinn" at bounding box center [482, 495] width 245 height 311
click at [521, 619] on icon at bounding box center [529, 616] width 16 height 16
click at [424, 607] on div at bounding box center [433, 615] width 62 height 33
click at [787, 599] on label "Kjúklingur Stökk kjúklingabringa í parmesan með tómatsósu og bræddum cheddar- o…" at bounding box center [745, 495] width 245 height 311
click at [795, 615] on icon at bounding box center [792, 615] width 13 height 2
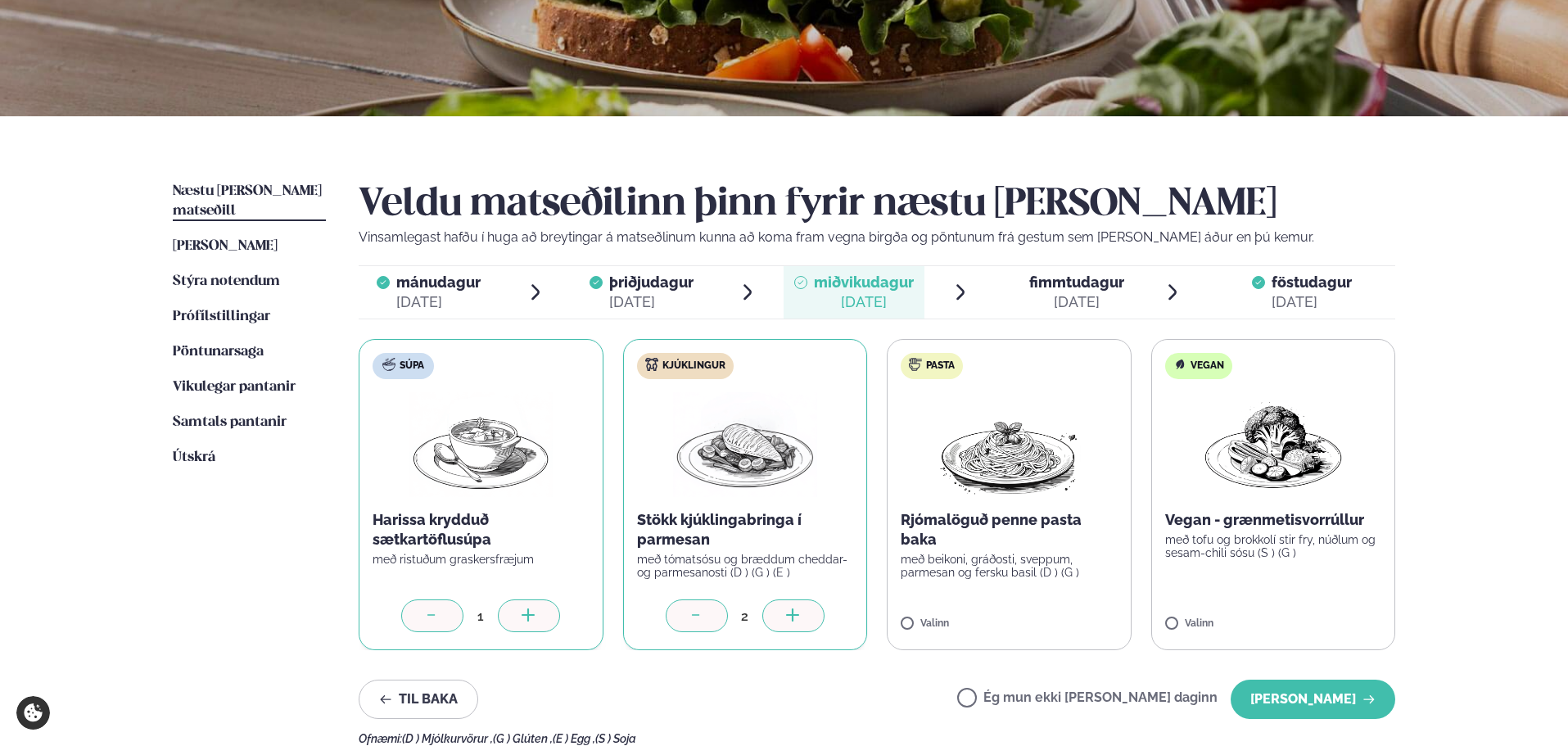
click at [795, 615] on icon at bounding box center [792, 615] width 13 height 2
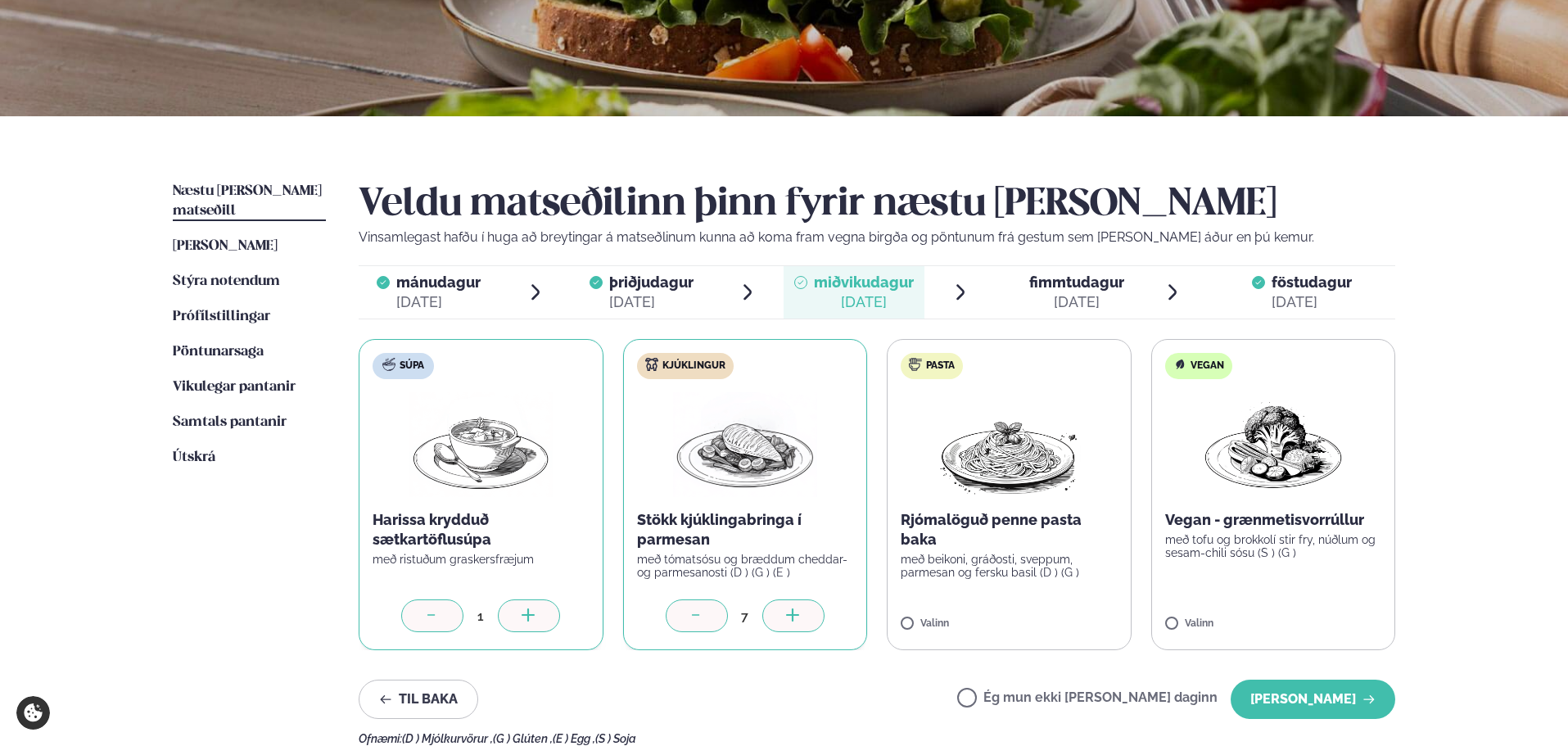
click at [795, 615] on icon at bounding box center [792, 615] width 13 height 2
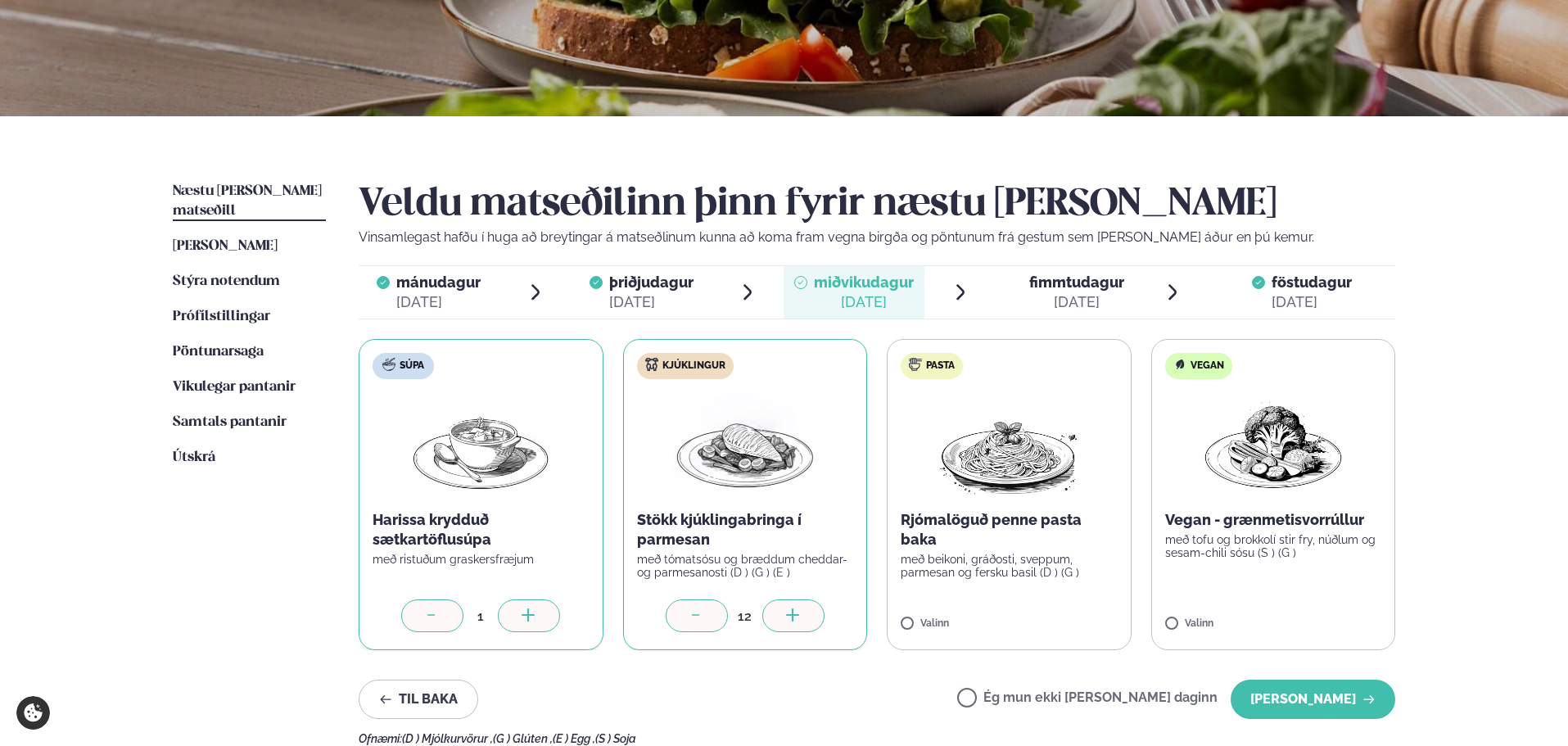
click at [795, 615] on icon at bounding box center [792, 615] width 13 height 2
click at [1003, 556] on p "með beikoni, gráðosti, sveppum, parmesan og fersku basil (D ) (G )" at bounding box center [1009, 565] width 217 height 26
click at [1048, 597] on label "Pasta Rjómalöguð penne pasta baka með beikoni, gráðosti, sveppum, parmesan og f…" at bounding box center [1009, 495] width 245 height 311
click at [1049, 599] on label "Pasta Rjómalöguð penne pasta baka með beikoni, gráðosti, sveppum, parmesan og f…" at bounding box center [1009, 495] width 245 height 311
click at [1051, 607] on div at bounding box center [1057, 615] width 62 height 33
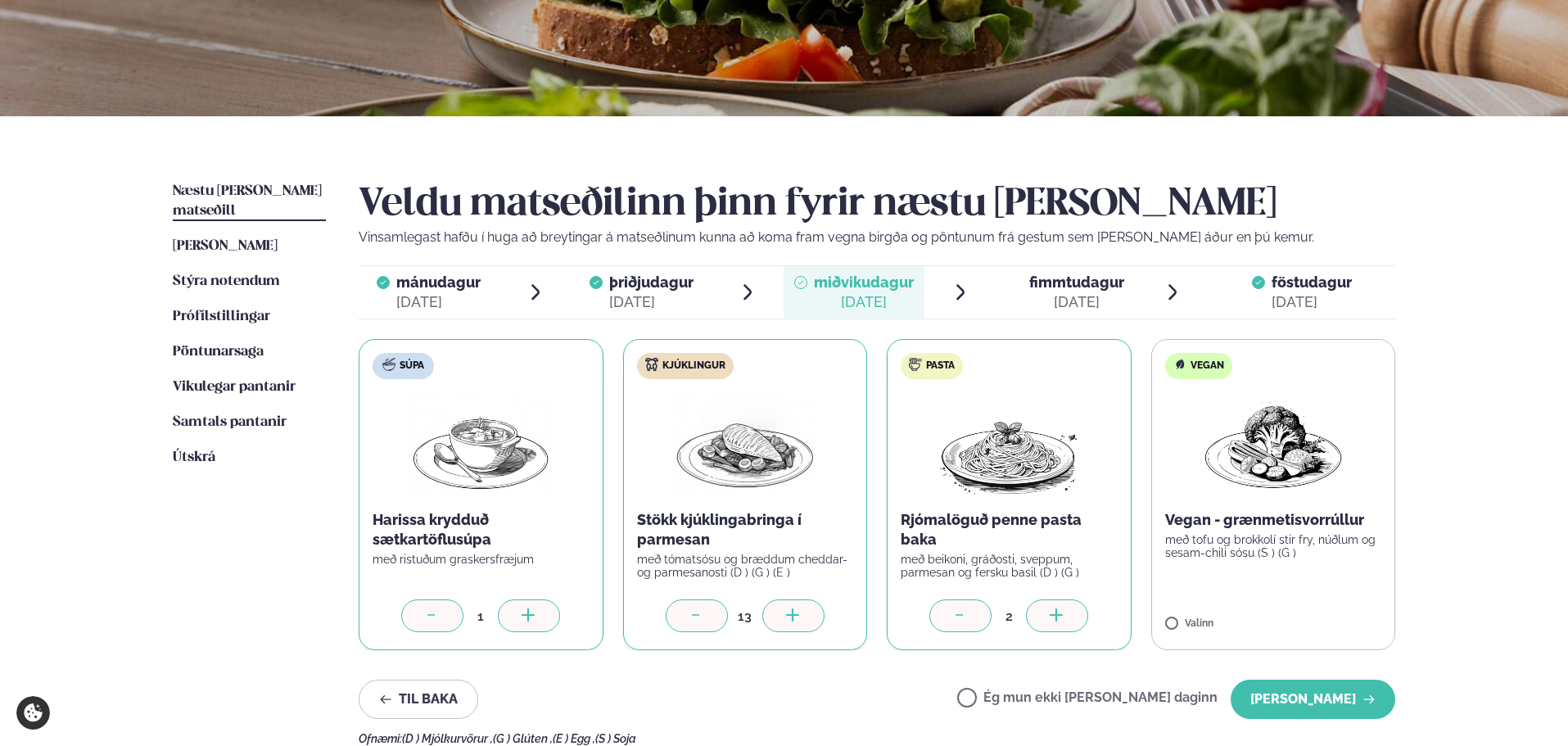
click at [1258, 583] on label "Vegan Vegan - grænmetisvorrúllur með tofu og brokkolí stir fry, núðlum og sesam…" at bounding box center [1274, 495] width 245 height 311
click at [1315, 618] on icon at bounding box center [1321, 616] width 16 height 16
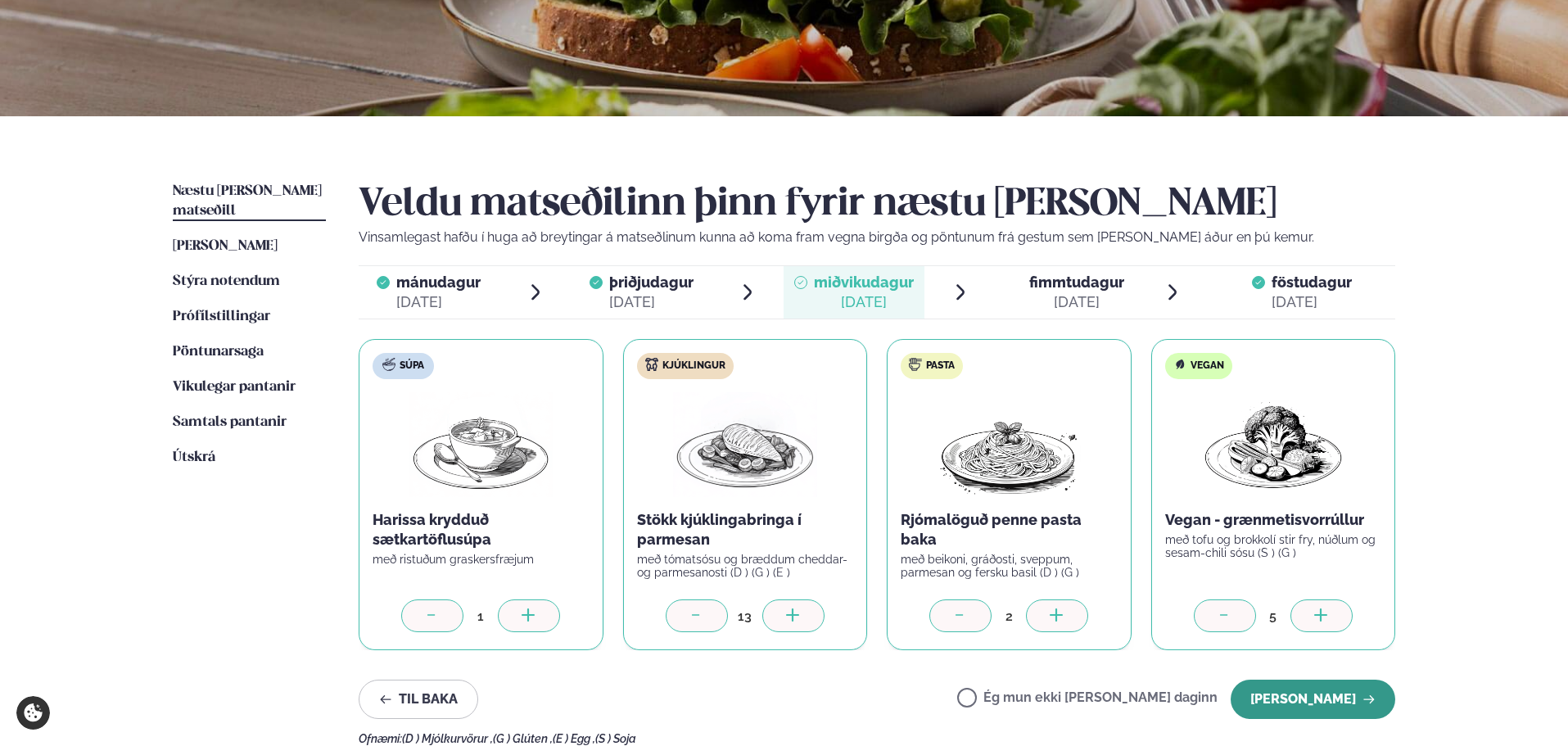
click at [1307, 696] on button "[PERSON_NAME]" at bounding box center [1312, 699] width 164 height 39
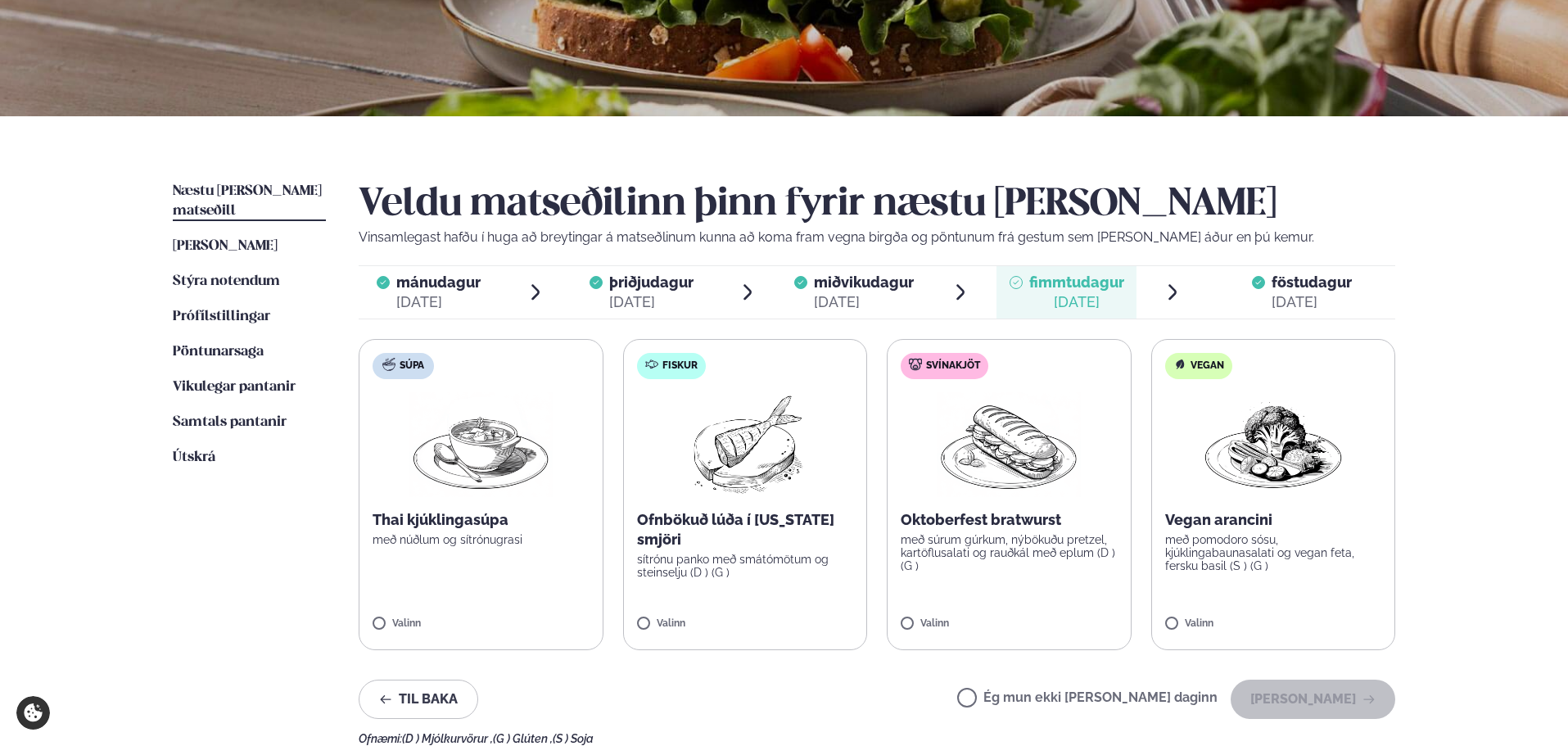
click at [1075, 287] on span "fimmtudagur" at bounding box center [1076, 282] width 95 height 17
click at [561, 540] on p "með núðlum og sítrónugrasi" at bounding box center [481, 539] width 217 height 13
click at [552, 607] on div at bounding box center [529, 615] width 62 height 33
click at [792, 599] on label "Fiskur Ofnbökuð lúða í [US_STATE] smjöri sítrónu panko með smátómötum og steins…" at bounding box center [745, 495] width 245 height 311
click at [794, 615] on icon at bounding box center [792, 615] width 13 height 2
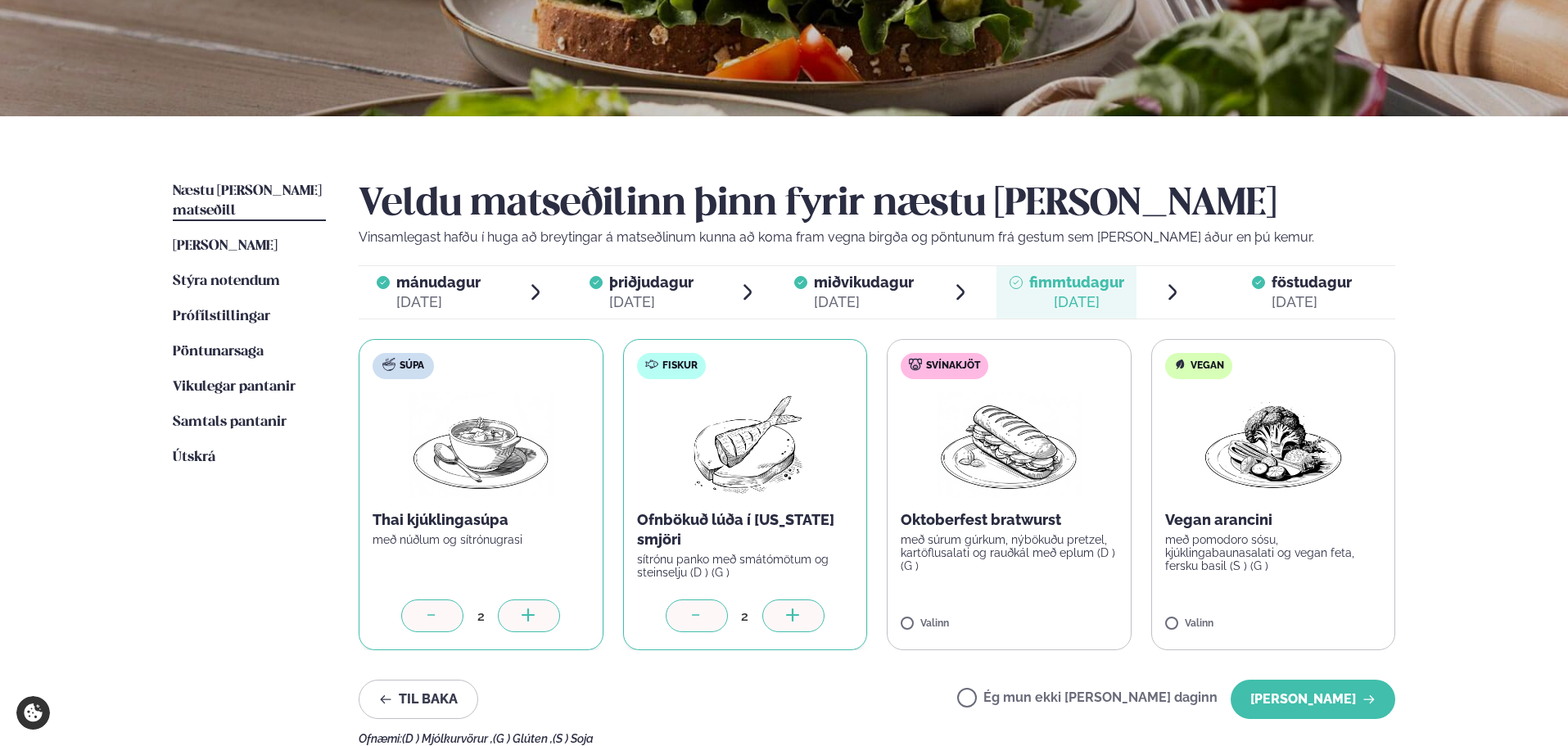
click at [794, 615] on icon at bounding box center [792, 615] width 13 height 2
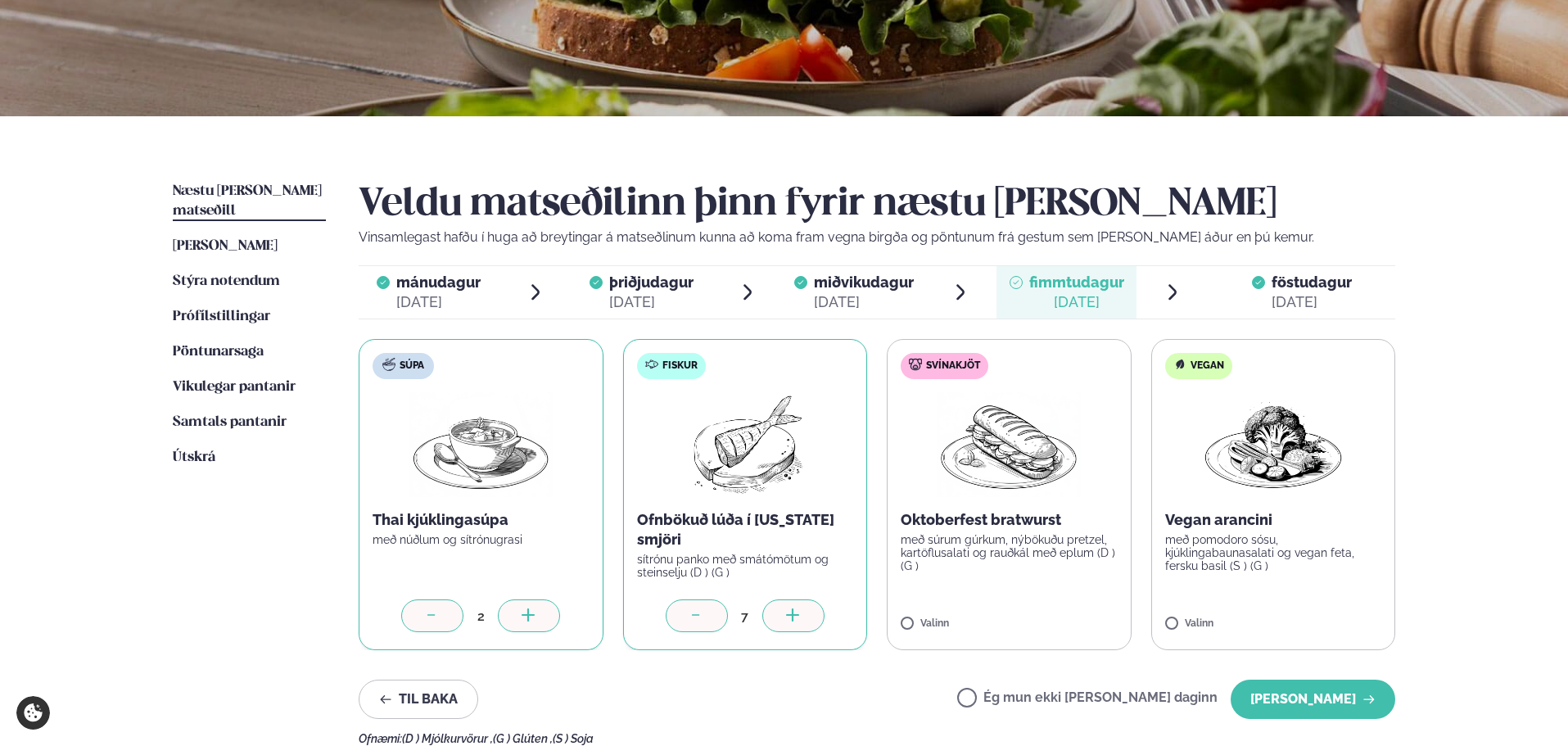
click at [794, 615] on icon at bounding box center [792, 615] width 13 height 2
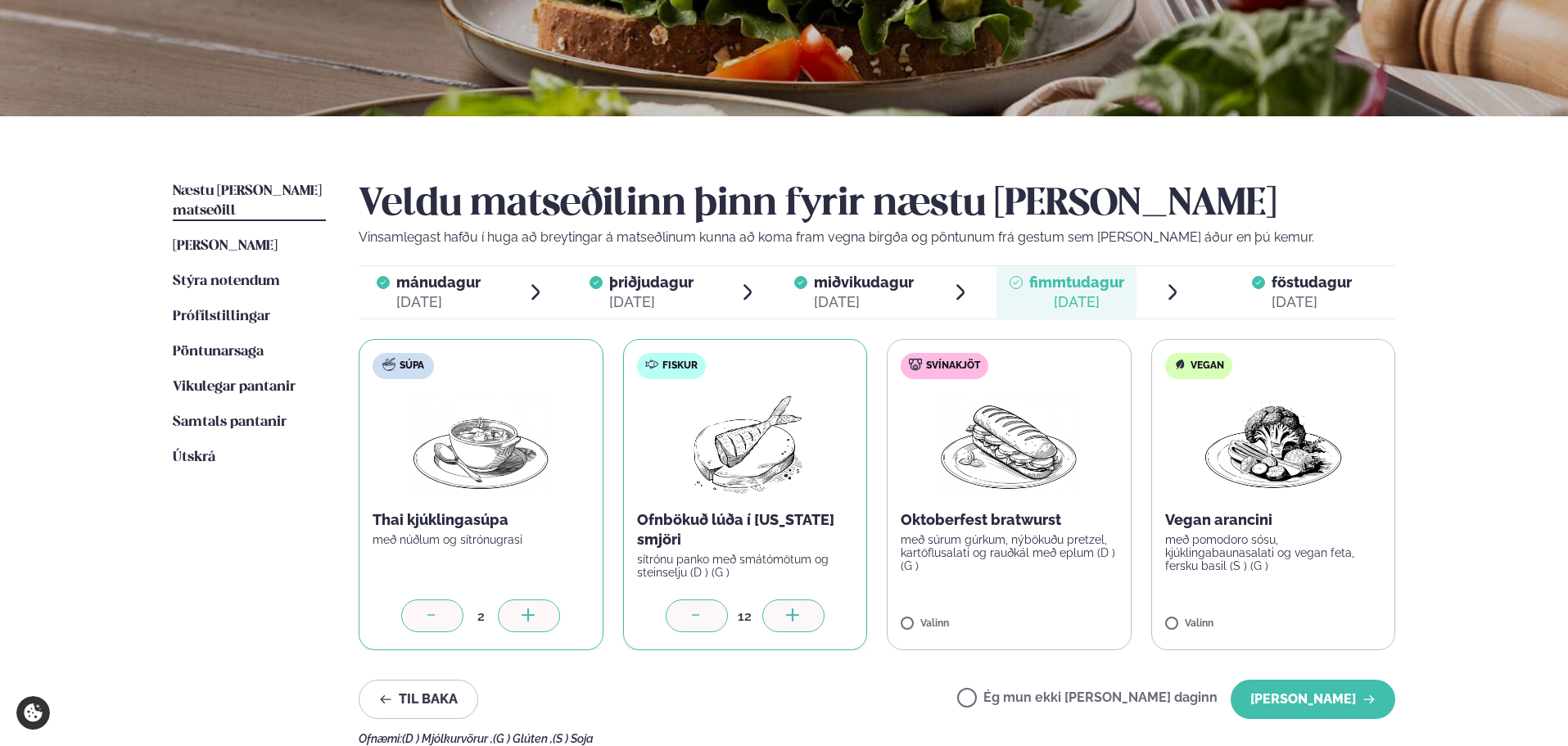
click at [794, 615] on icon at bounding box center [792, 615] width 13 height 2
click at [1018, 581] on label "Svínakjöt Oktoberfest bratwurst með súrum gúrkum, nýbökuðu pretzel, kartöflusal…" at bounding box center [1009, 495] width 245 height 311
click at [1009, 622] on div "Valinn" at bounding box center [1009, 625] width 217 height 14
click at [1056, 610] on icon at bounding box center [1056, 615] width 2 height 13
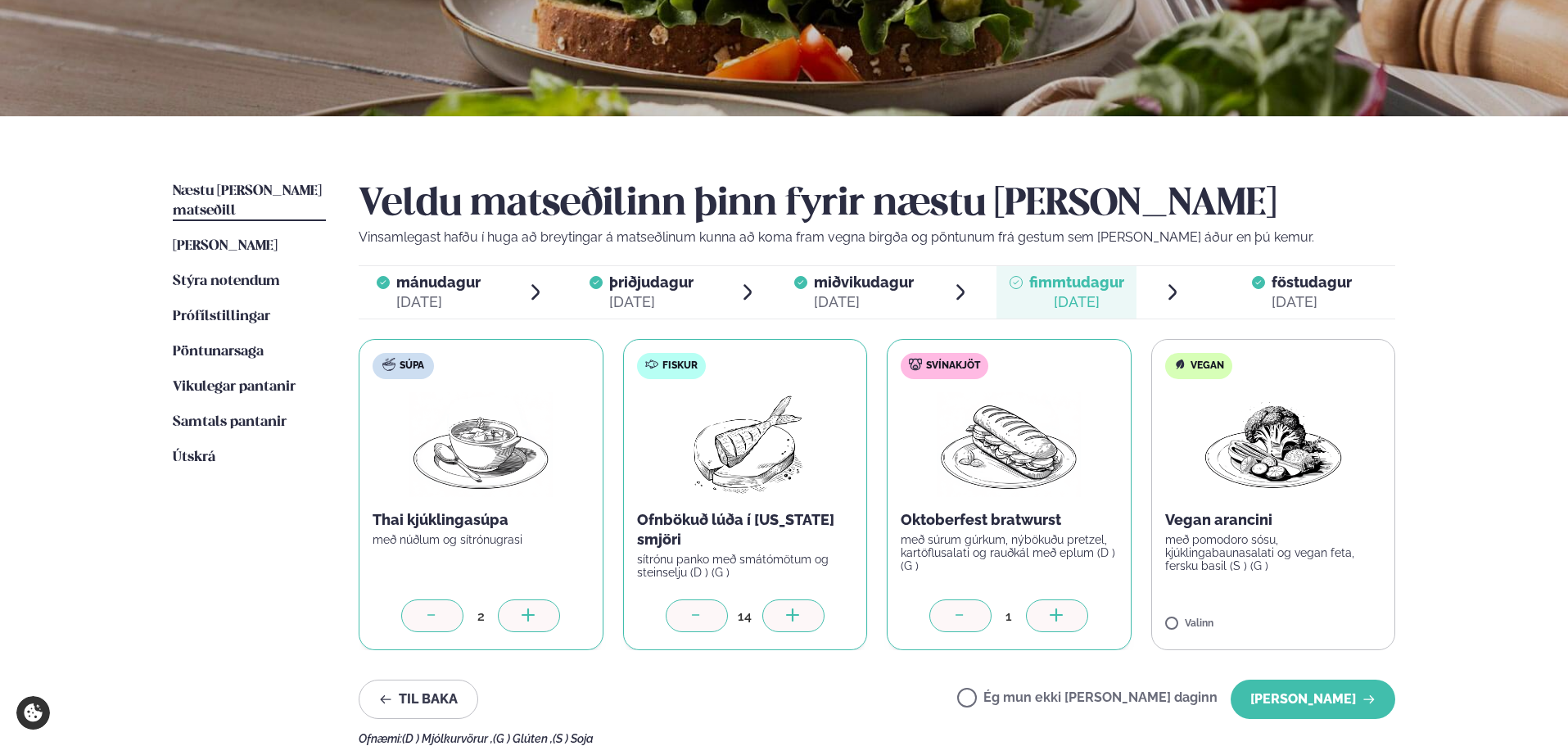
click at [1056, 610] on icon at bounding box center [1056, 615] width 2 height 13
click at [1317, 692] on button "[PERSON_NAME]" at bounding box center [1312, 699] width 164 height 39
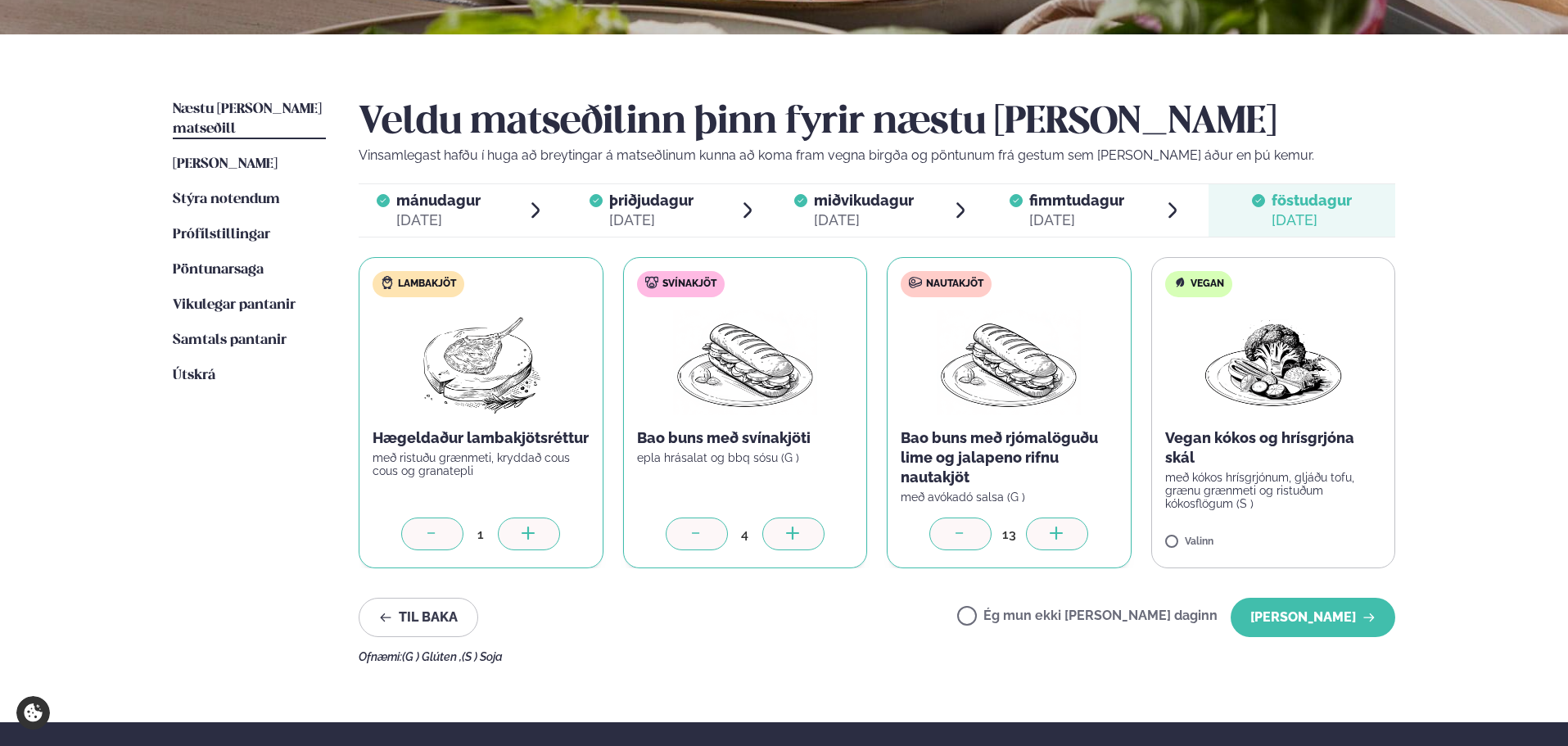
scroll to position [409, 0]
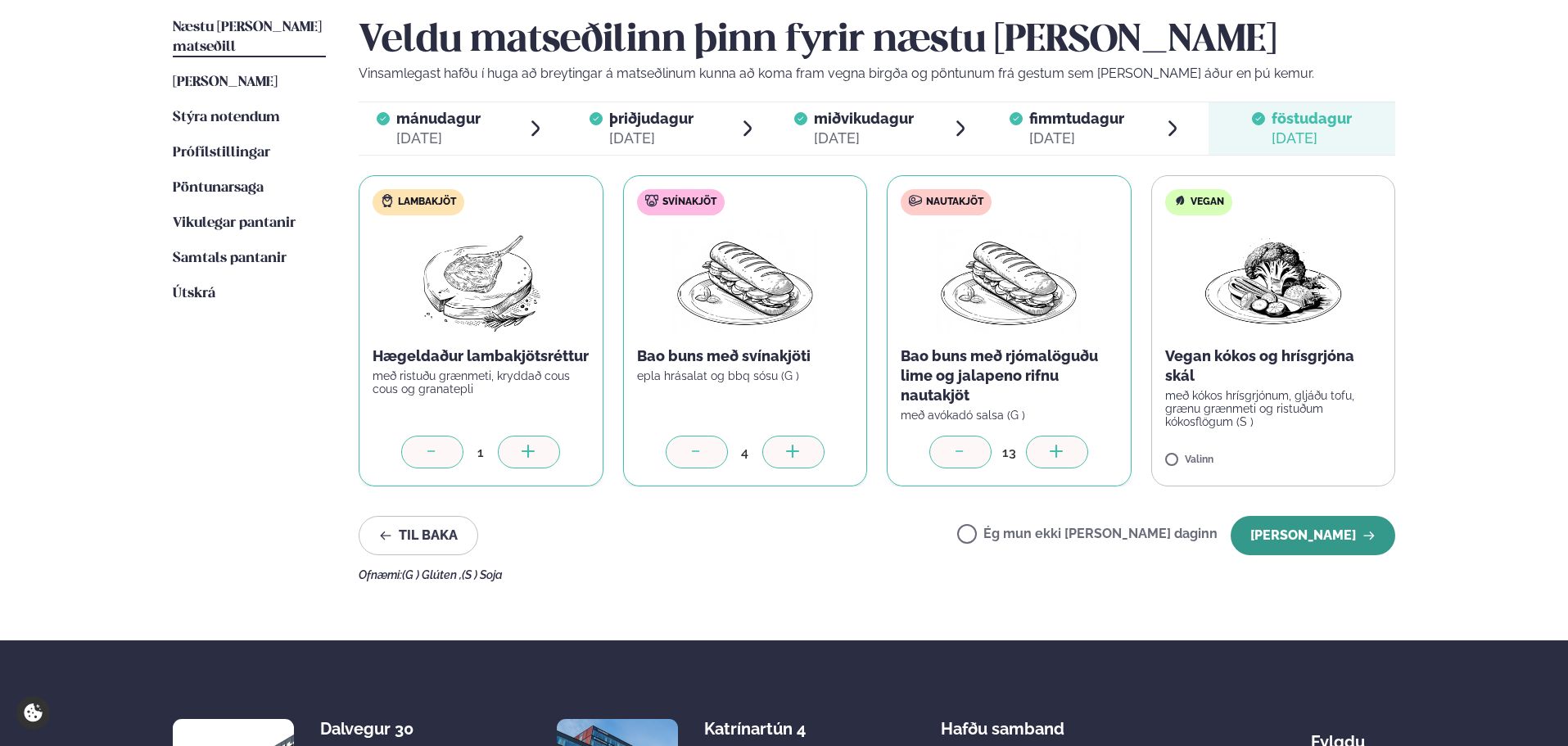
click at [1331, 531] on button "[PERSON_NAME]" at bounding box center [1312, 536] width 164 height 39
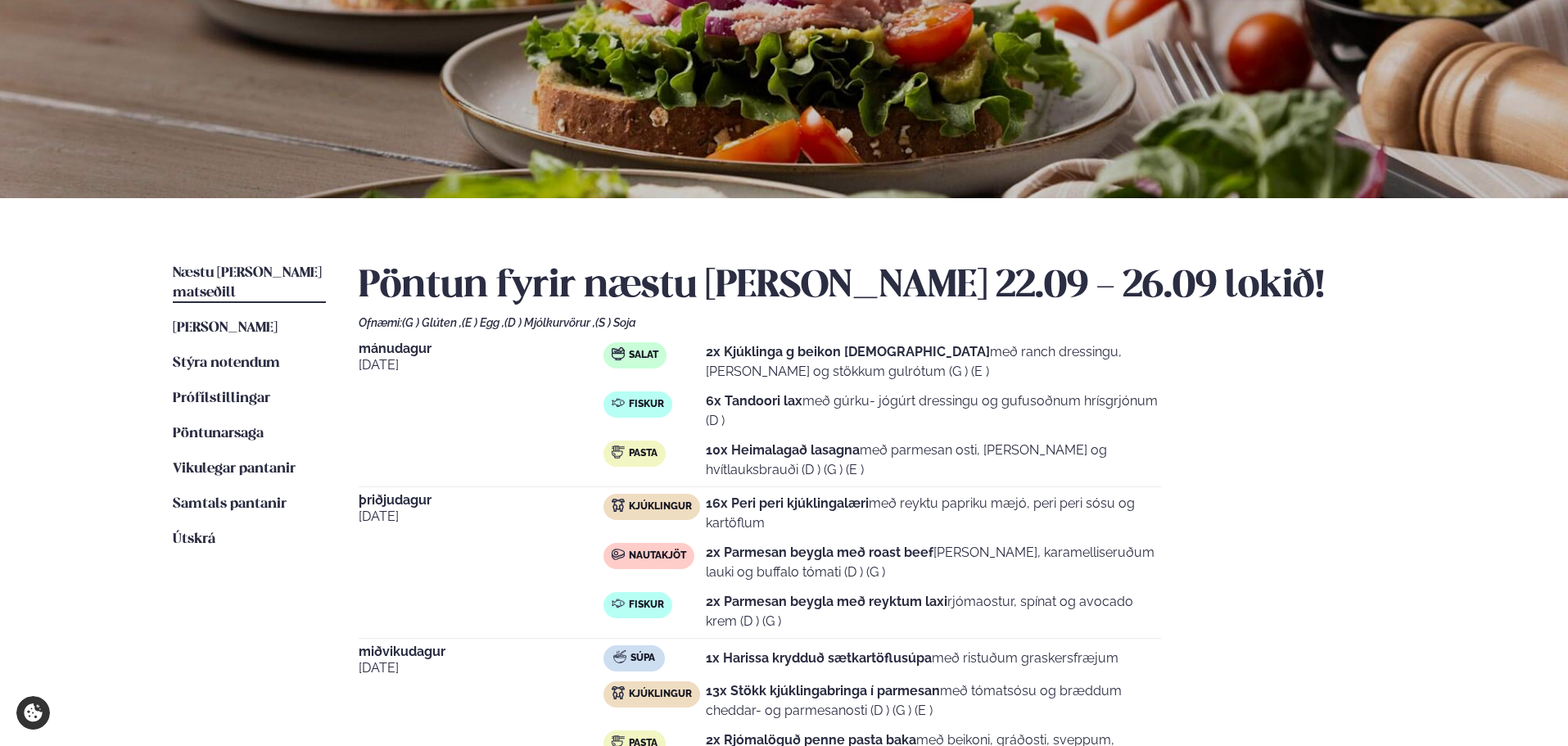
scroll to position [0, 0]
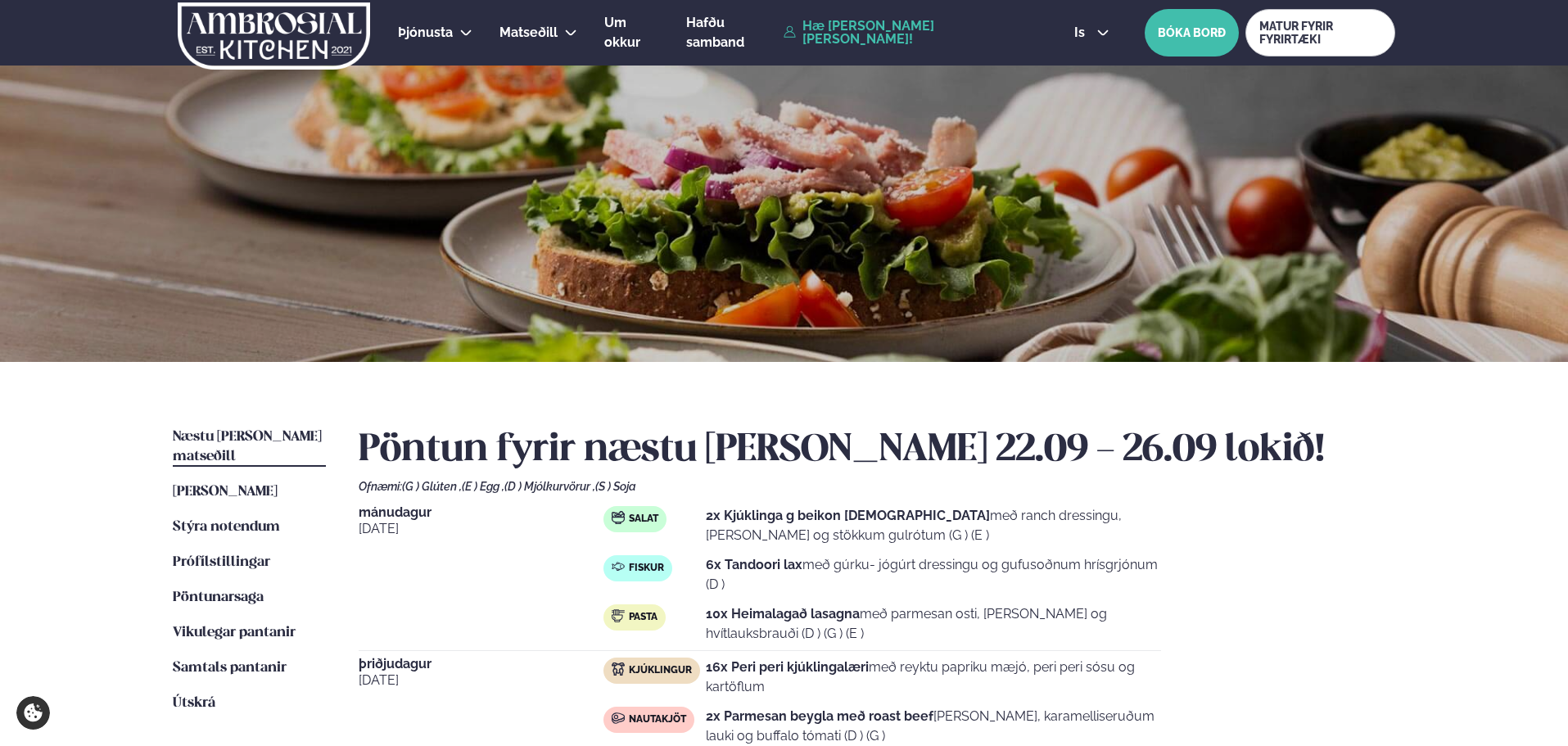
click at [881, 32] on link "Hæ [PERSON_NAME] [PERSON_NAME]!" at bounding box center [910, 32] width 253 height 26
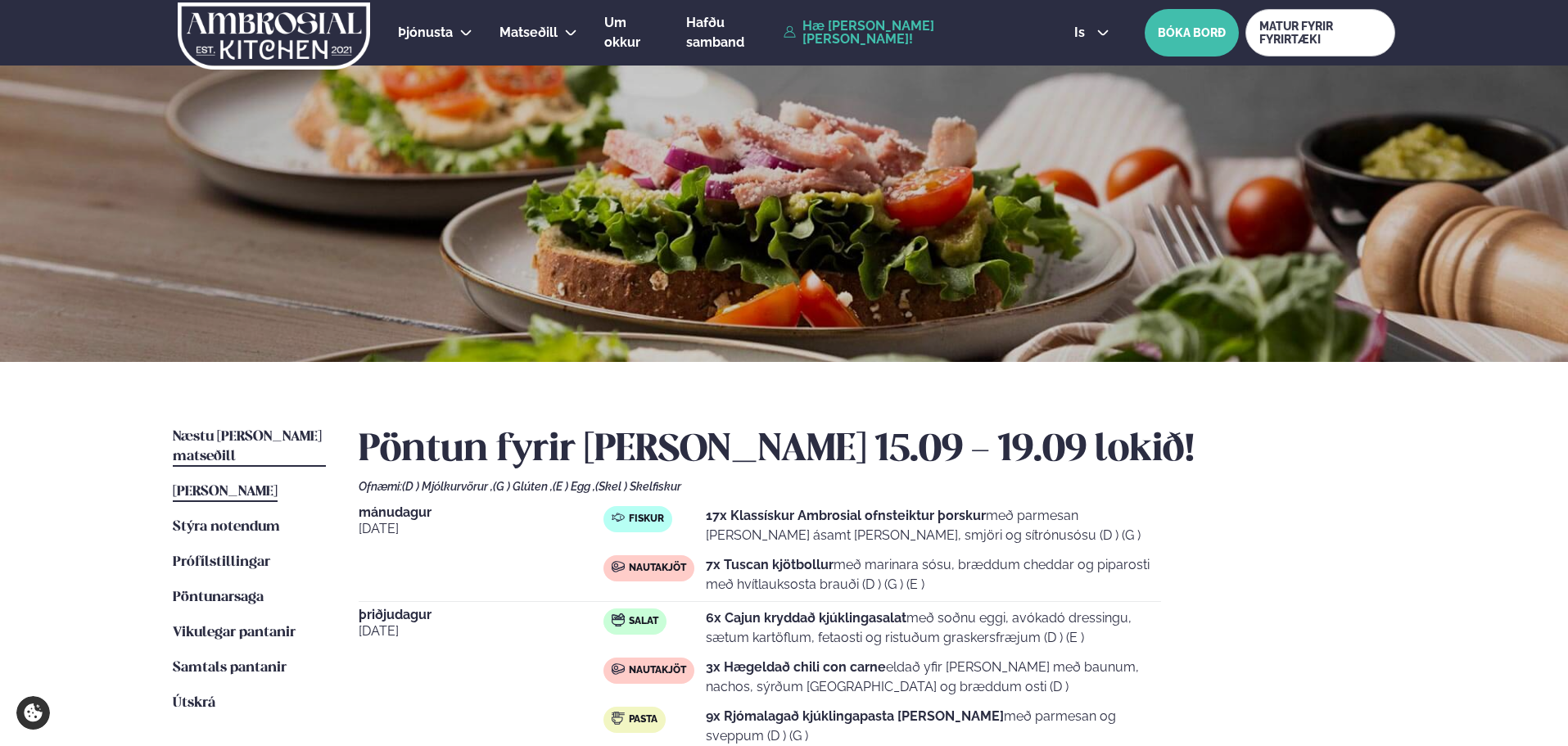
click at [273, 438] on span "Næstu [PERSON_NAME] matseðill" at bounding box center [247, 447] width 149 height 34
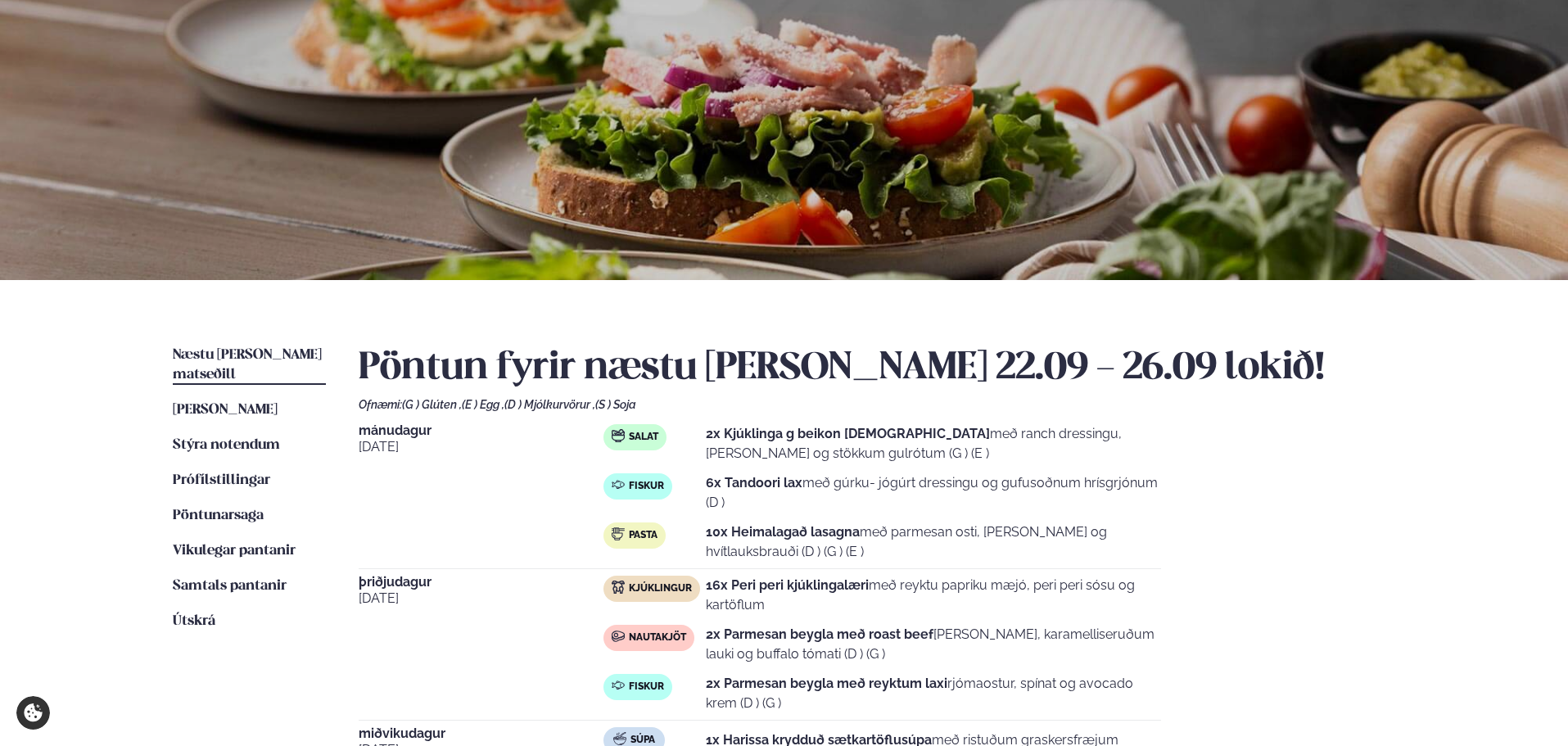
scroll to position [163, 0]
